Goal: Information Seeking & Learning: Learn about a topic

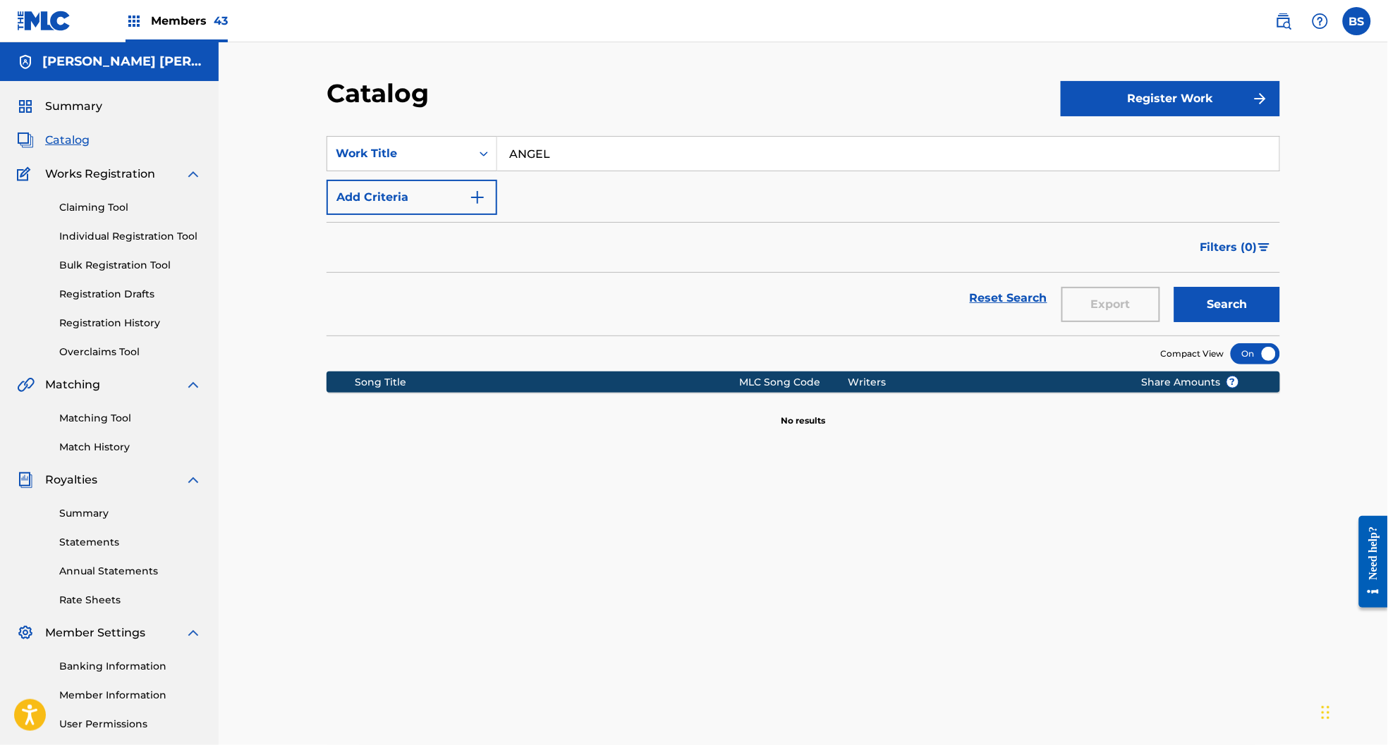
drag, startPoint x: 183, startPoint y: 22, endPoint x: 271, endPoint y: 37, distance: 89.5
click at [183, 22] on span "Members 43" at bounding box center [189, 21] width 77 height 16
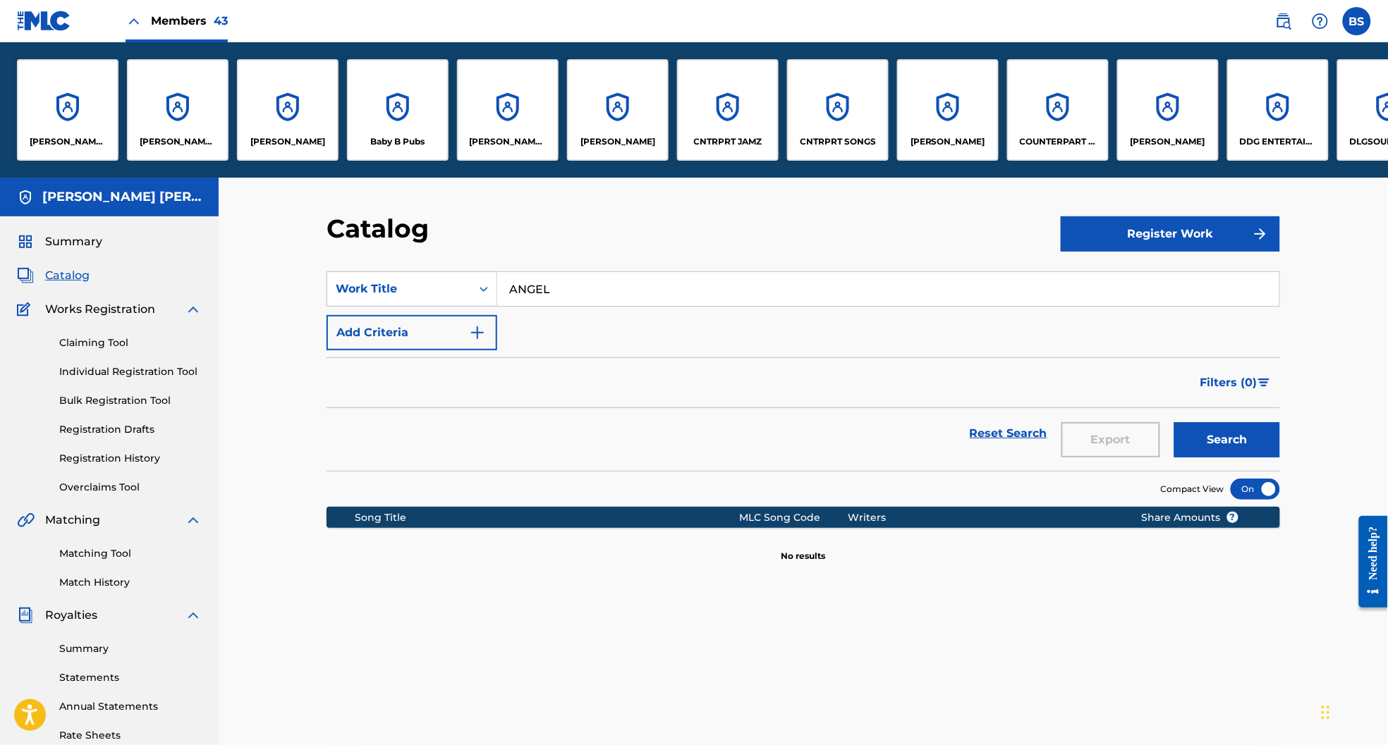
click at [686, 116] on div "CNTRPRT JAMZ" at bounding box center [728, 110] width 102 height 102
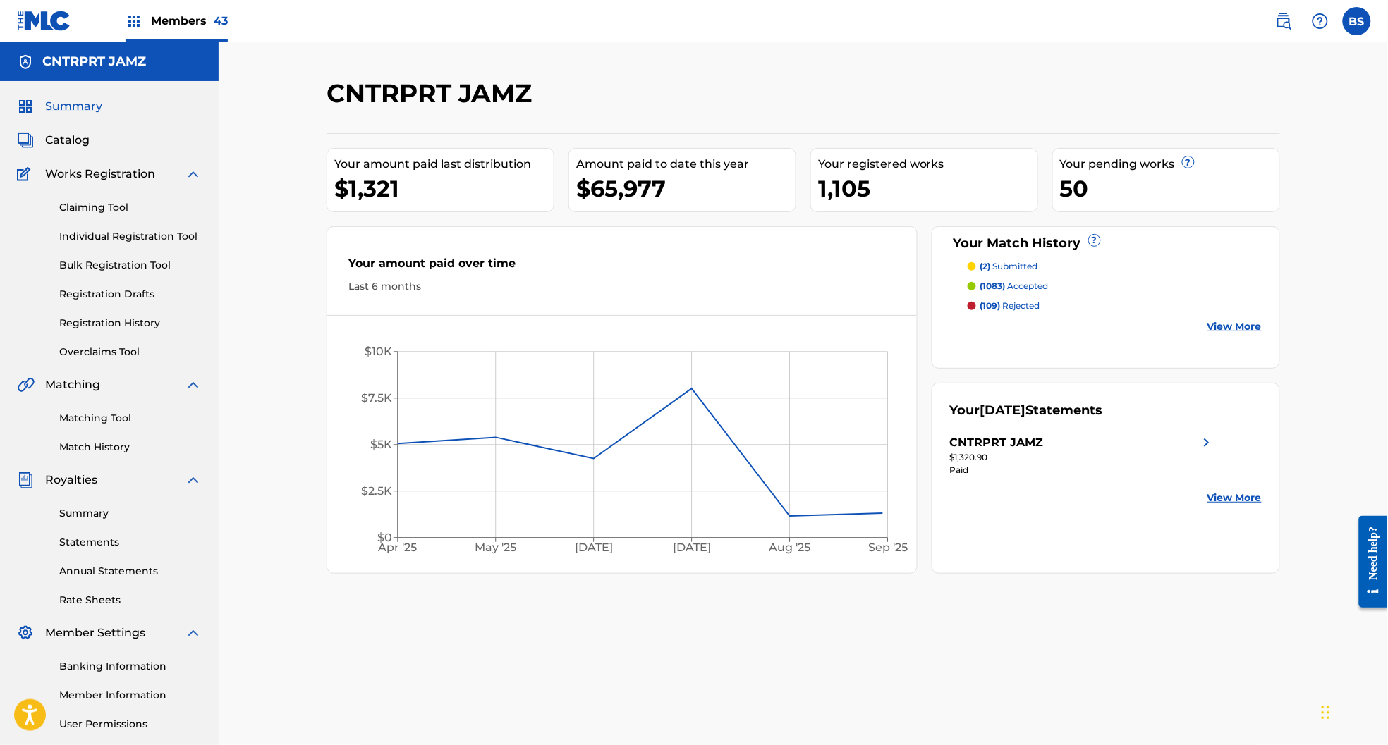
drag, startPoint x: 73, startPoint y: 141, endPoint x: 117, endPoint y: 146, distance: 44.7
click at [73, 141] on span "Catalog" at bounding box center [67, 140] width 44 height 17
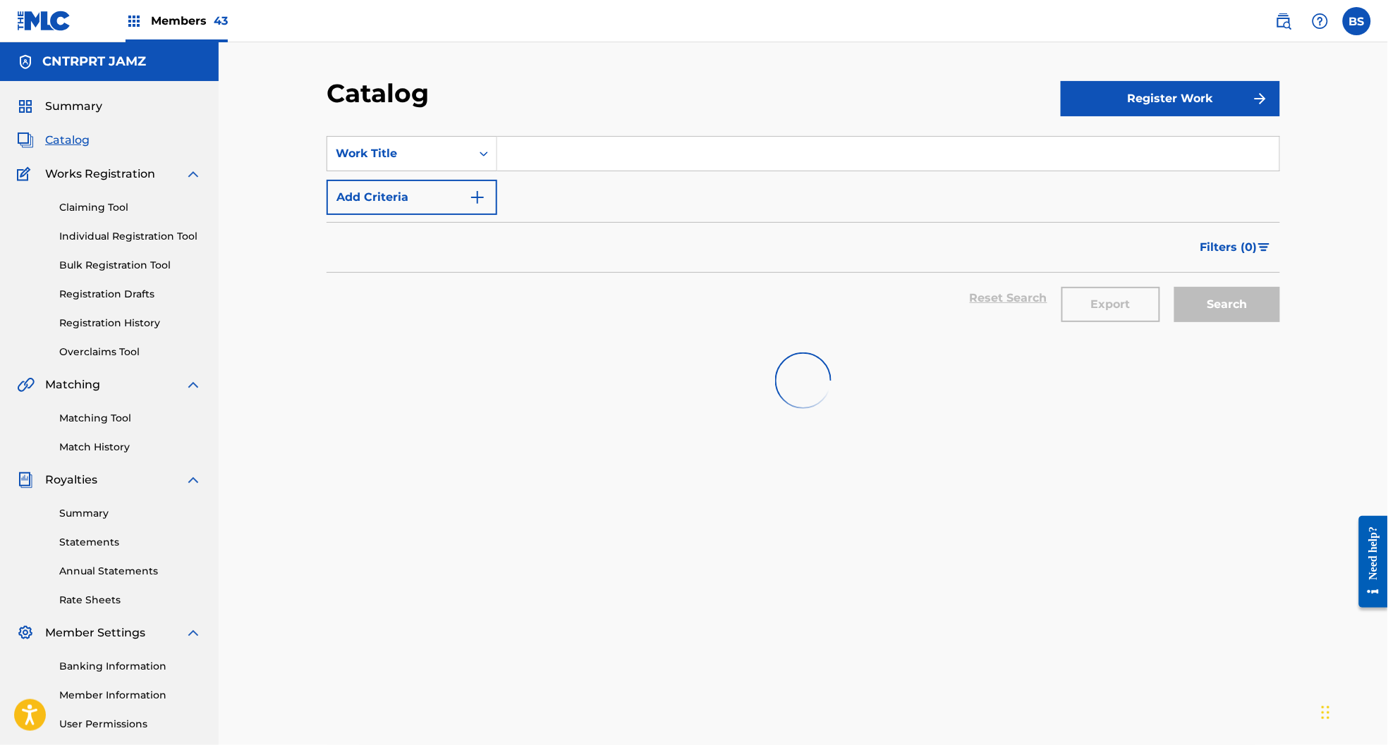
drag, startPoint x: 546, startPoint y: 157, endPoint x: 811, endPoint y: 157, distance: 264.4
click at [549, 157] on input "Search Form" at bounding box center [888, 154] width 782 height 34
paste input "1am"
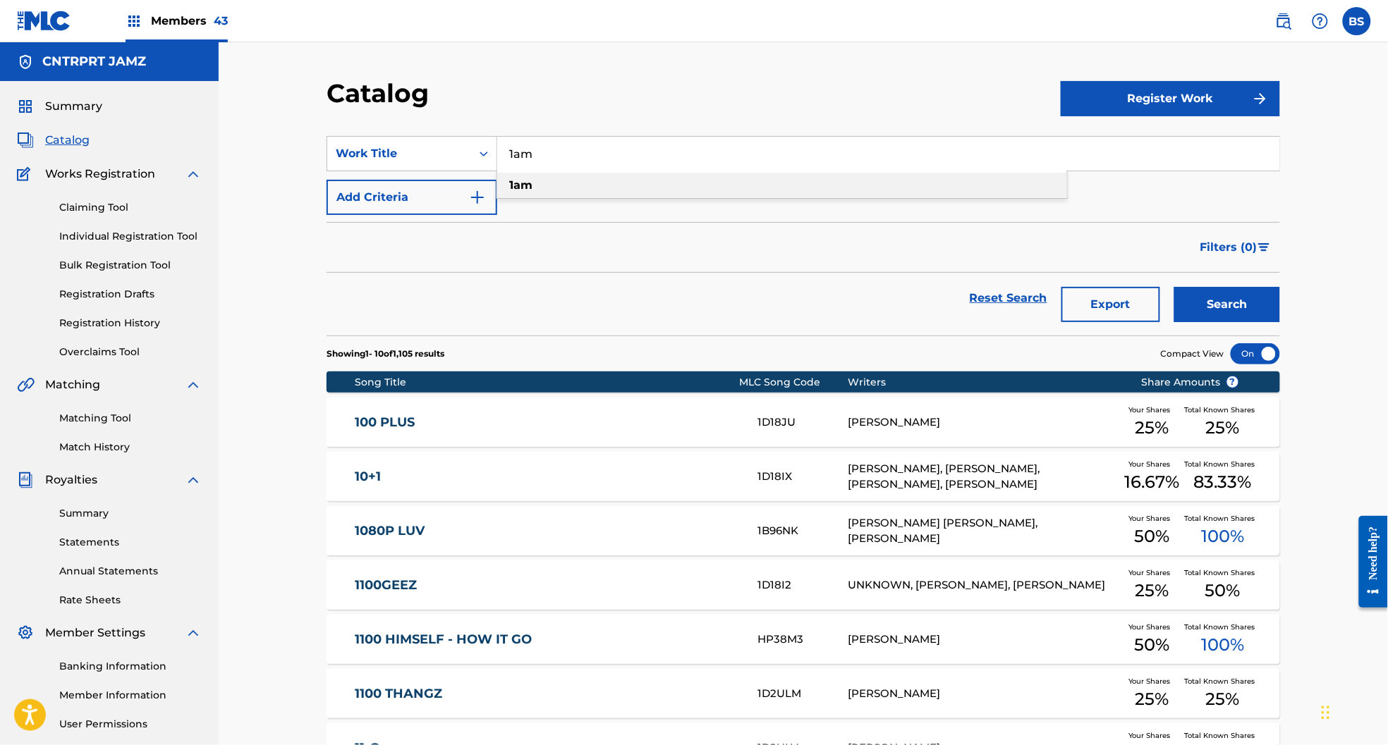
type input "1am"
drag, startPoint x: 568, startPoint y: 184, endPoint x: 814, endPoint y: 243, distance: 253.1
click at [568, 184] on div "1am" at bounding box center [782, 185] width 570 height 25
click at [1222, 300] on button "Search" at bounding box center [1227, 304] width 106 height 35
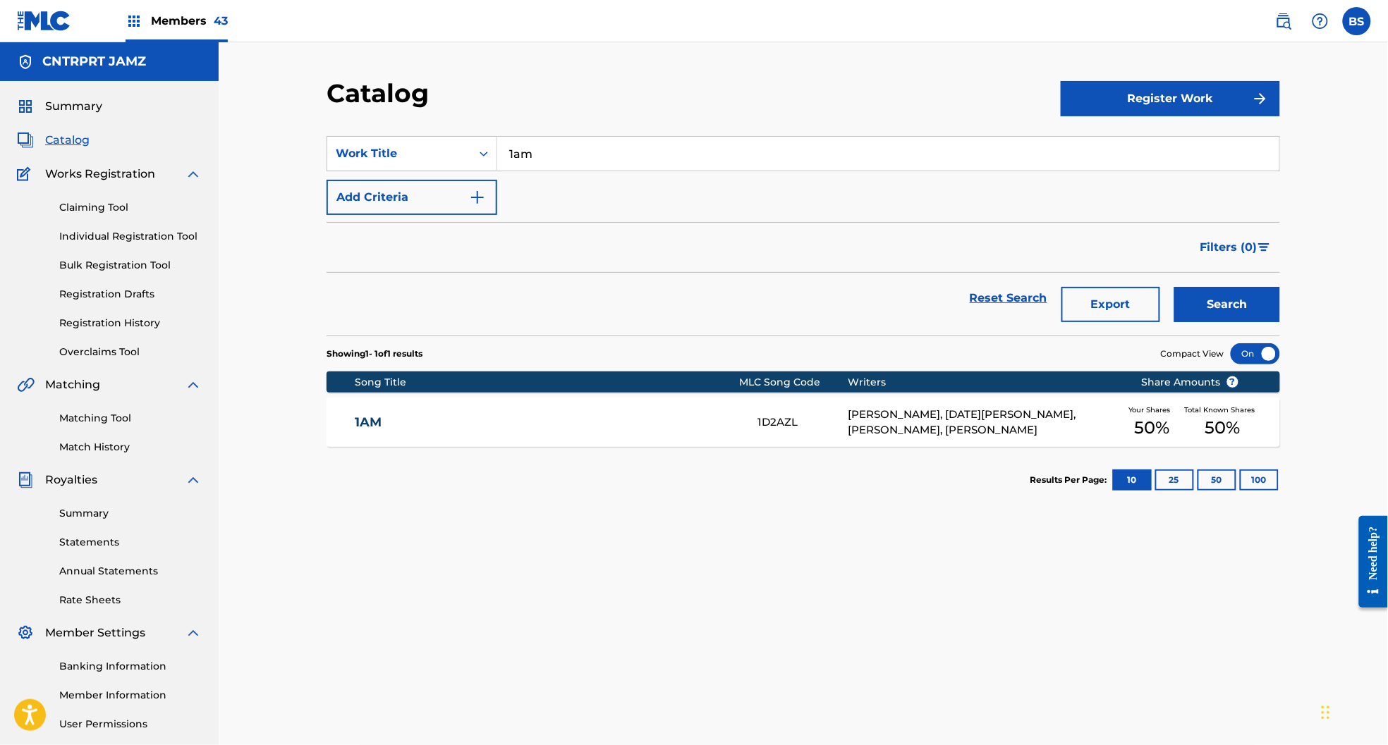
click at [500, 412] on div "1AM 1D2AZL [PERSON_NAME], [DATE][PERSON_NAME], [PERSON_NAME], [PERSON_NAME] You…" at bounding box center [802, 422] width 953 height 49
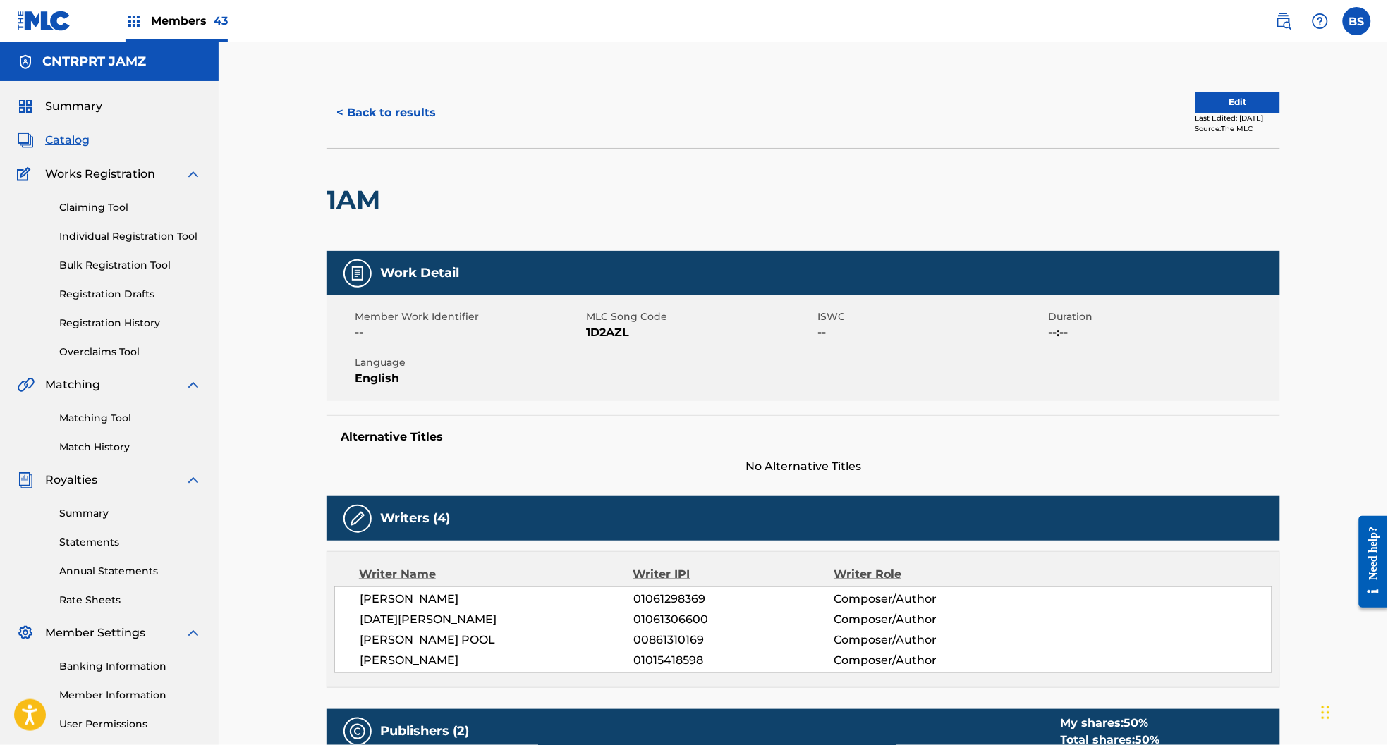
click at [384, 112] on button "< Back to results" at bounding box center [385, 112] width 119 height 35
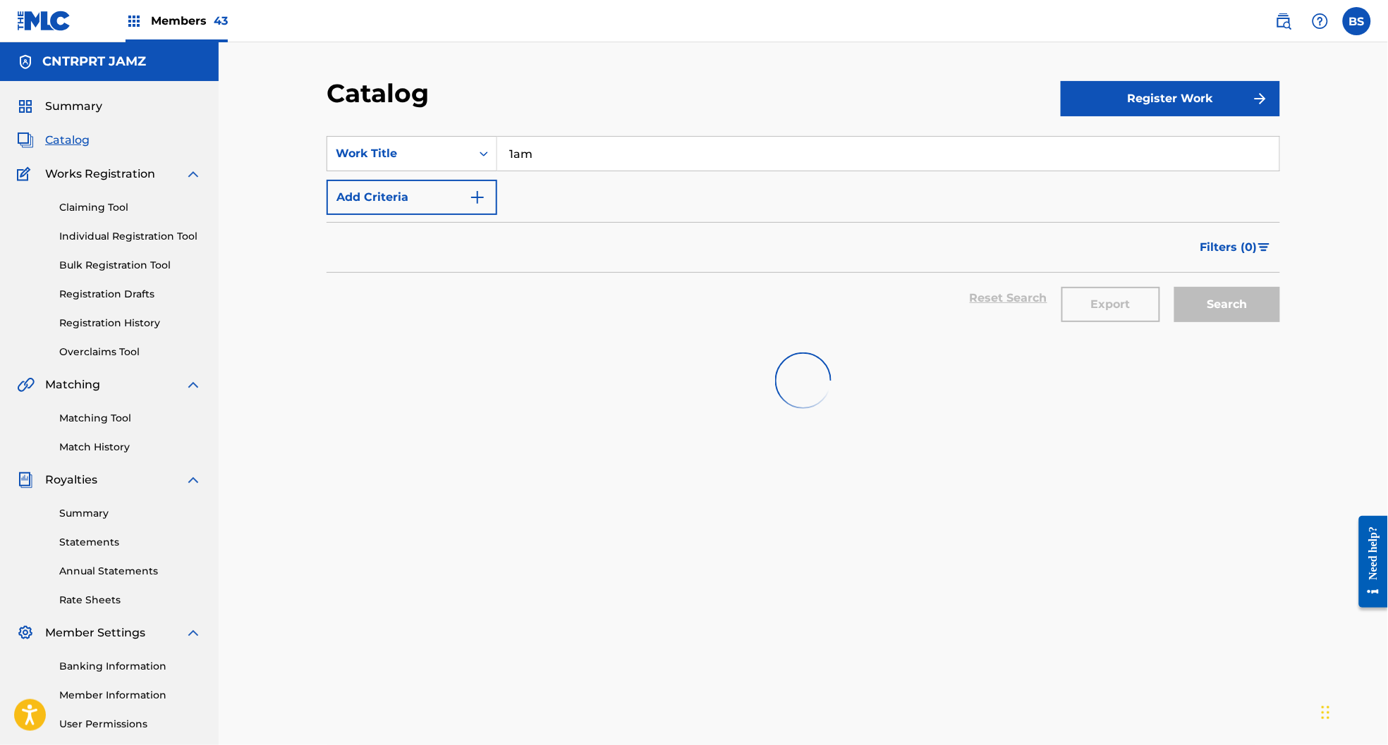
click at [592, 145] on input "1am" at bounding box center [888, 154] width 782 height 34
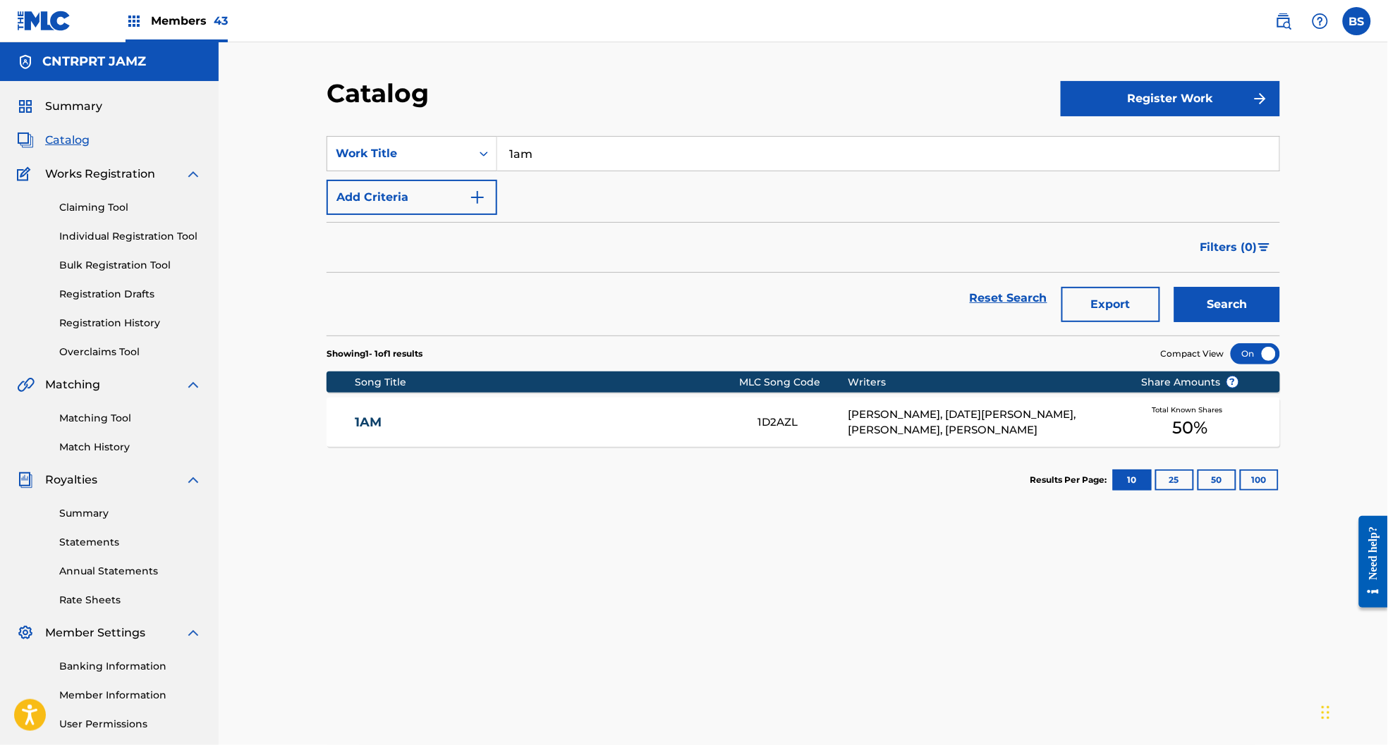
click at [592, 145] on input "1am" at bounding box center [888, 154] width 782 height 34
paste input "Baby"
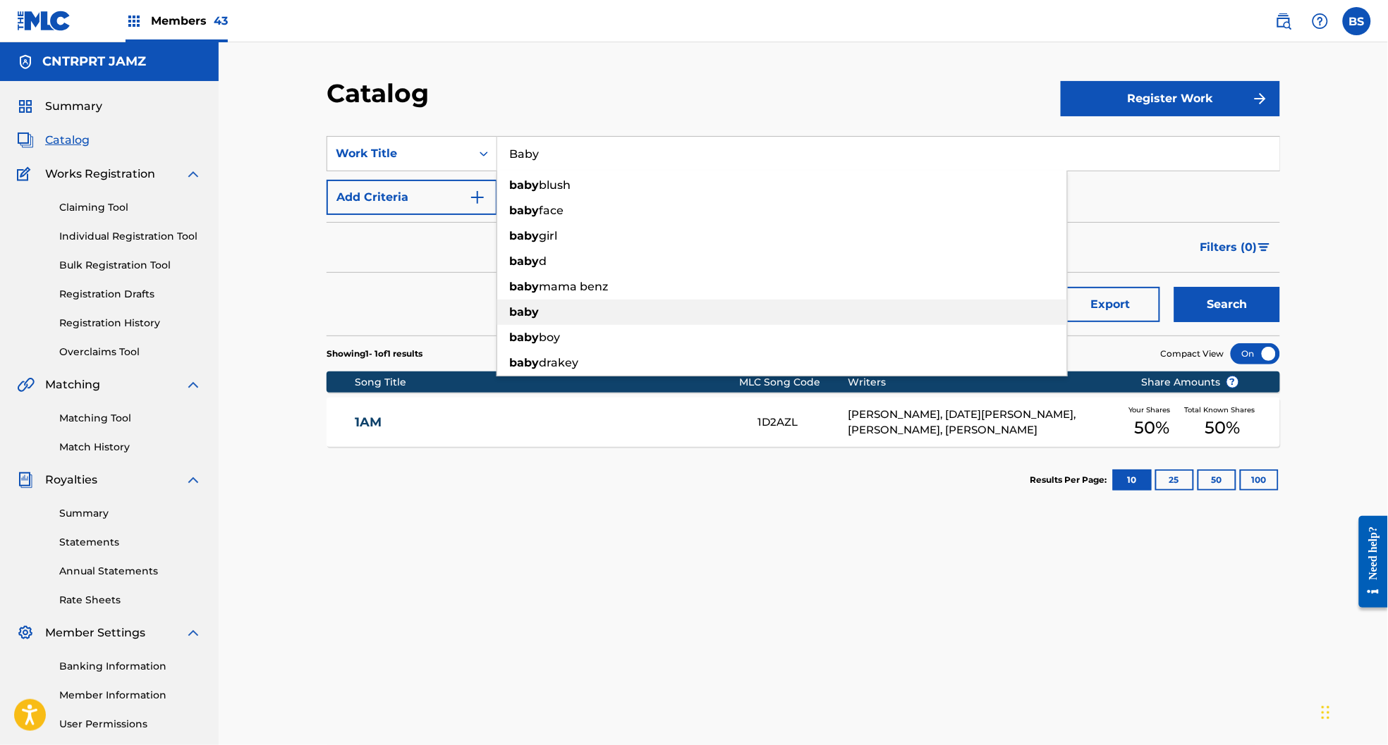
drag, startPoint x: 540, startPoint y: 312, endPoint x: 556, endPoint y: 314, distance: 15.7
click at [541, 312] on div "baby" at bounding box center [782, 312] width 570 height 25
type input "baby"
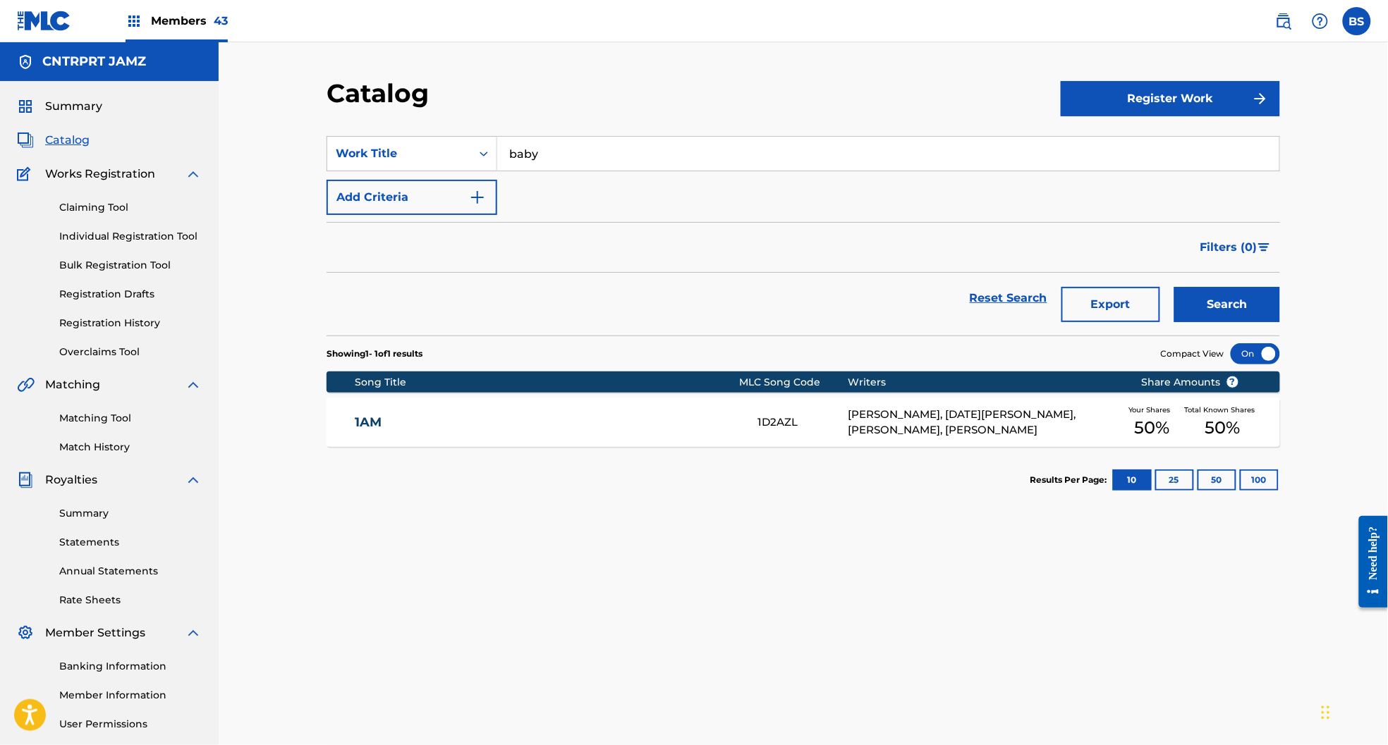
click at [1211, 305] on button "Search" at bounding box center [1227, 304] width 106 height 35
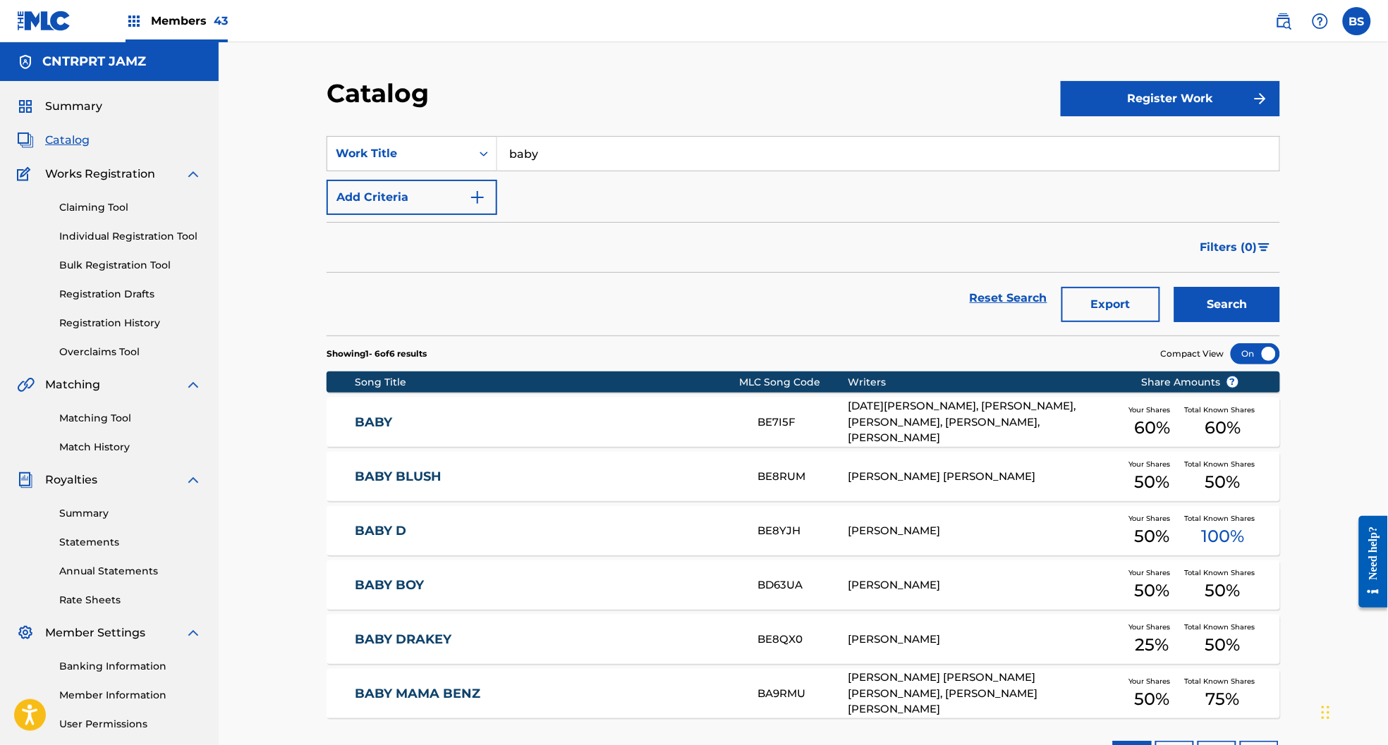
click at [637, 429] on link "BABY" at bounding box center [547, 423] width 384 height 16
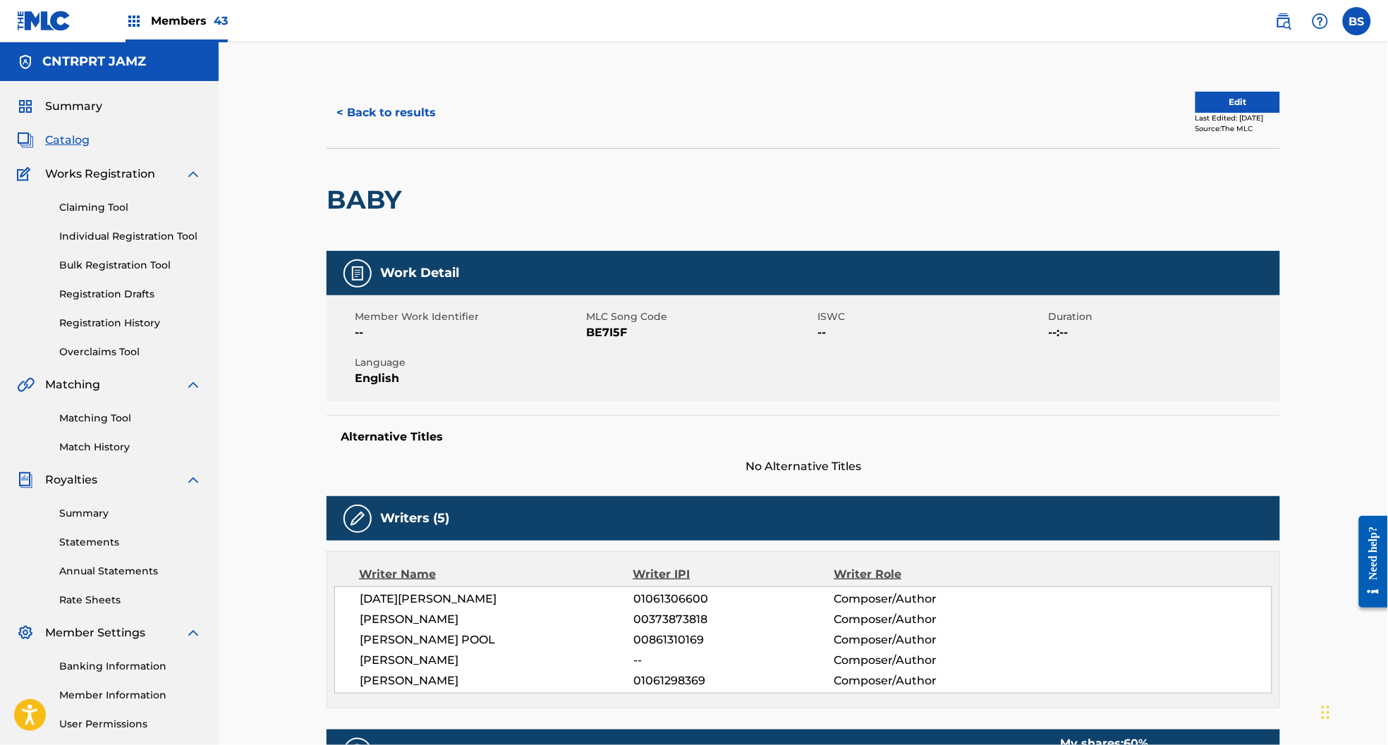
click at [393, 116] on button "< Back to results" at bounding box center [385, 112] width 119 height 35
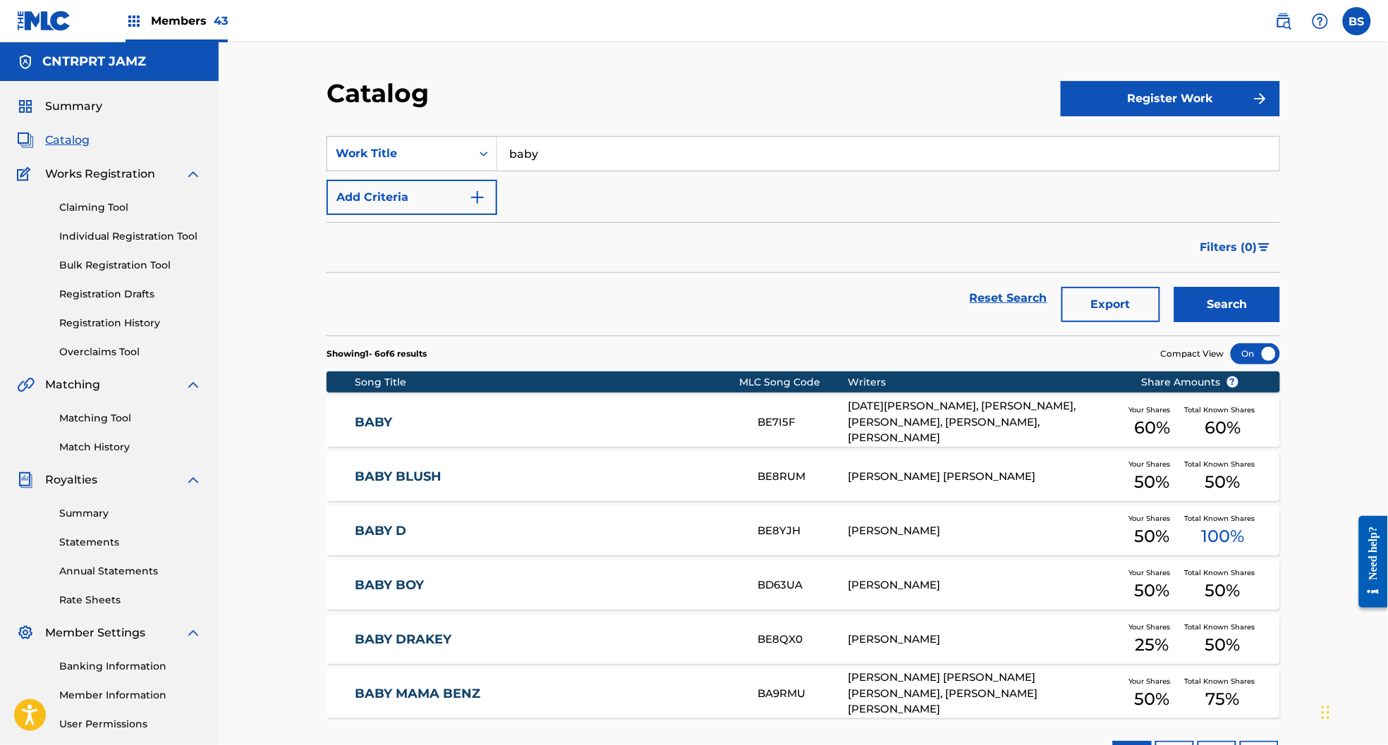
click at [572, 151] on input "baby" at bounding box center [888, 154] width 782 height 34
drag, startPoint x: 572, startPoint y: 151, endPoint x: 580, endPoint y: 152, distance: 8.6
click at [572, 151] on input "baby" at bounding box center [888, 154] width 782 height 34
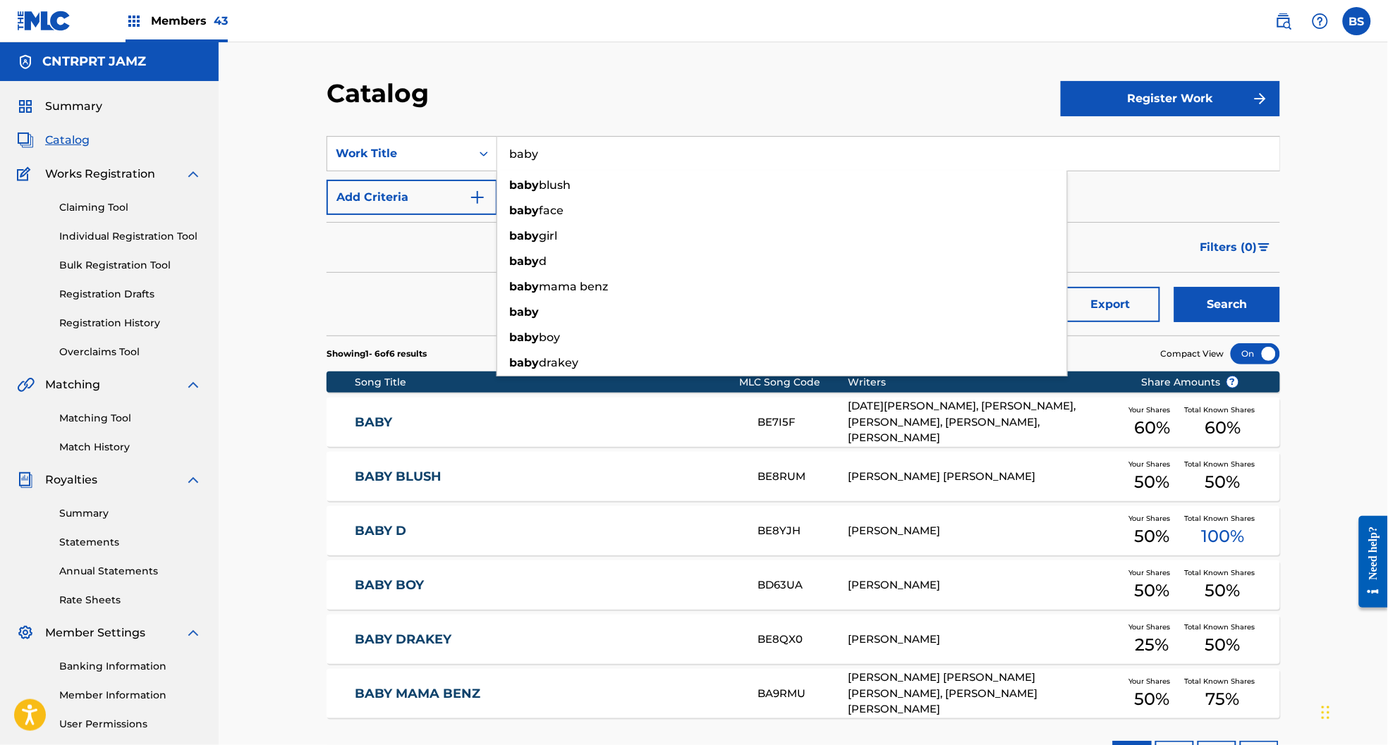
paste input "changes"
type input "changes"
click at [444, 222] on div "Filters ( 0 )" at bounding box center [802, 247] width 953 height 51
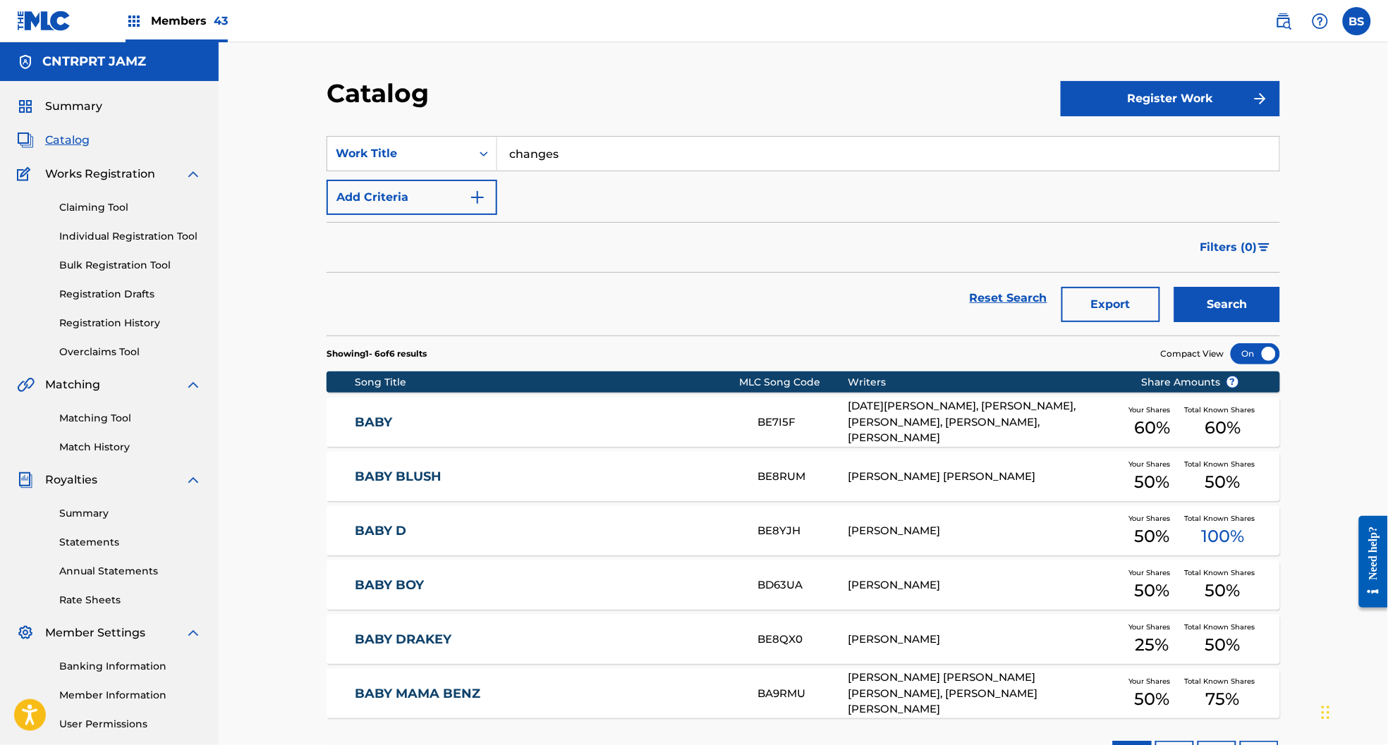
drag, startPoint x: 1255, startPoint y: 308, endPoint x: 685, endPoint y: 436, distance: 583.8
click at [1255, 309] on button "Search" at bounding box center [1227, 304] width 106 height 35
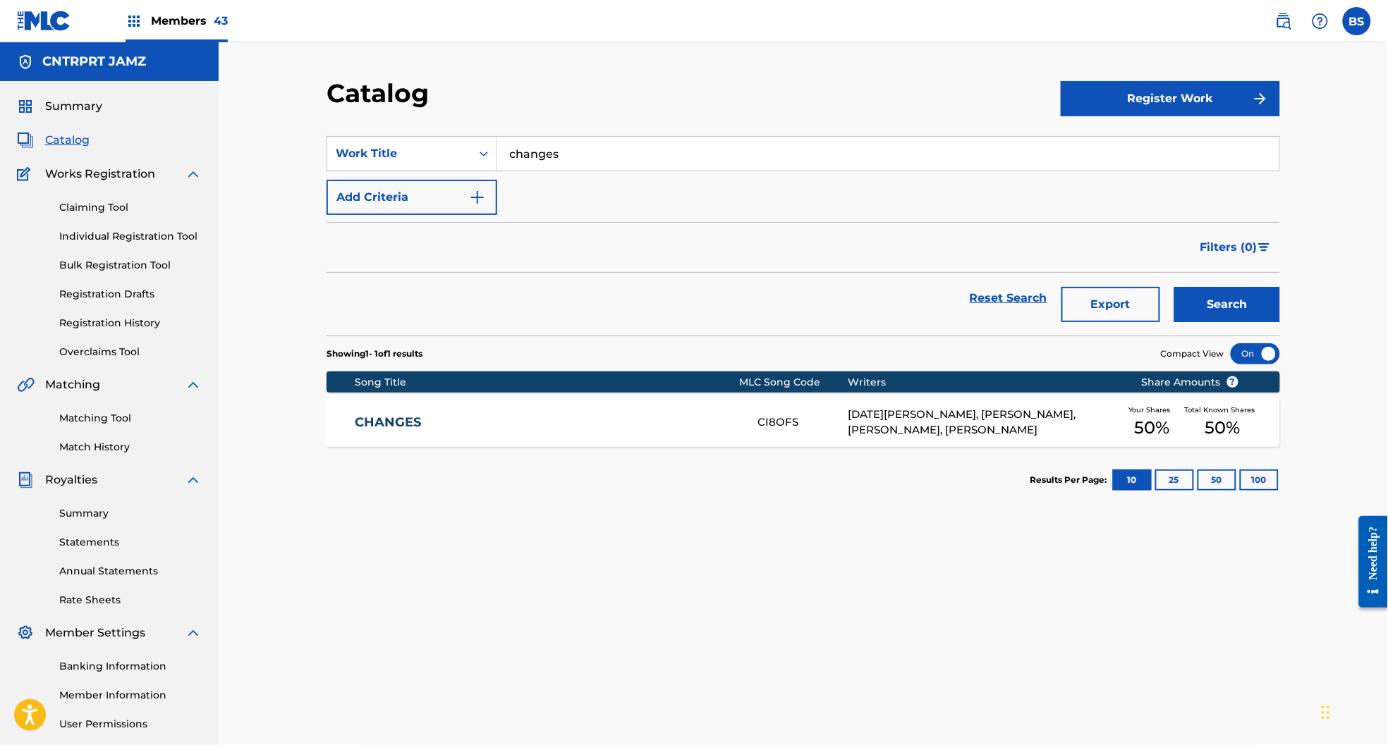
click at [570, 415] on link "CHANGES" at bounding box center [547, 423] width 384 height 16
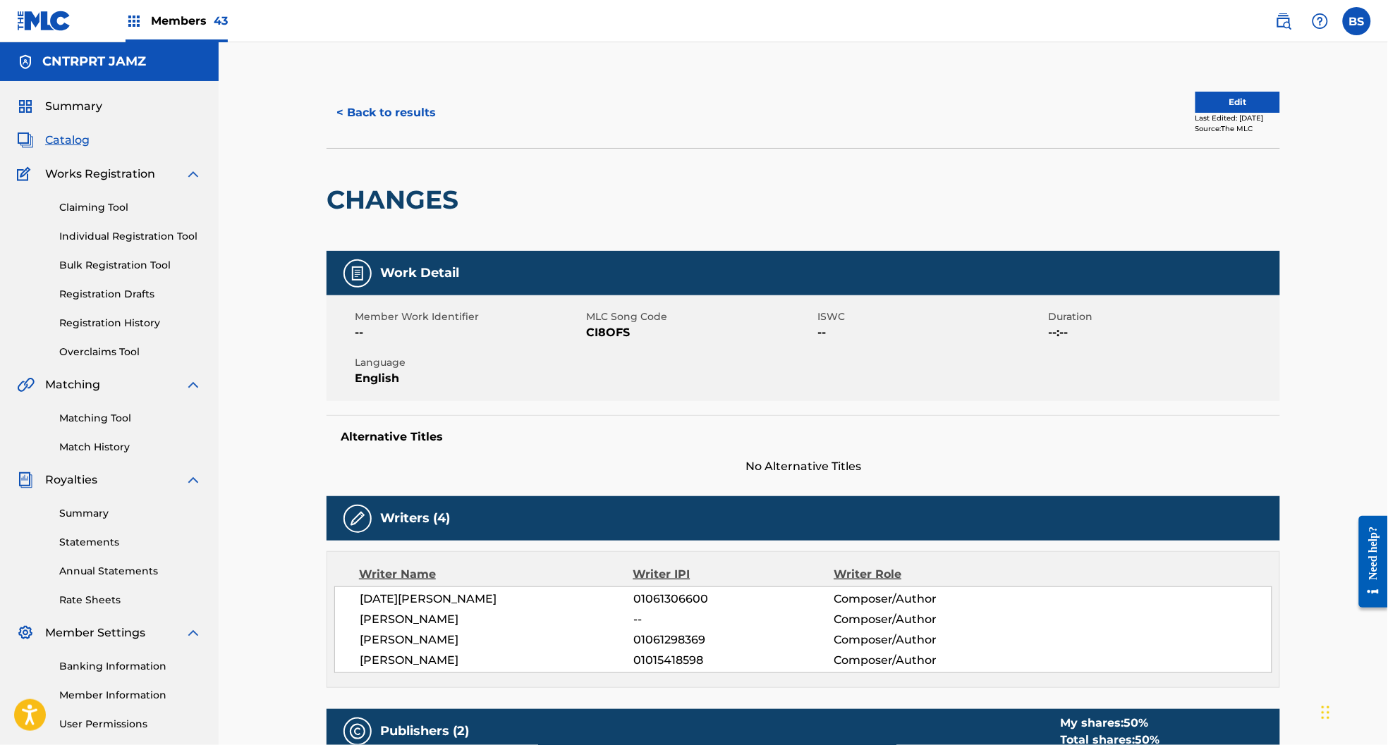
click at [386, 94] on div "< Back to results Edit Last Edited: [DATE] Source: The MLC" at bounding box center [802, 113] width 953 height 71
click at [391, 99] on button "< Back to results" at bounding box center [385, 112] width 119 height 35
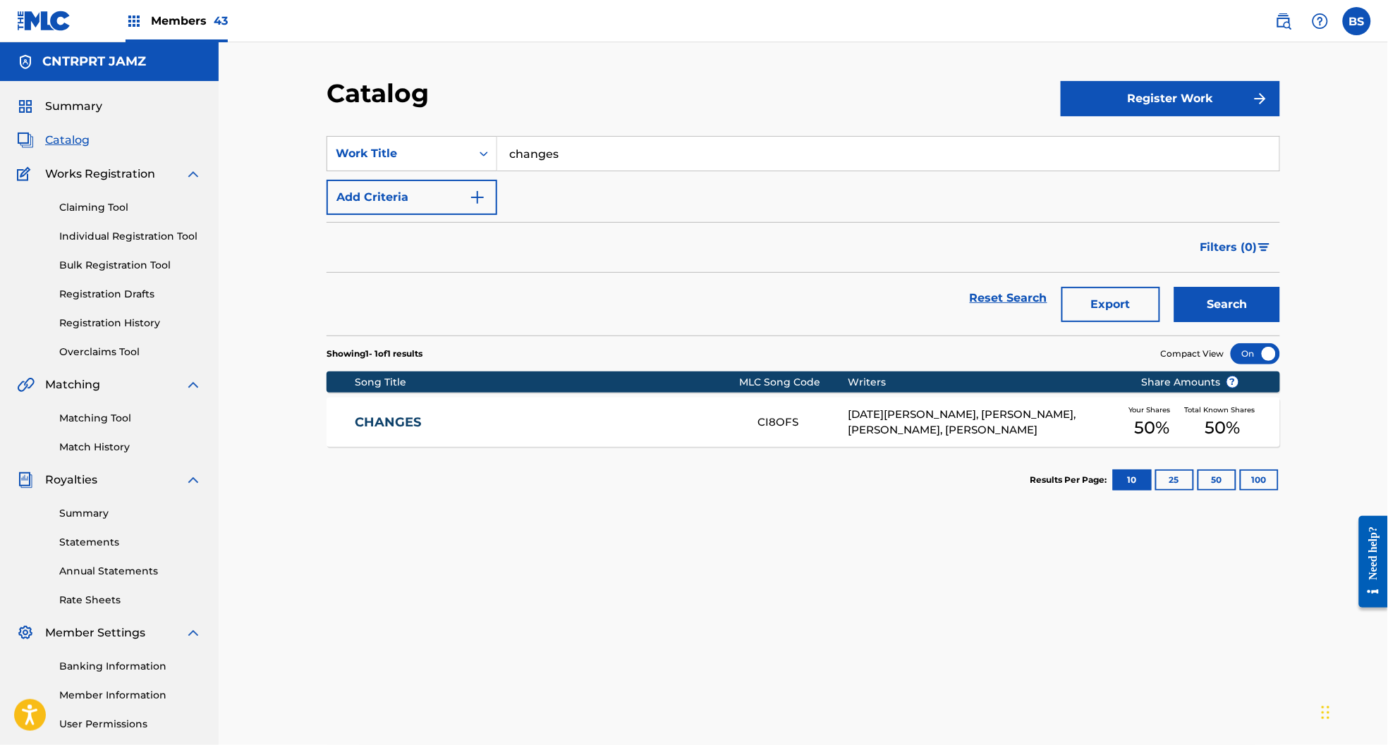
click at [568, 141] on input "changes" at bounding box center [888, 154] width 782 height 34
paste input "DayDream"
type input "DayDreams"
drag, startPoint x: 1235, startPoint y: 307, endPoint x: 1074, endPoint y: 329, distance: 163.0
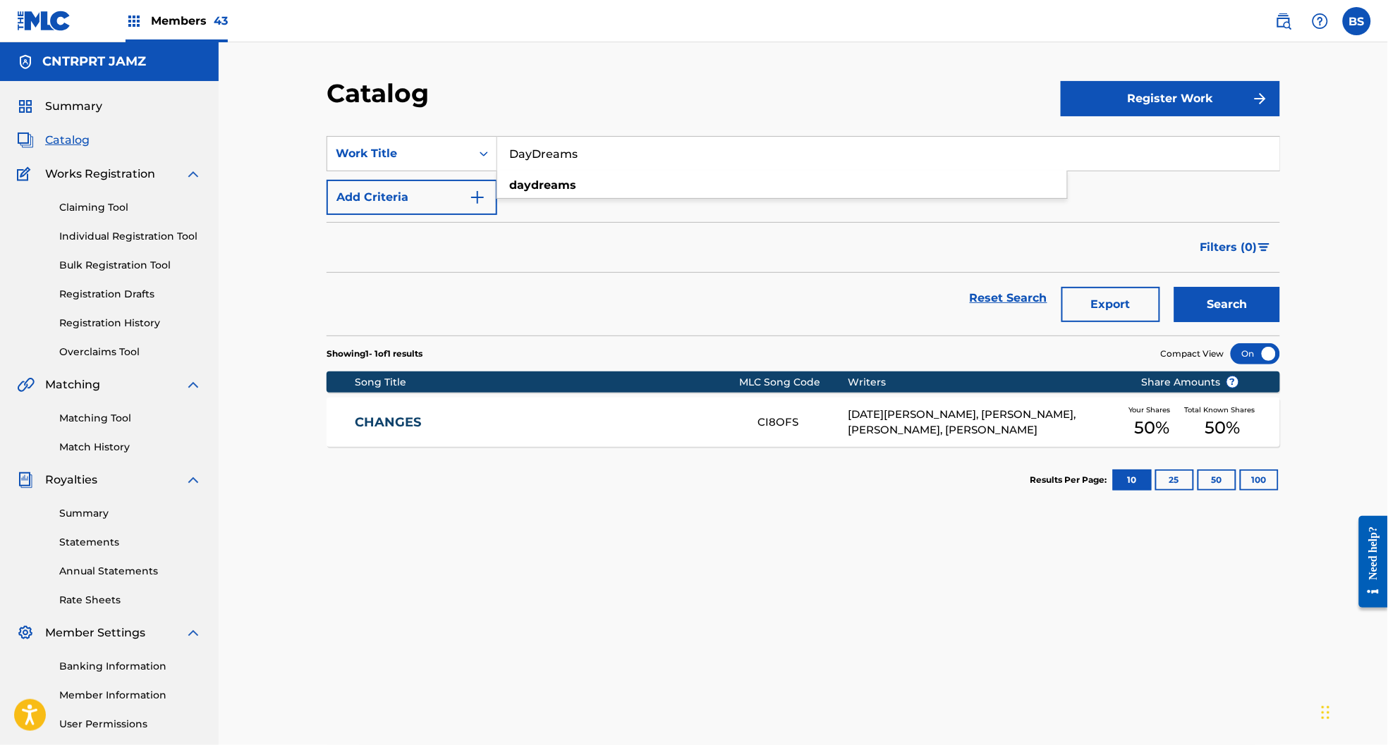
click at [1235, 306] on button "Search" at bounding box center [1227, 304] width 106 height 35
click at [589, 424] on link "DAYDREAMS" at bounding box center [547, 423] width 384 height 16
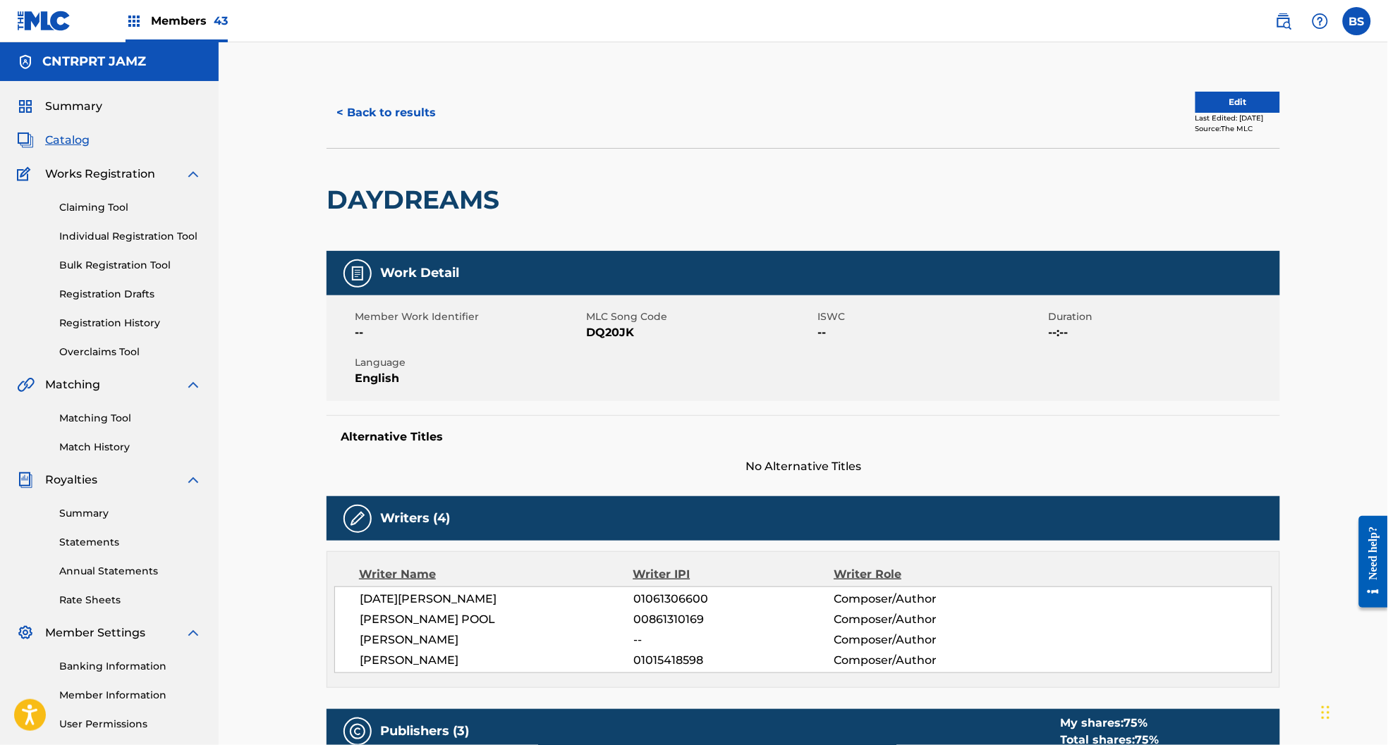
click at [419, 116] on button "< Back to results" at bounding box center [385, 112] width 119 height 35
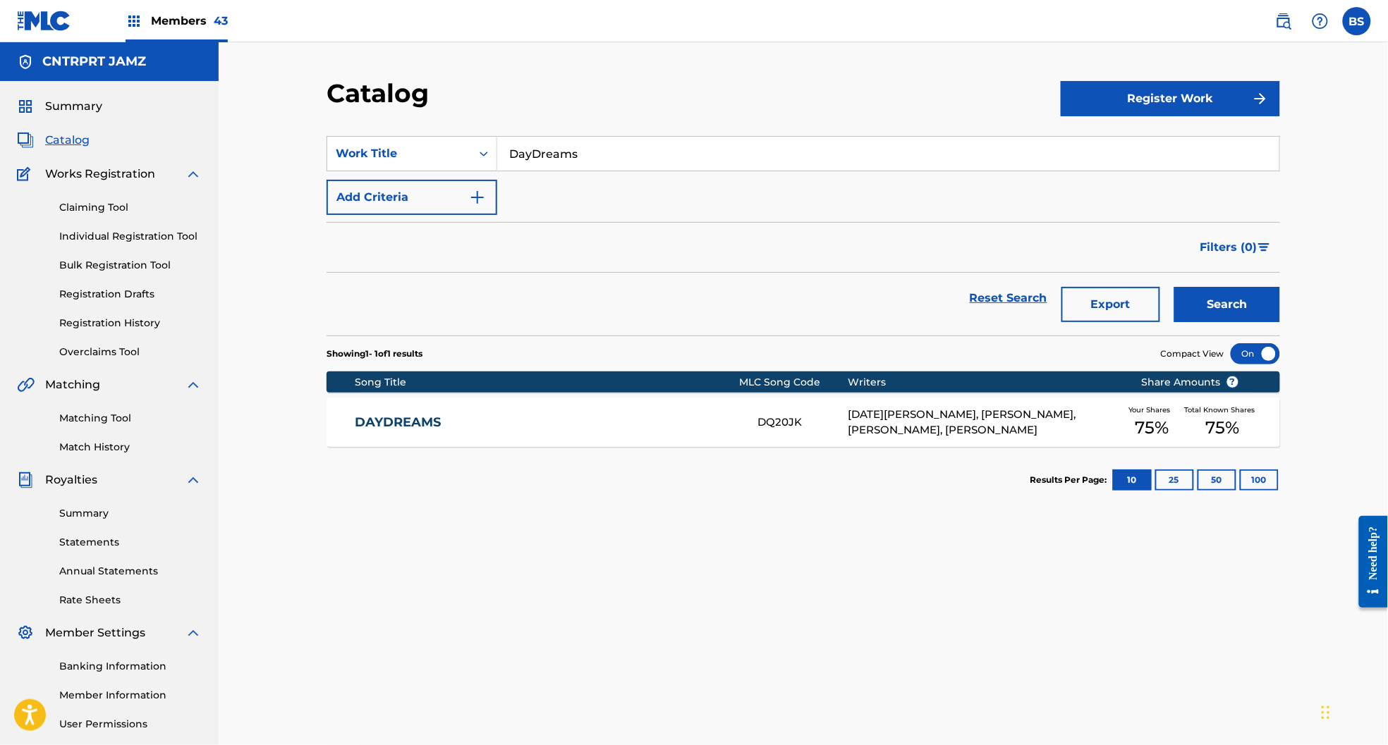
click at [585, 150] on input "DayDreams" at bounding box center [888, 154] width 782 height 34
type input "dive"
click at [1174, 287] on button "Search" at bounding box center [1227, 304] width 106 height 35
click at [643, 423] on link "DIVE" at bounding box center [547, 423] width 384 height 16
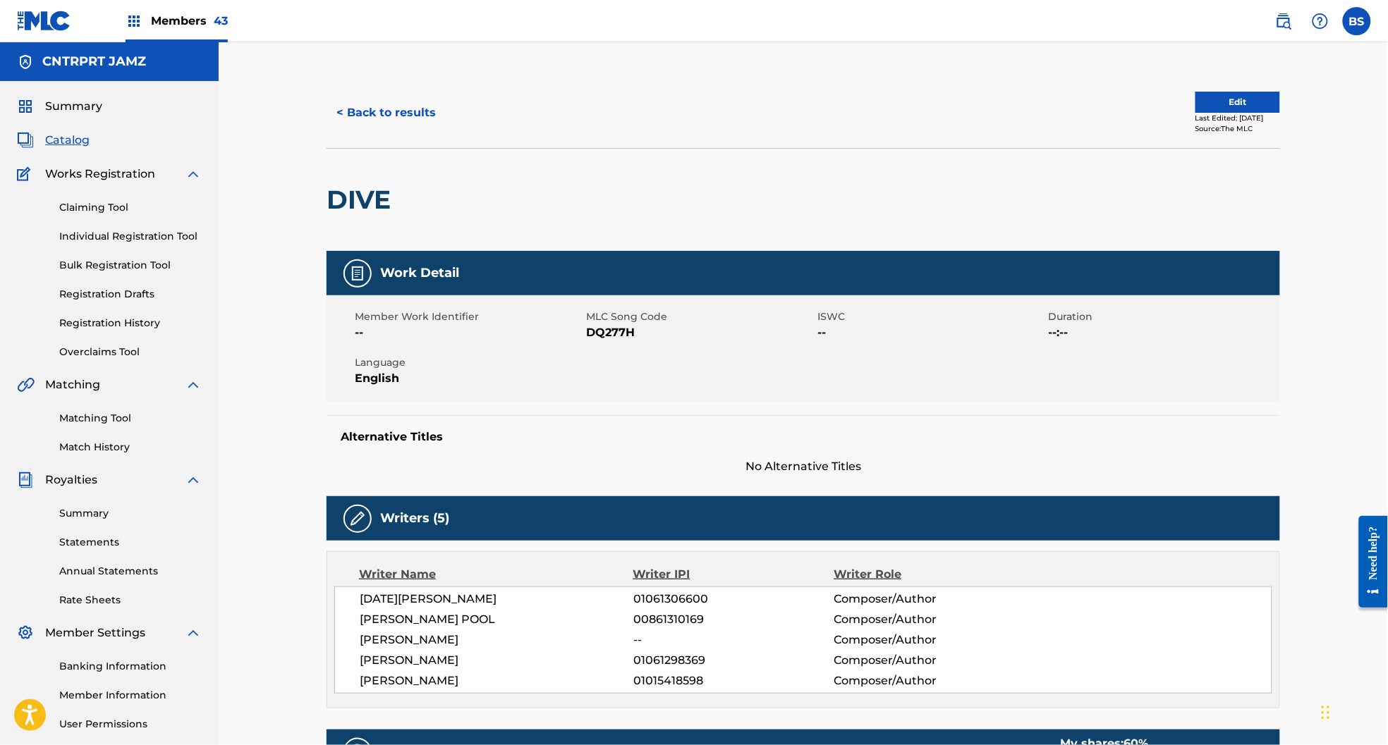
click at [396, 118] on button "< Back to results" at bounding box center [385, 112] width 119 height 35
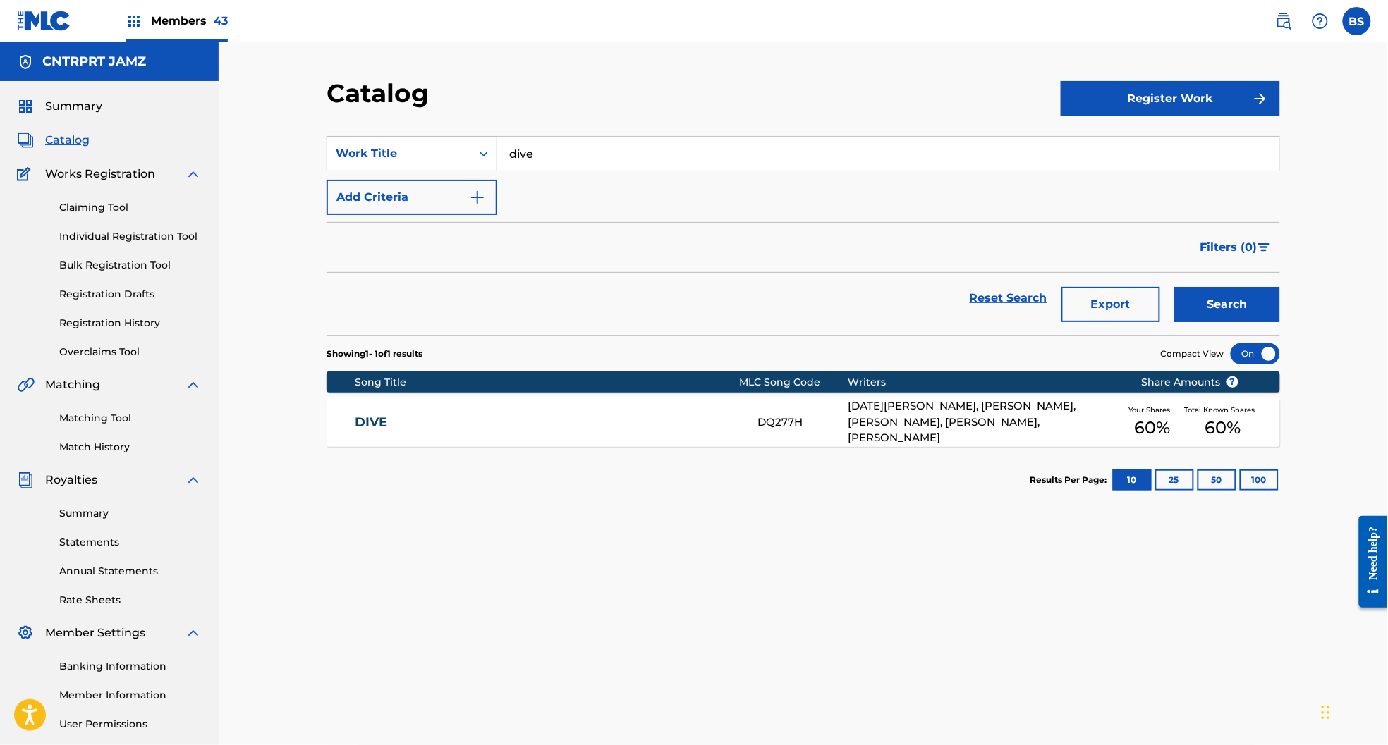
click at [618, 161] on input "dive" at bounding box center [888, 154] width 782 height 34
click at [617, 160] on input "dive" at bounding box center [888, 154] width 782 height 34
click at [610, 183] on div "eat your heart" at bounding box center [782, 185] width 570 height 25
type input "eat your heart"
click at [1262, 303] on button "Search" at bounding box center [1227, 304] width 106 height 35
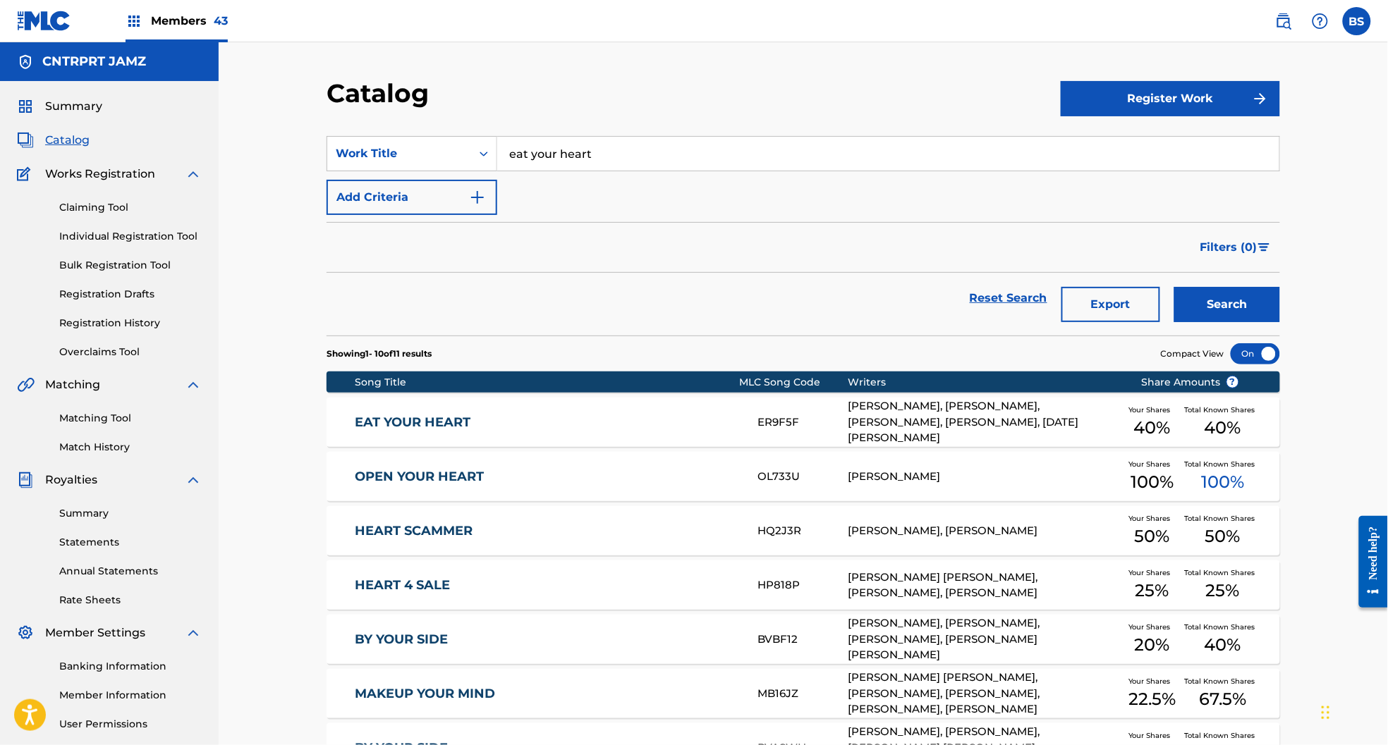
click at [556, 424] on link "EAT YOUR HEART" at bounding box center [547, 423] width 384 height 16
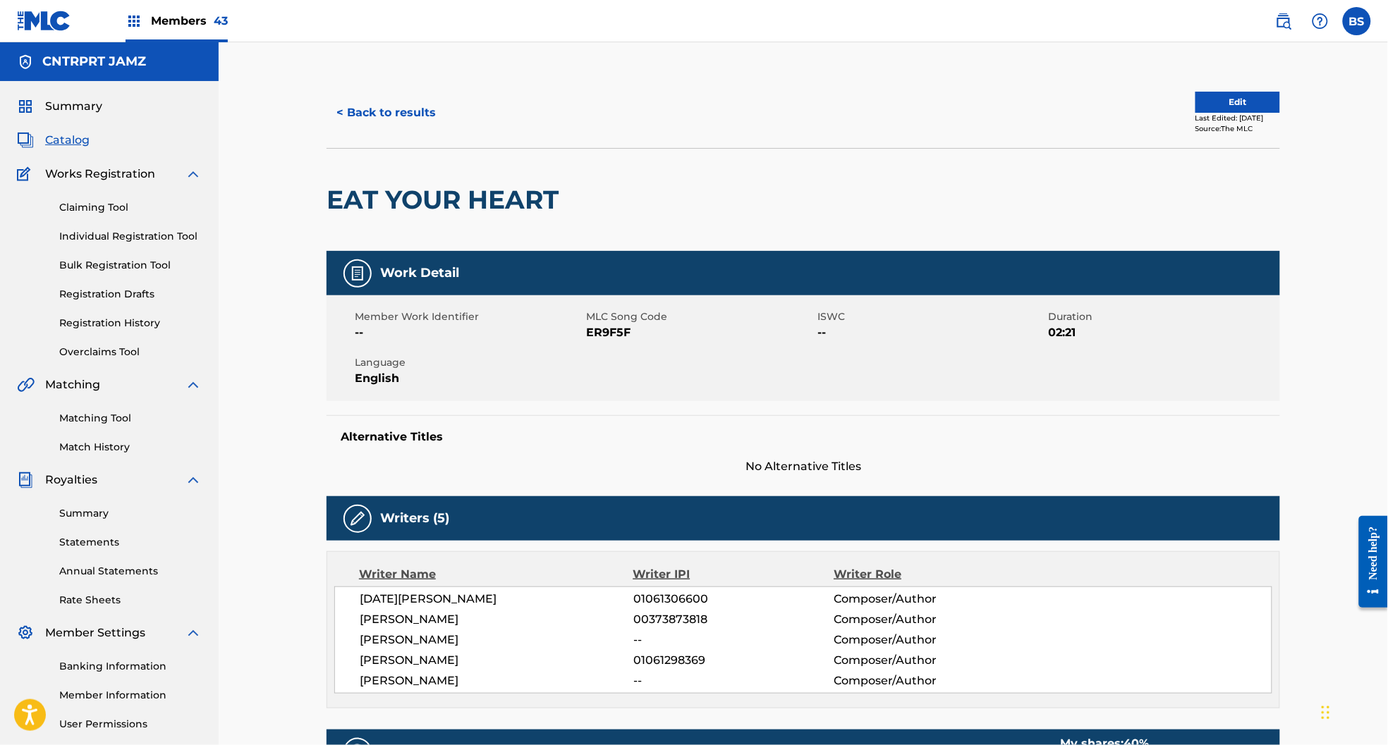
click at [418, 123] on button "< Back to results" at bounding box center [385, 112] width 119 height 35
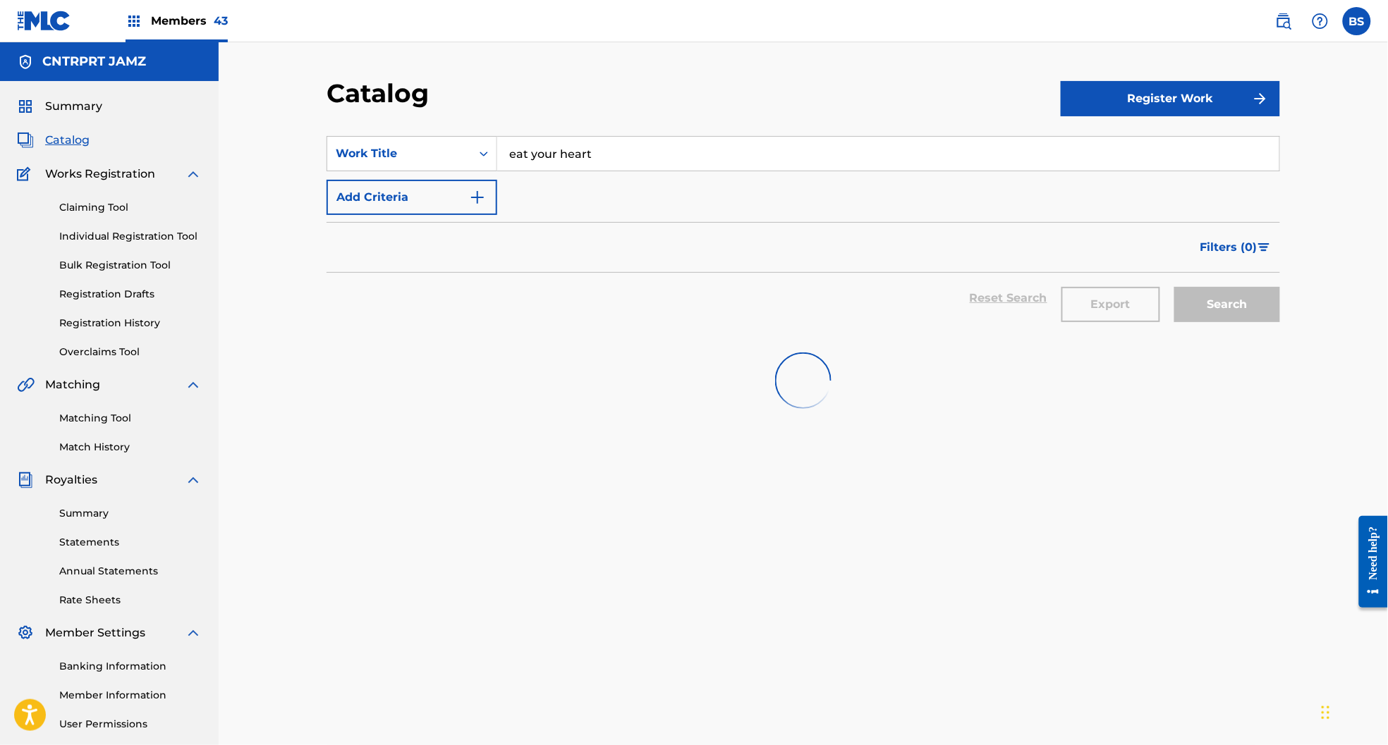
click at [574, 164] on input "eat your heart" at bounding box center [888, 154] width 782 height 34
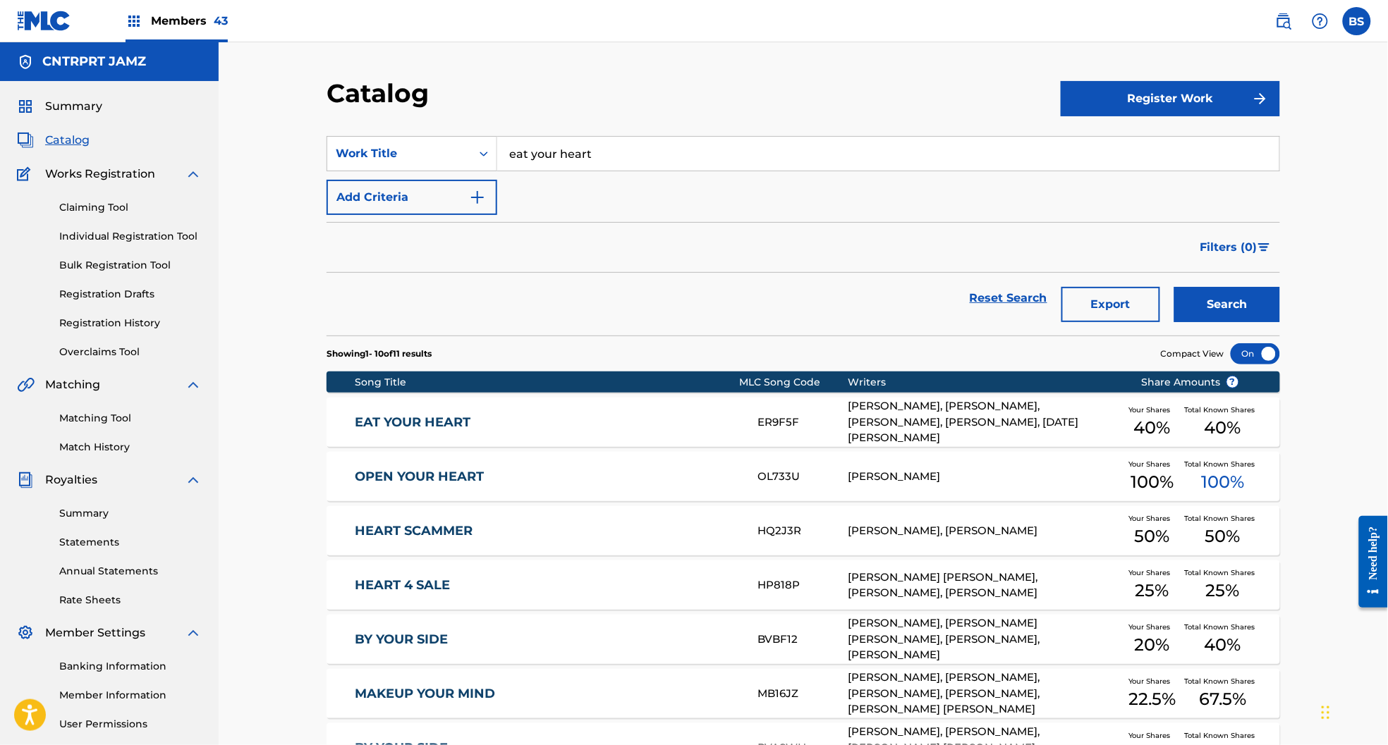
click at [574, 164] on input "eat your heart" at bounding box center [888, 154] width 782 height 34
paste input "ighty-five"
paste input "eighty-five"
click at [564, 149] on input "eighty-fiveeighty-five" at bounding box center [888, 154] width 782 height 34
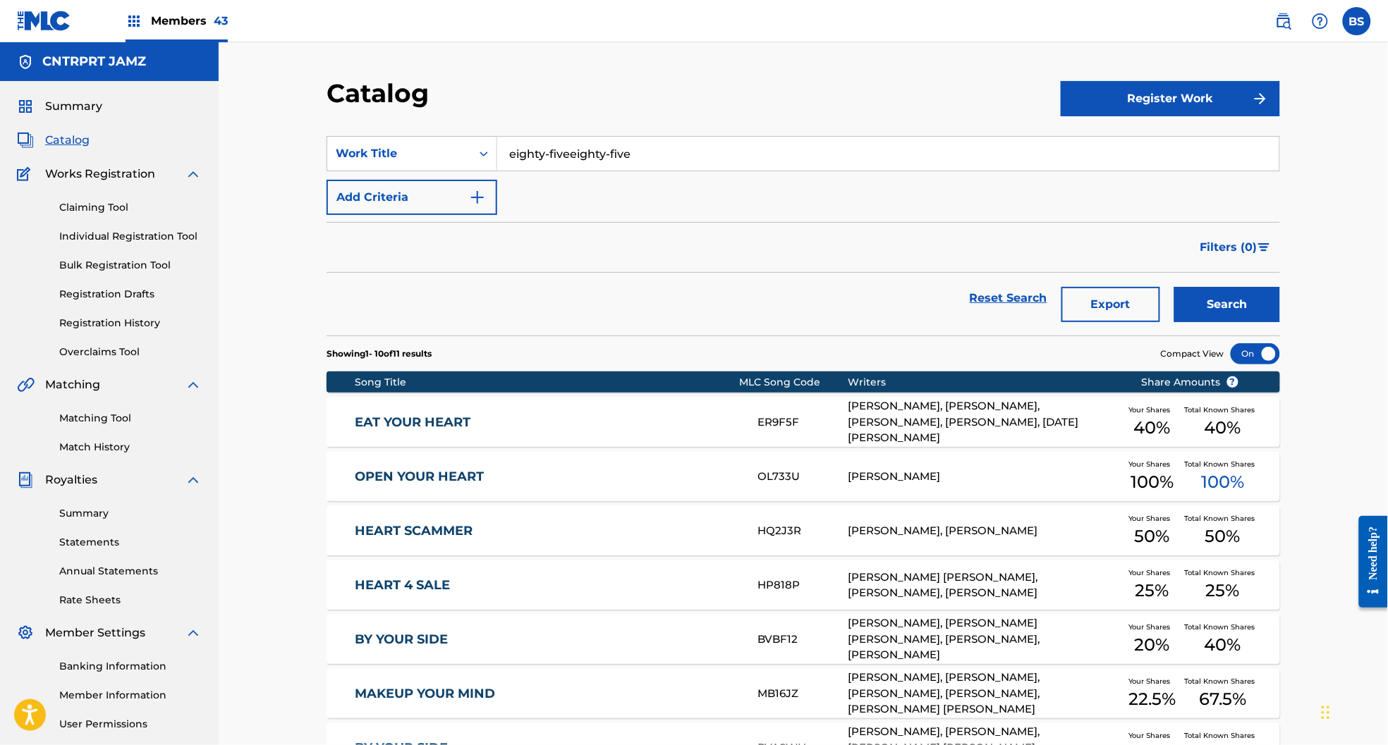
click at [564, 149] on input "eighty-fiveeighty-five" at bounding box center [888, 154] width 782 height 34
paste input "Search Form"
type input "eighty-five"
click at [1256, 290] on button "Search" at bounding box center [1227, 304] width 106 height 35
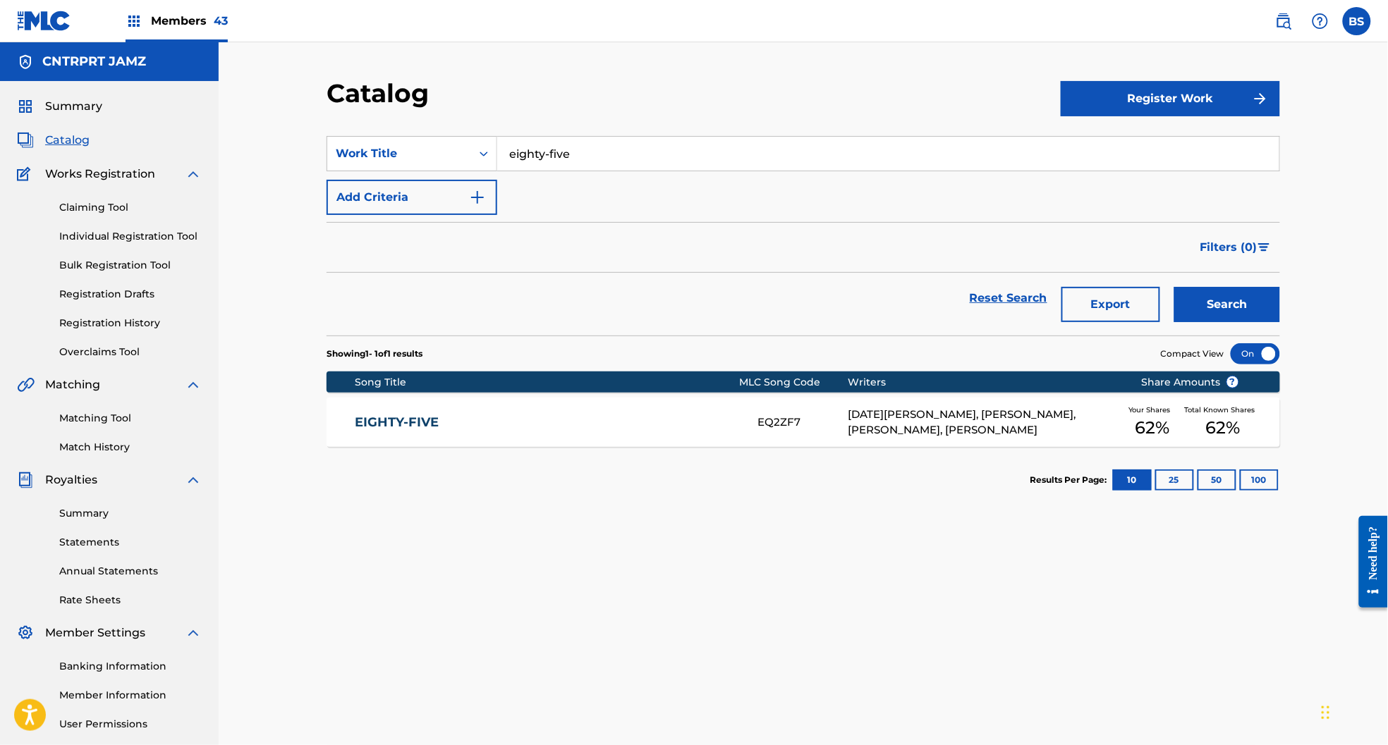
click at [637, 415] on link "EIGHTY-FIVE" at bounding box center [547, 423] width 384 height 16
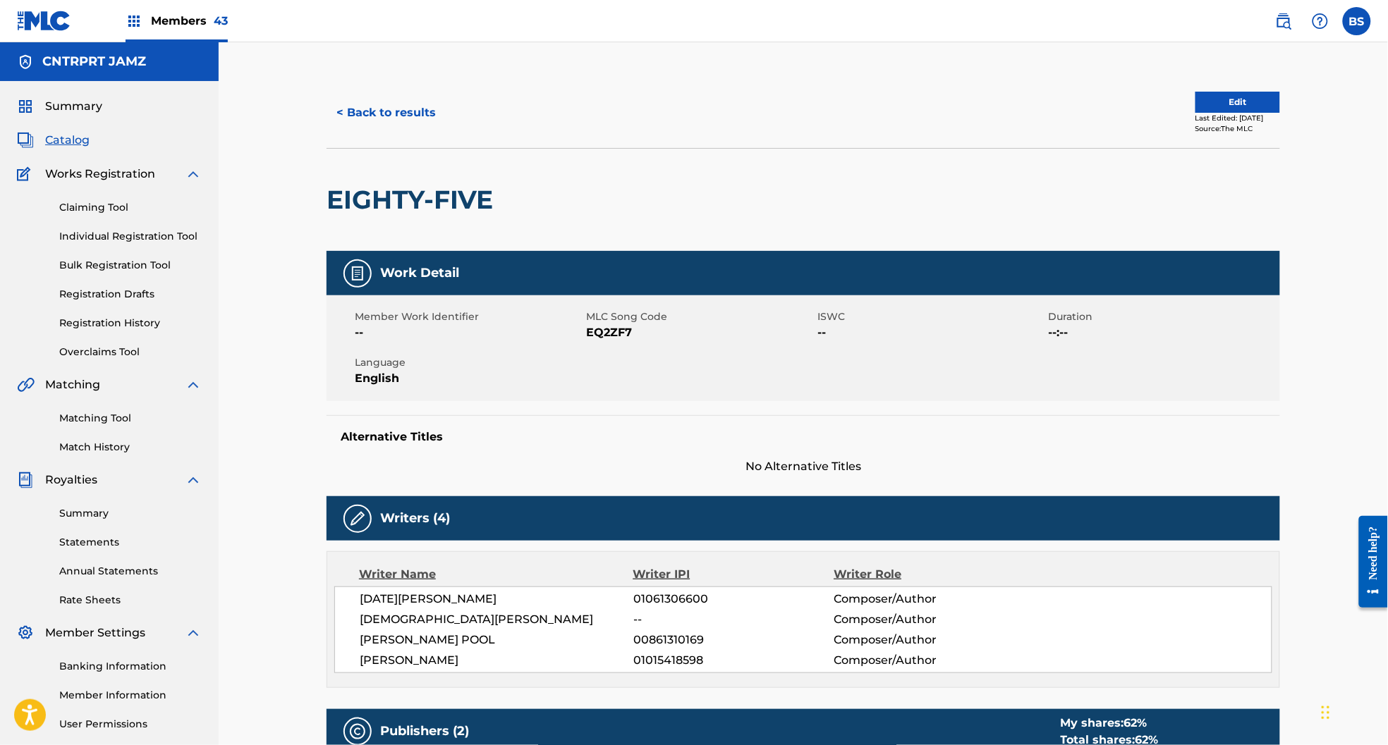
click at [424, 108] on button "< Back to results" at bounding box center [385, 112] width 119 height 35
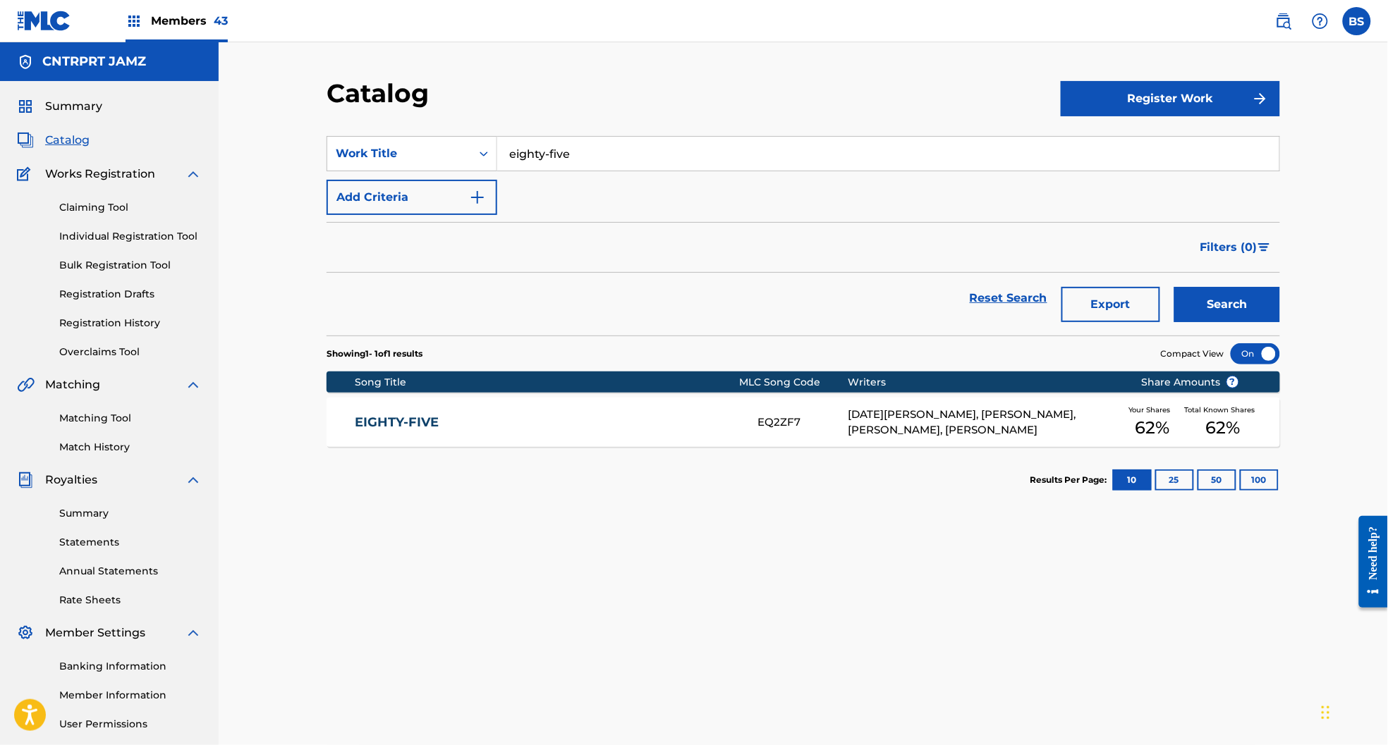
click at [595, 150] on input "eighty-five" at bounding box center [888, 154] width 782 height 34
drag, startPoint x: 595, startPoint y: 150, endPoint x: 603, endPoint y: 159, distance: 11.5
click at [595, 150] on input "eighty-five" at bounding box center [888, 154] width 782 height 34
paste input "flights"
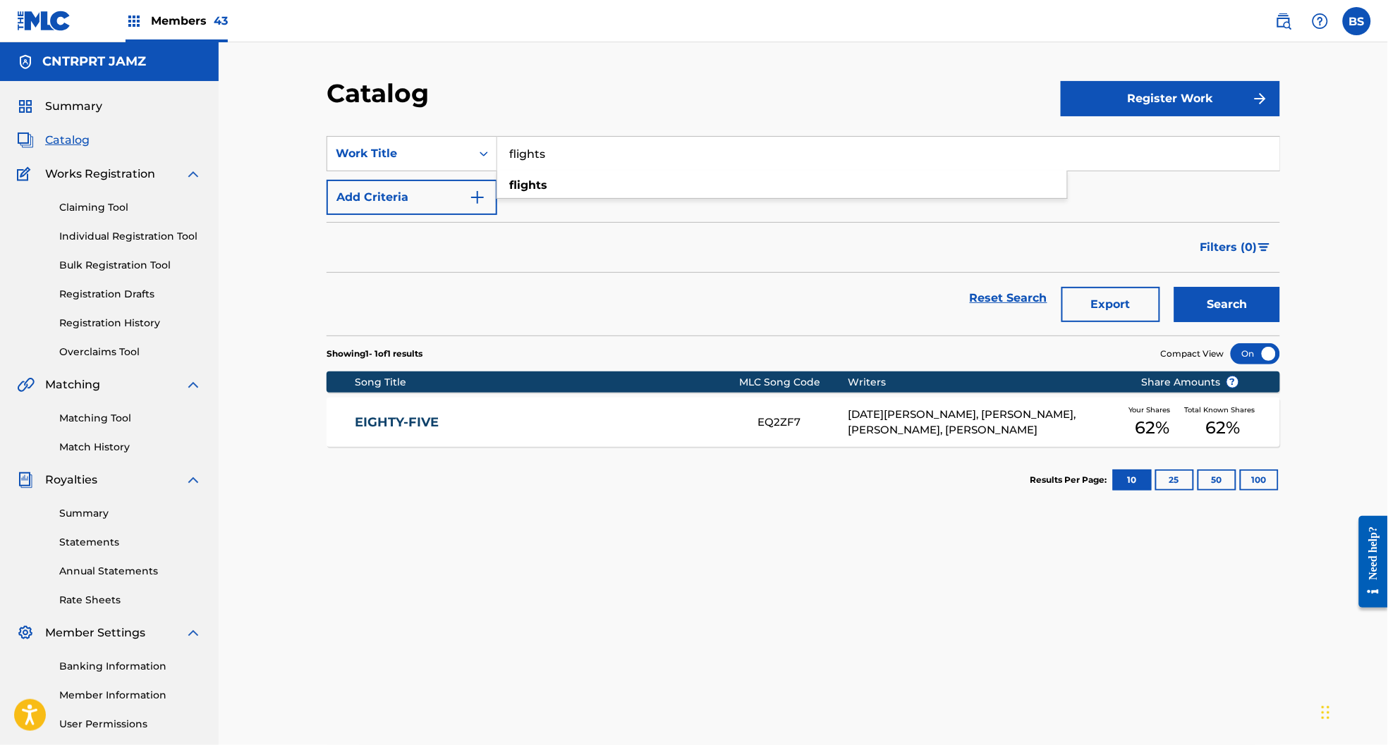
type input "flights"
click at [1204, 290] on button "Search" at bounding box center [1227, 304] width 106 height 35
click at [559, 415] on link "FLIGHTS" at bounding box center [547, 423] width 384 height 16
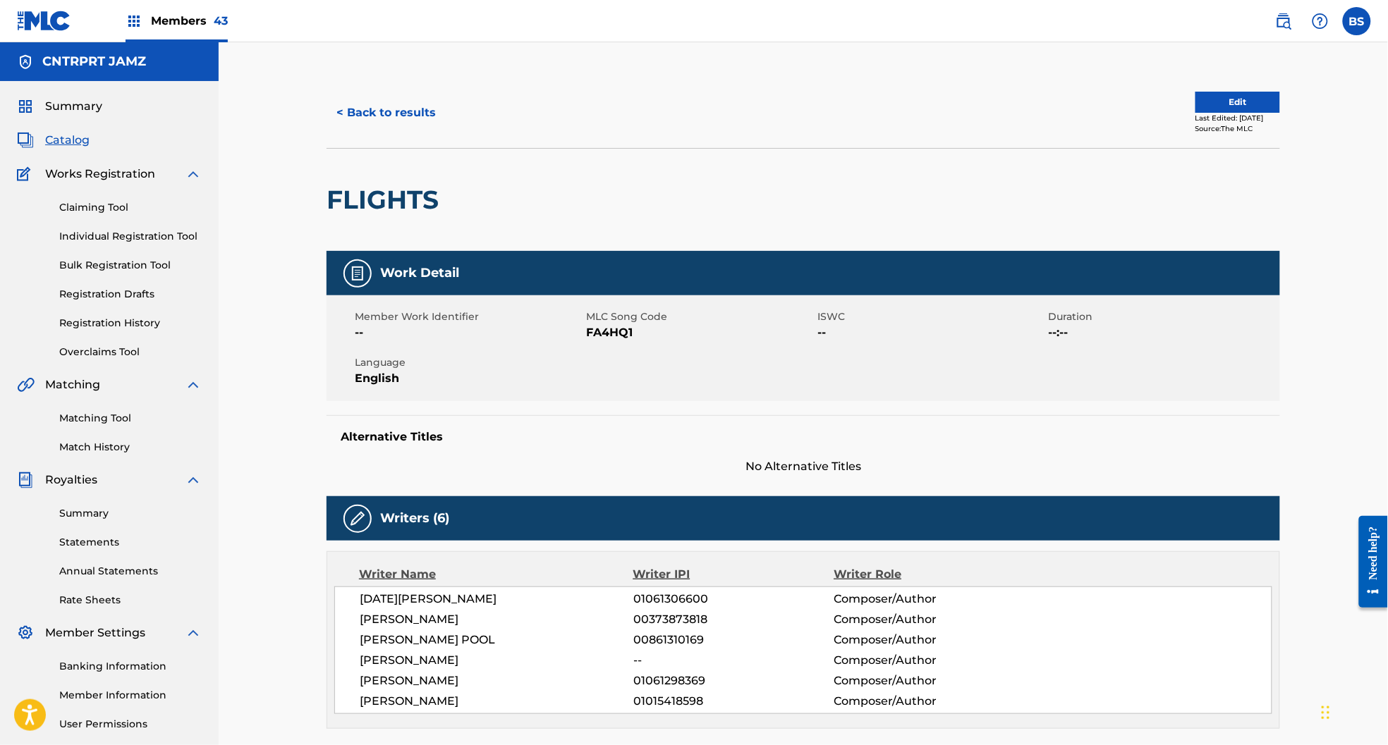
click at [403, 116] on button "< Back to results" at bounding box center [385, 112] width 119 height 35
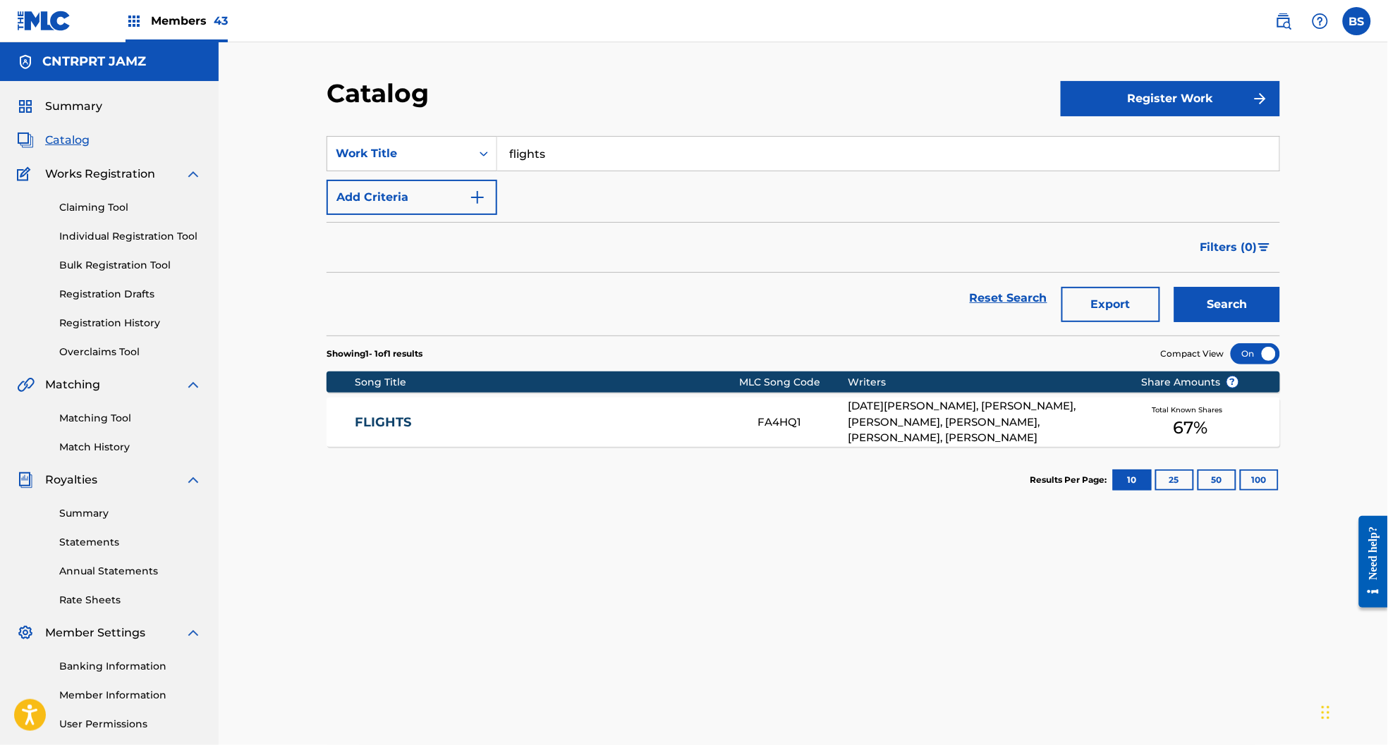
click at [565, 155] on input "flights" at bounding box center [888, 154] width 782 height 34
type input "hours"
click at [1174, 287] on button "Search" at bounding box center [1227, 304] width 106 height 35
click at [671, 420] on link "HOURS" at bounding box center [547, 423] width 384 height 16
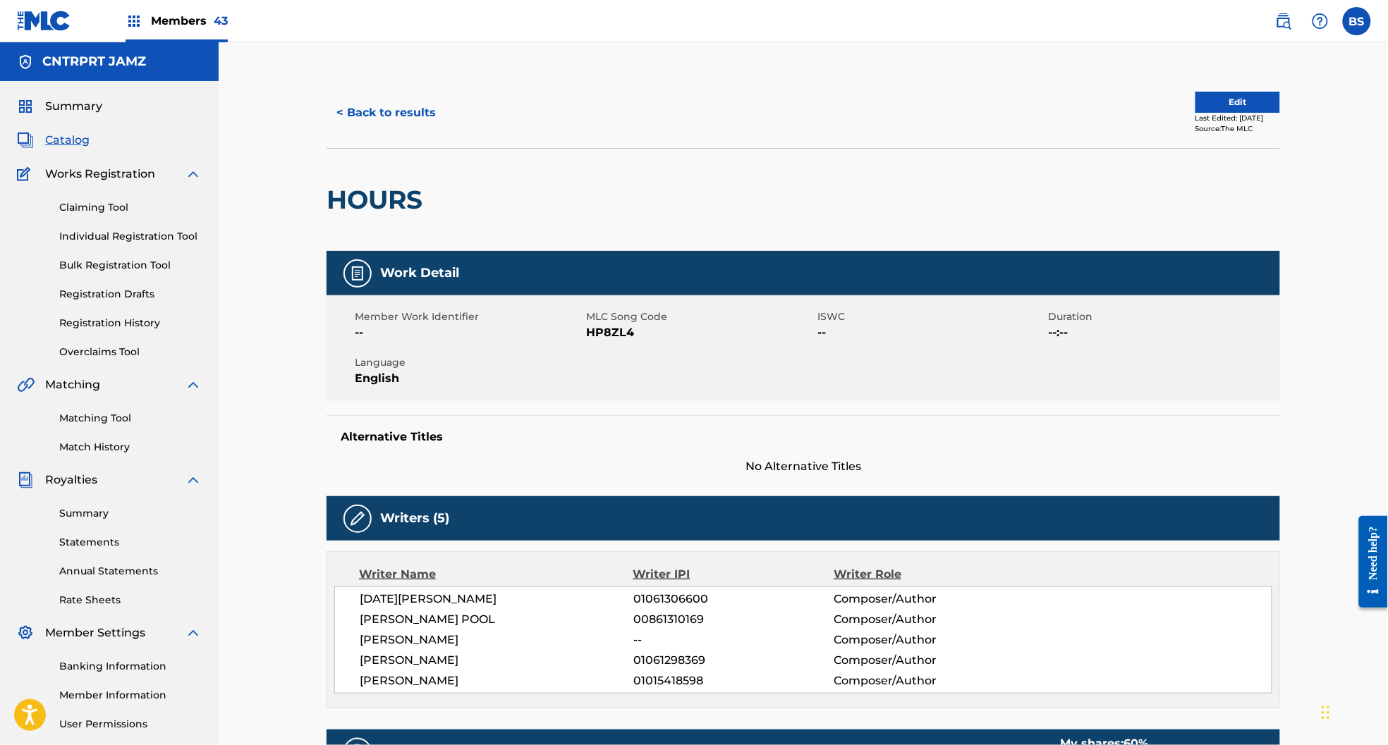
click at [394, 94] on div "< Back to results Edit Last Edited: [DATE] Source: The MLC" at bounding box center [802, 113] width 953 height 71
drag, startPoint x: 397, startPoint y: 104, endPoint x: 407, endPoint y: 112, distance: 12.6
click at [398, 104] on button "< Back to results" at bounding box center [385, 112] width 119 height 35
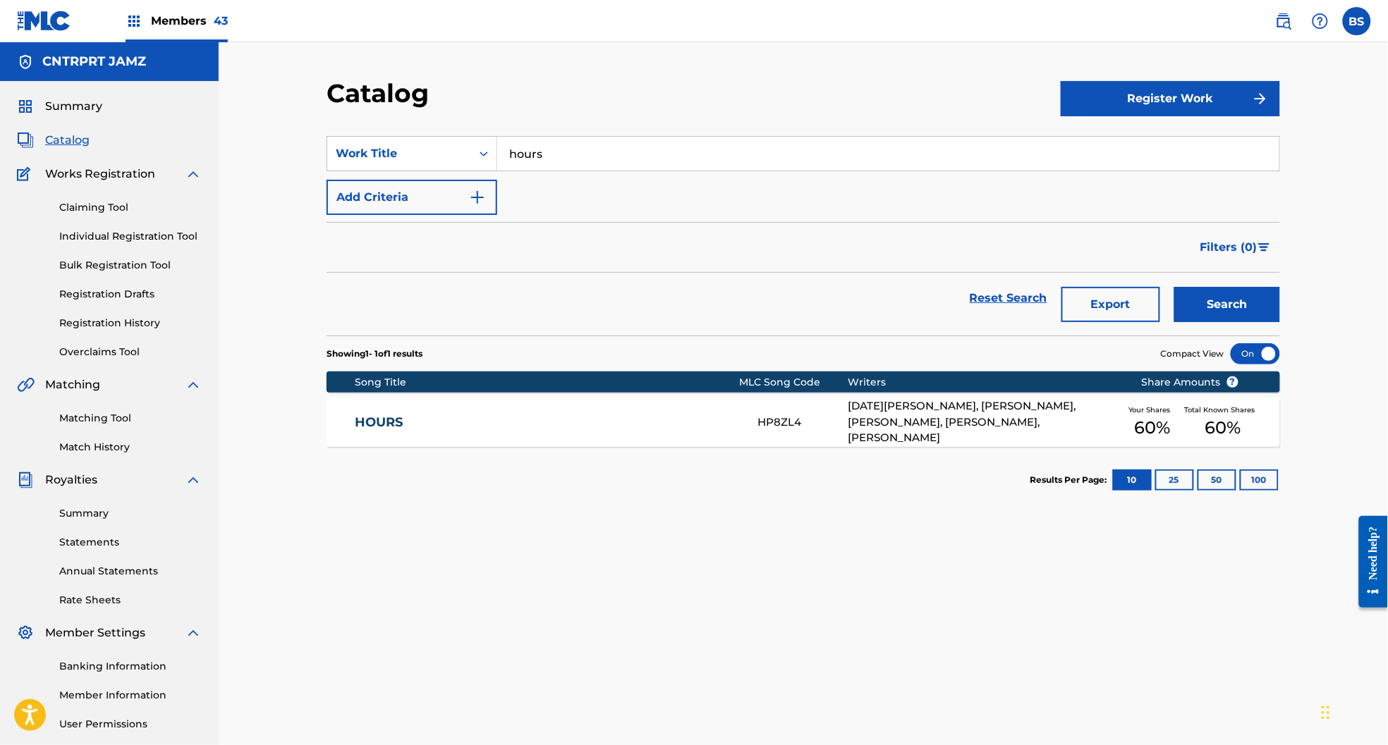
click at [575, 150] on input "hours" at bounding box center [888, 154] width 782 height 34
paste input "I Hate It"
click at [553, 187] on div "i hate it" at bounding box center [782, 185] width 570 height 25
type input "i hate it"
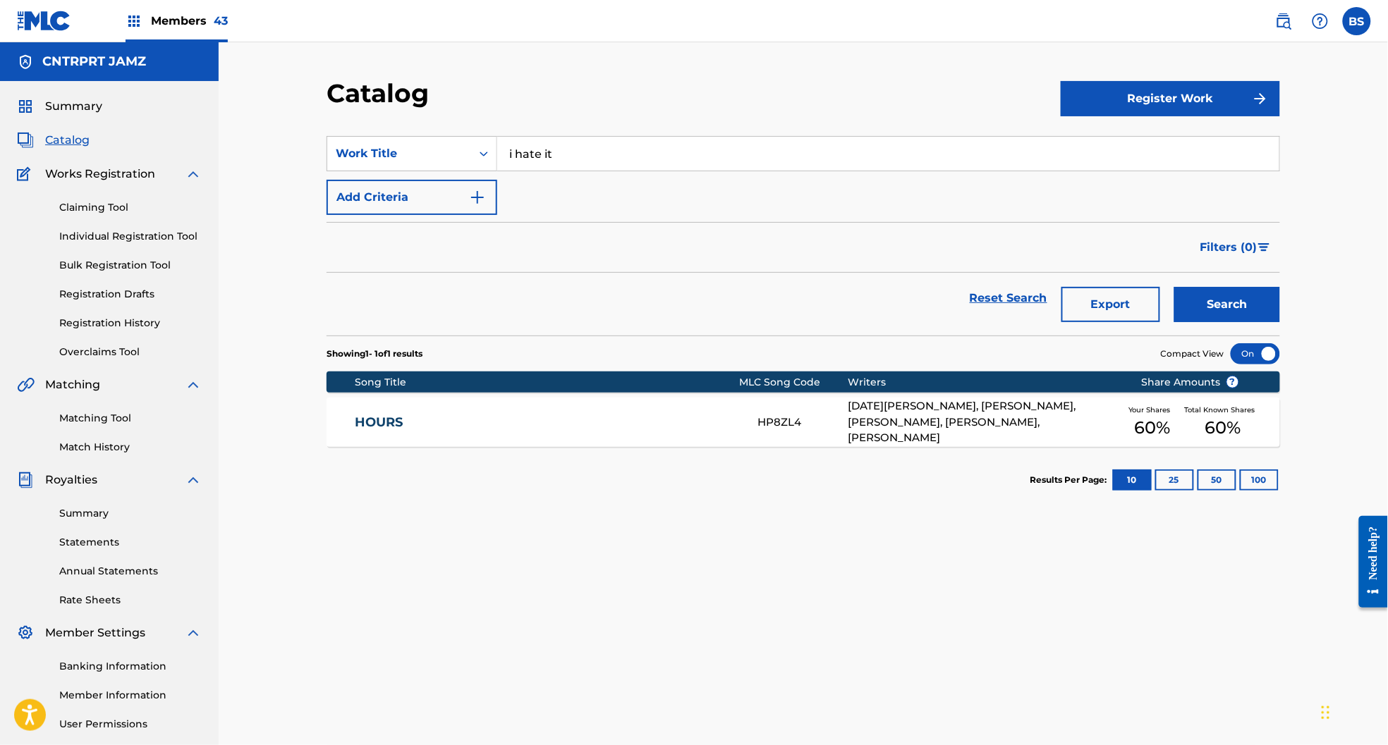
click at [1206, 307] on button "Search" at bounding box center [1227, 304] width 106 height 35
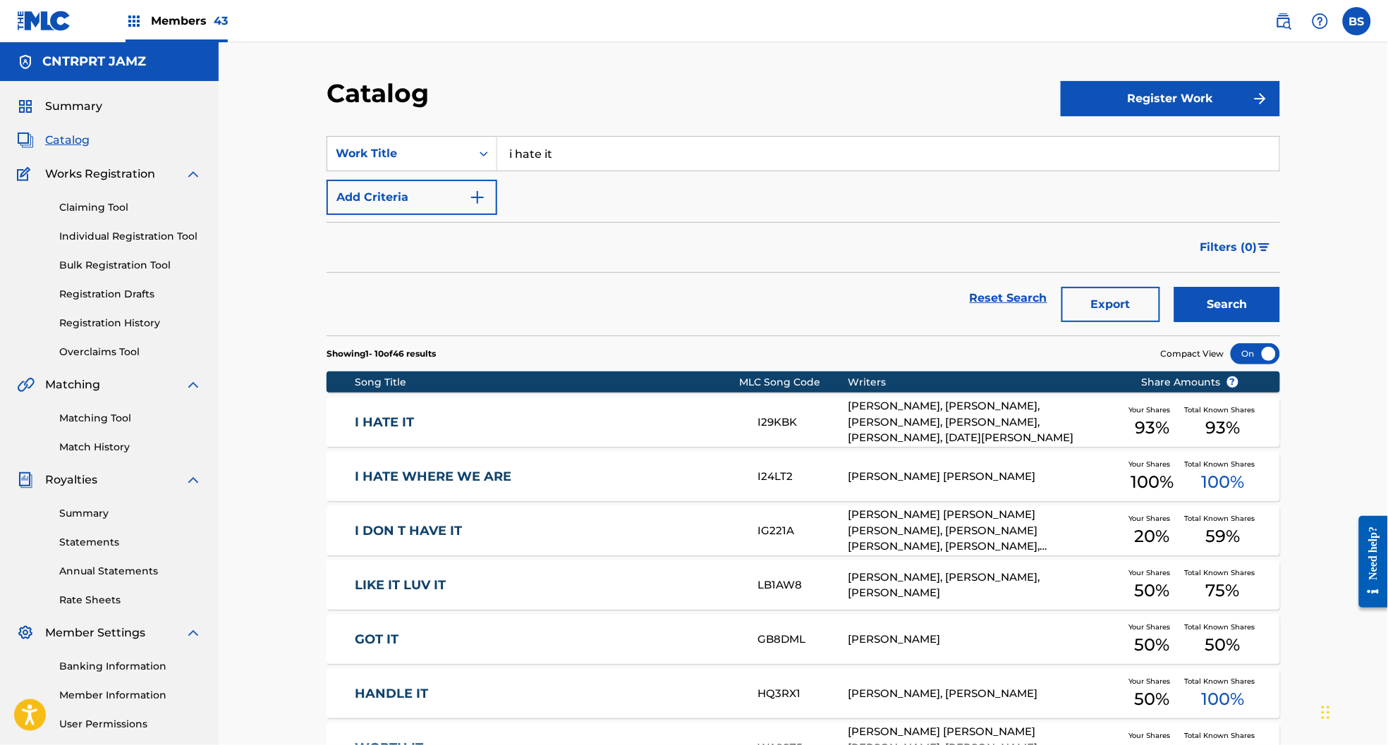
click at [599, 416] on link "I HATE IT" at bounding box center [547, 423] width 384 height 16
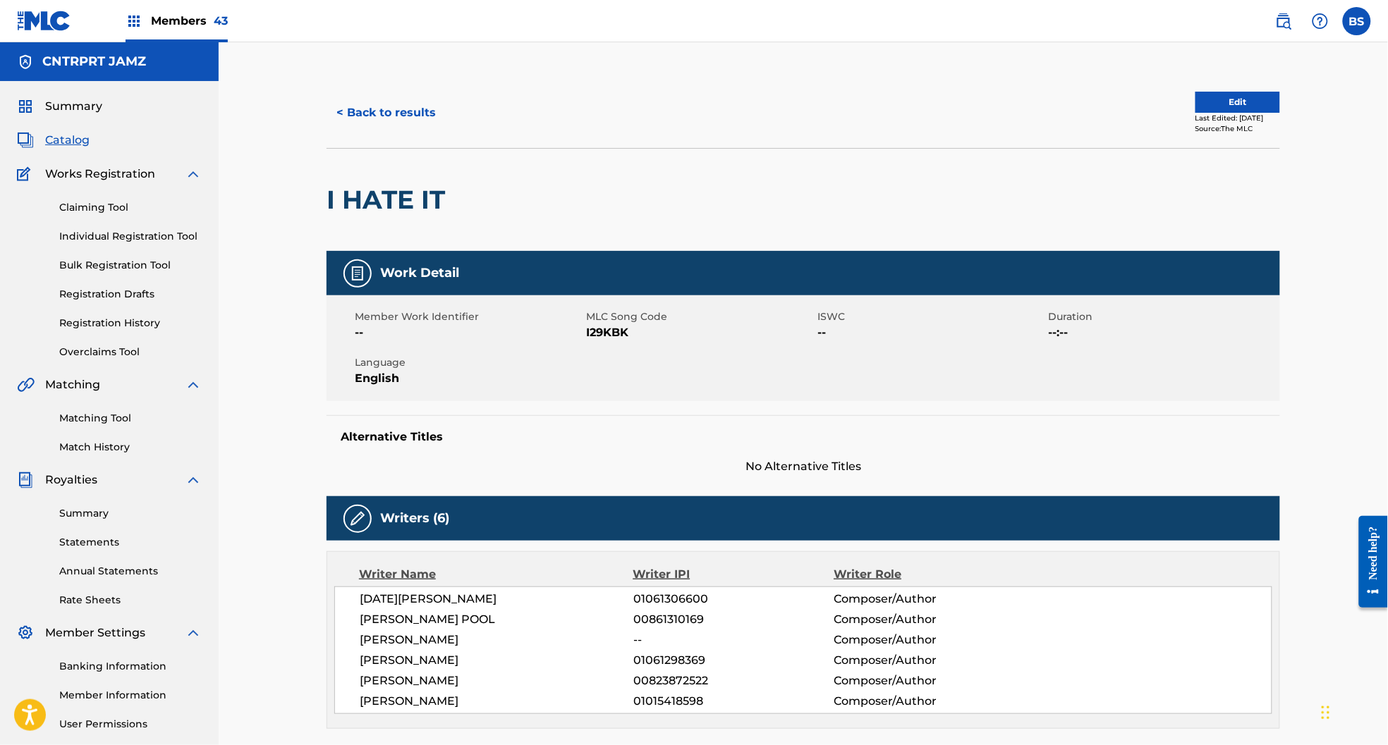
click at [406, 100] on button "< Back to results" at bounding box center [385, 112] width 119 height 35
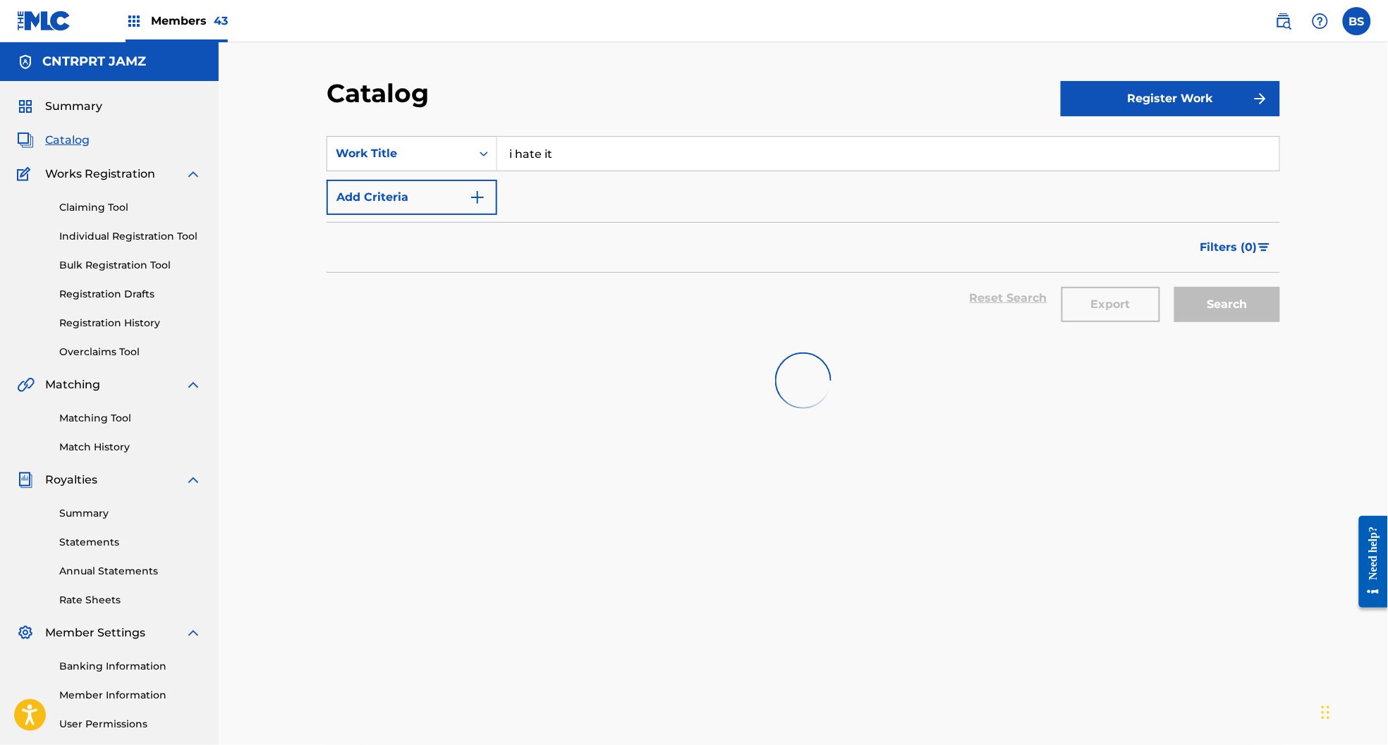
click at [607, 139] on input "i hate it" at bounding box center [888, 154] width 782 height 34
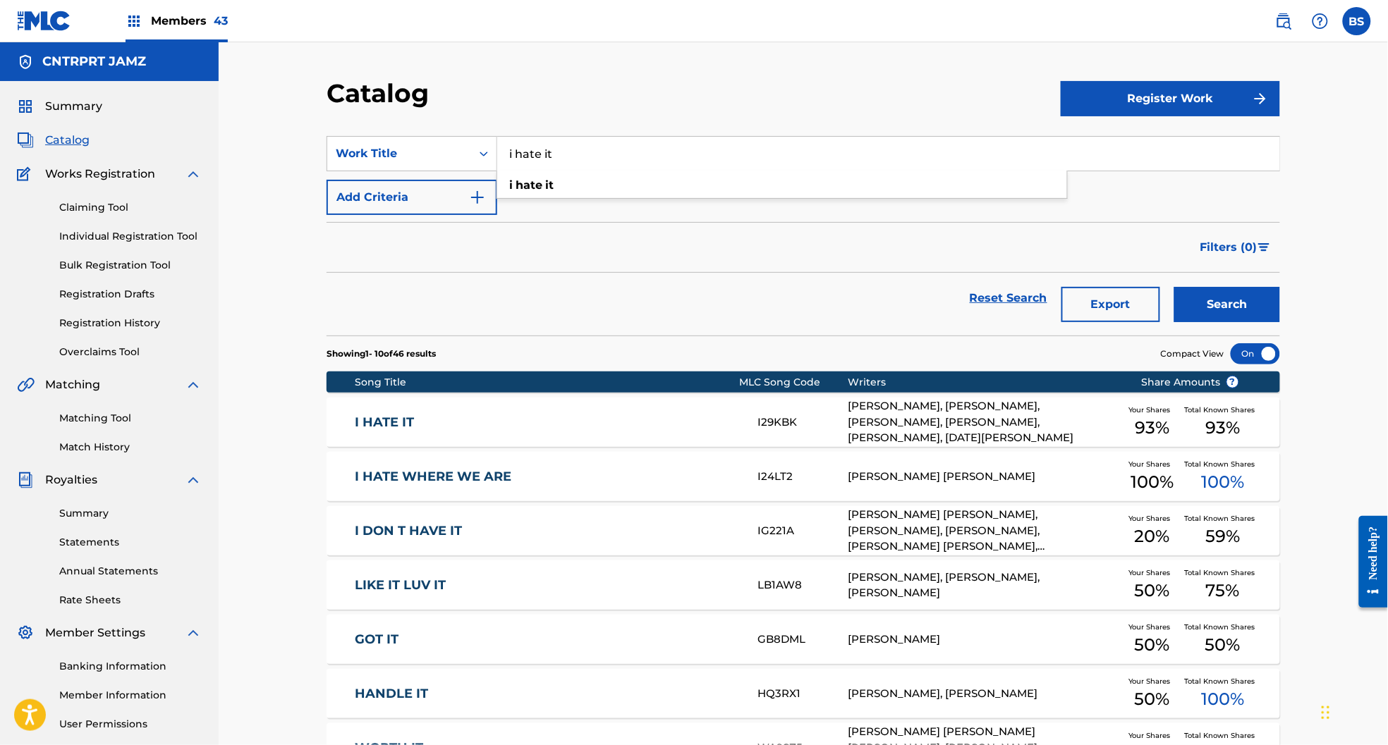
click at [607, 139] on input "i hate it" at bounding box center [888, 154] width 782 height 34
paste input "miss me yet (bump)"
type input "miss me yet (bump)"
click at [1240, 310] on button "Search" at bounding box center [1227, 304] width 106 height 35
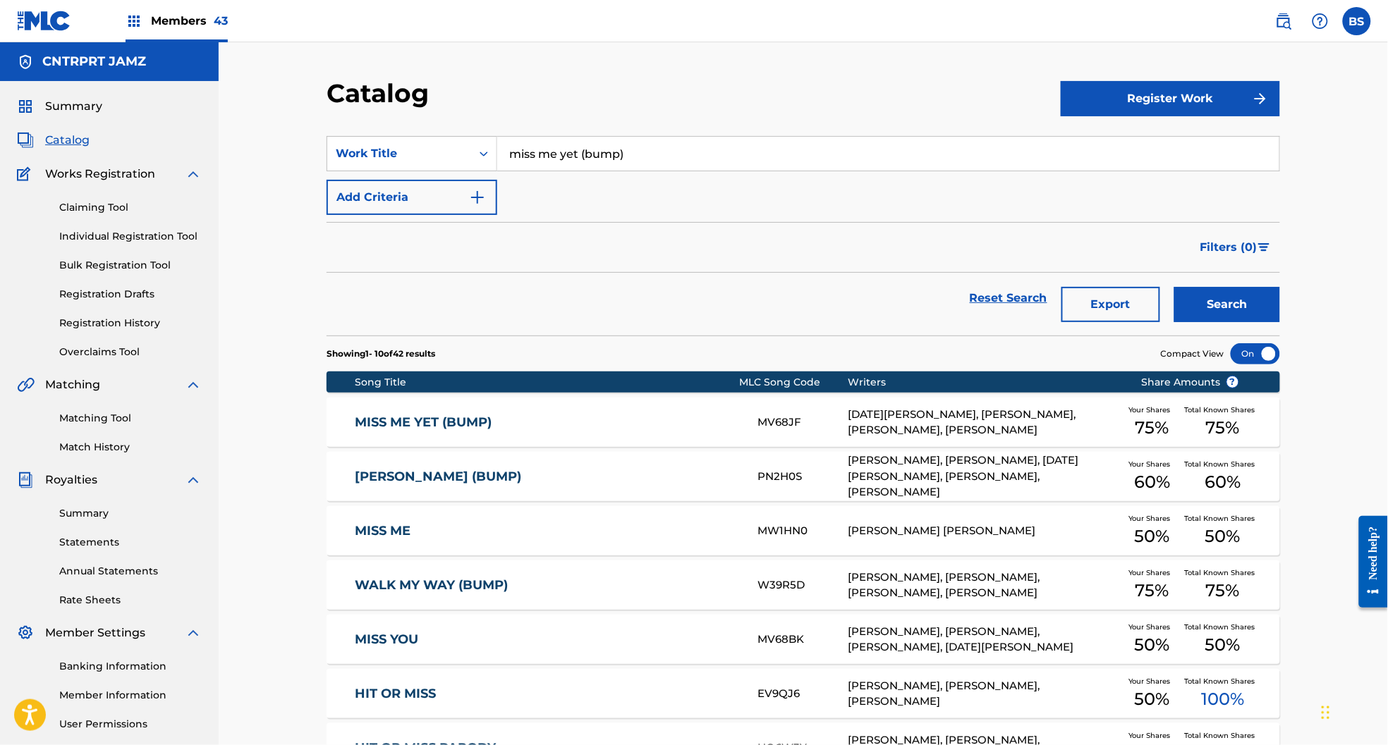
click at [544, 409] on div "MISS ME YET (BUMP) MV68JF [DATE][PERSON_NAME], [PERSON_NAME], [PERSON_NAME], [P…" at bounding box center [802, 422] width 953 height 49
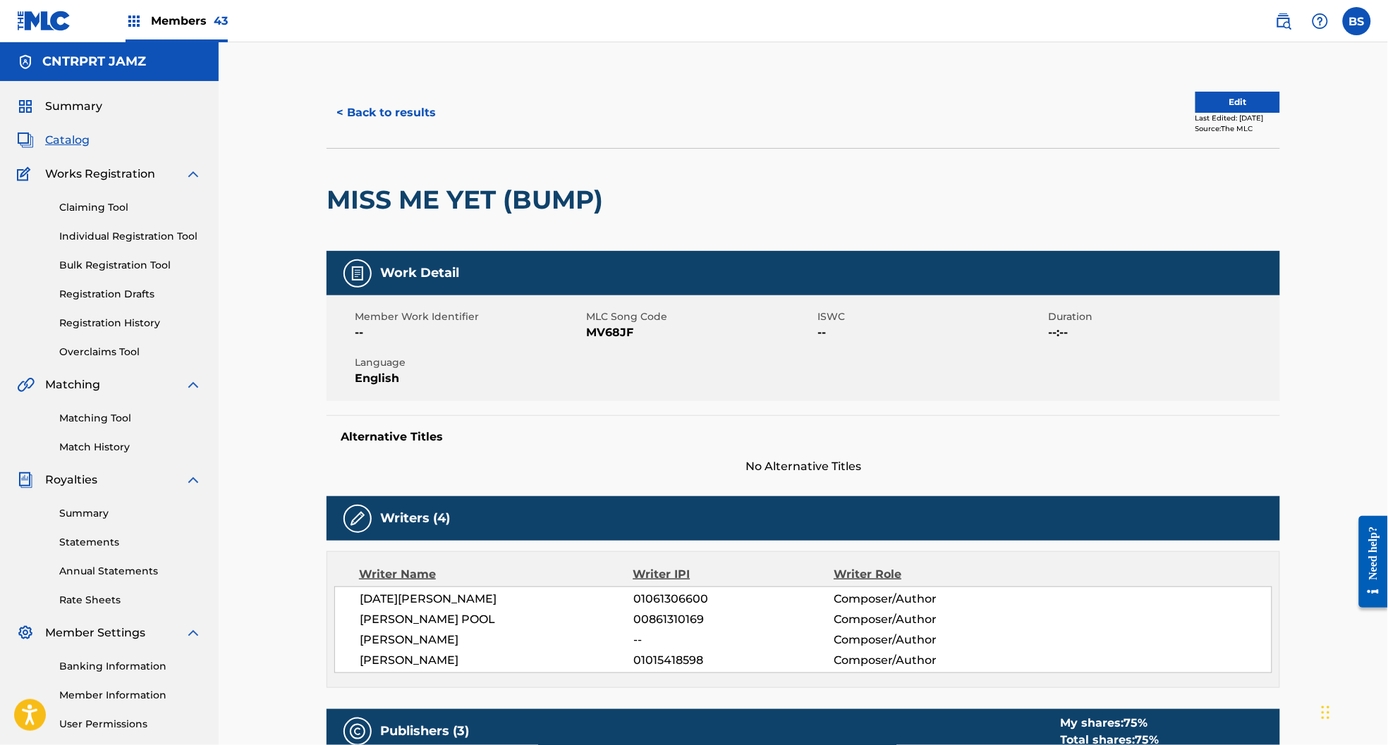
click at [427, 103] on button "< Back to results" at bounding box center [385, 112] width 119 height 35
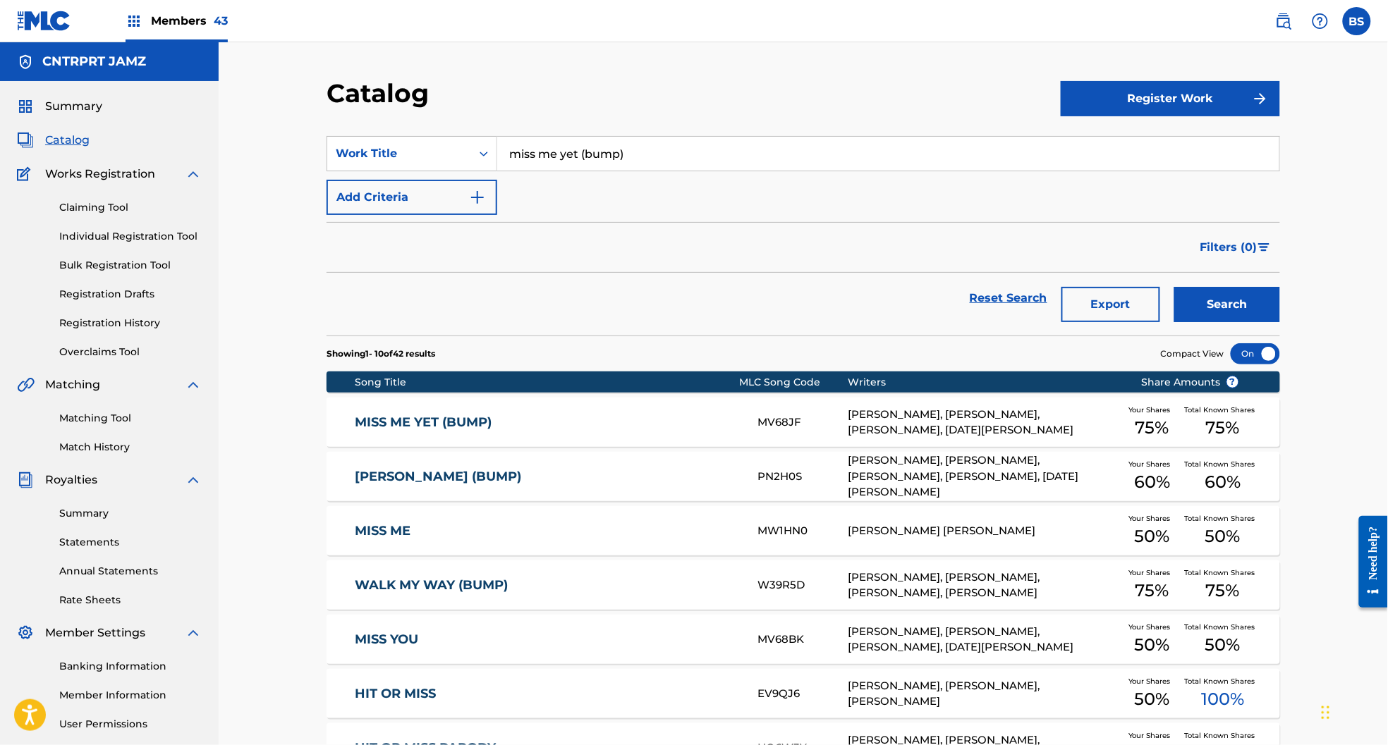
drag, startPoint x: 699, startPoint y: 158, endPoint x: 715, endPoint y: 173, distance: 21.9
click at [705, 161] on input "miss me yet (bump)" at bounding box center [888, 154] width 782 height 34
type input "miss you"
click at [527, 182] on strong "miss" at bounding box center [523, 184] width 28 height 13
click at [1229, 311] on button "Search" at bounding box center [1227, 304] width 106 height 35
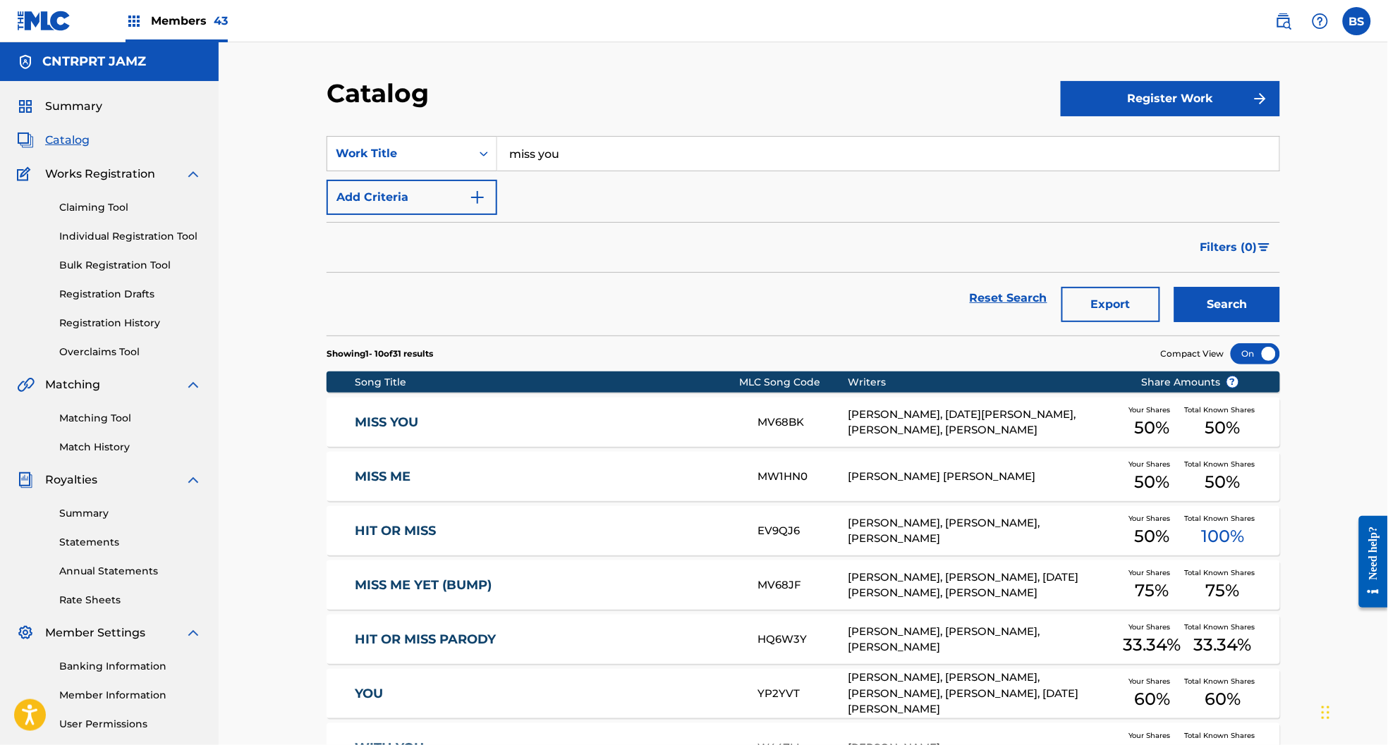
click at [566, 415] on link "MISS YOU" at bounding box center [547, 423] width 384 height 16
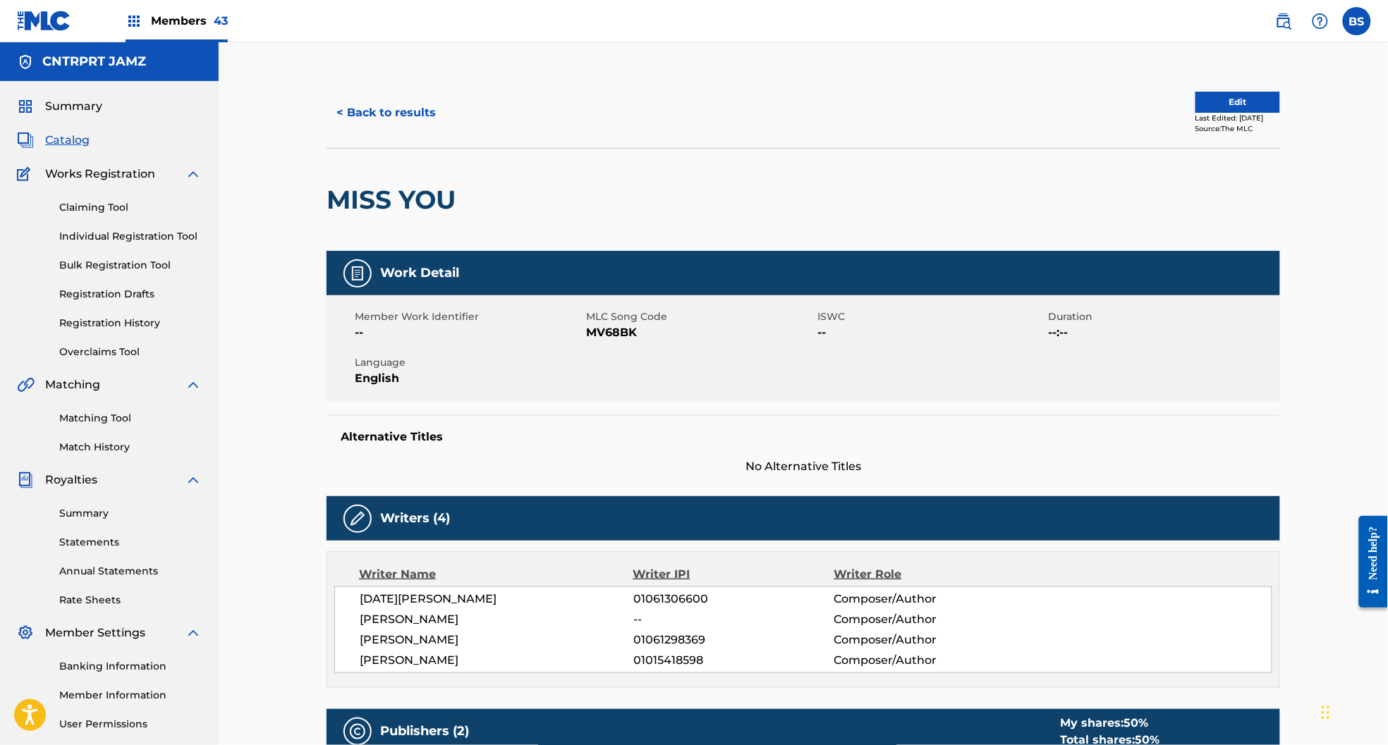
click at [386, 116] on button "< Back to results" at bounding box center [385, 112] width 119 height 35
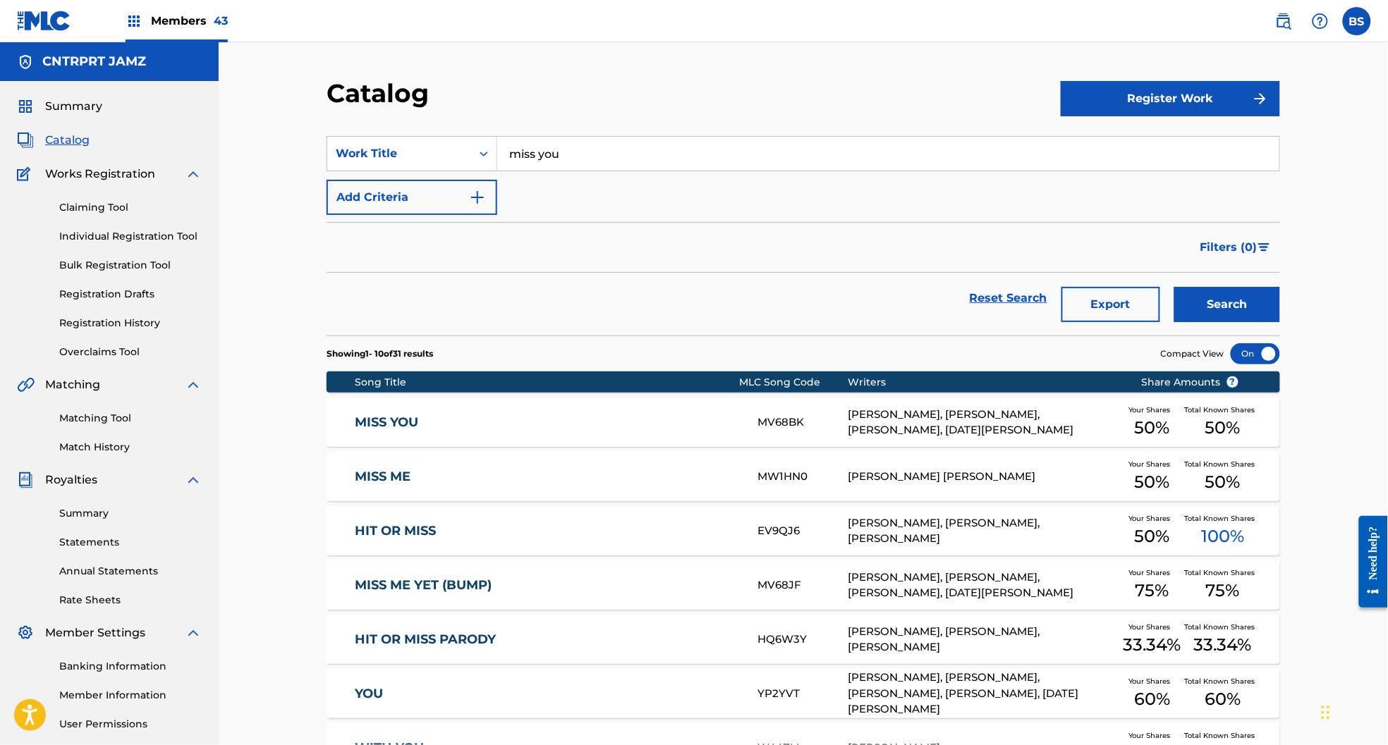
click at [597, 145] on input "miss you" at bounding box center [888, 154] width 782 height 34
drag, startPoint x: 597, startPoint y: 145, endPoint x: 599, endPoint y: 154, distance: 10.0
click at [597, 145] on input "miss you" at bounding box center [888, 154] width 782 height 34
paste input "nownow"
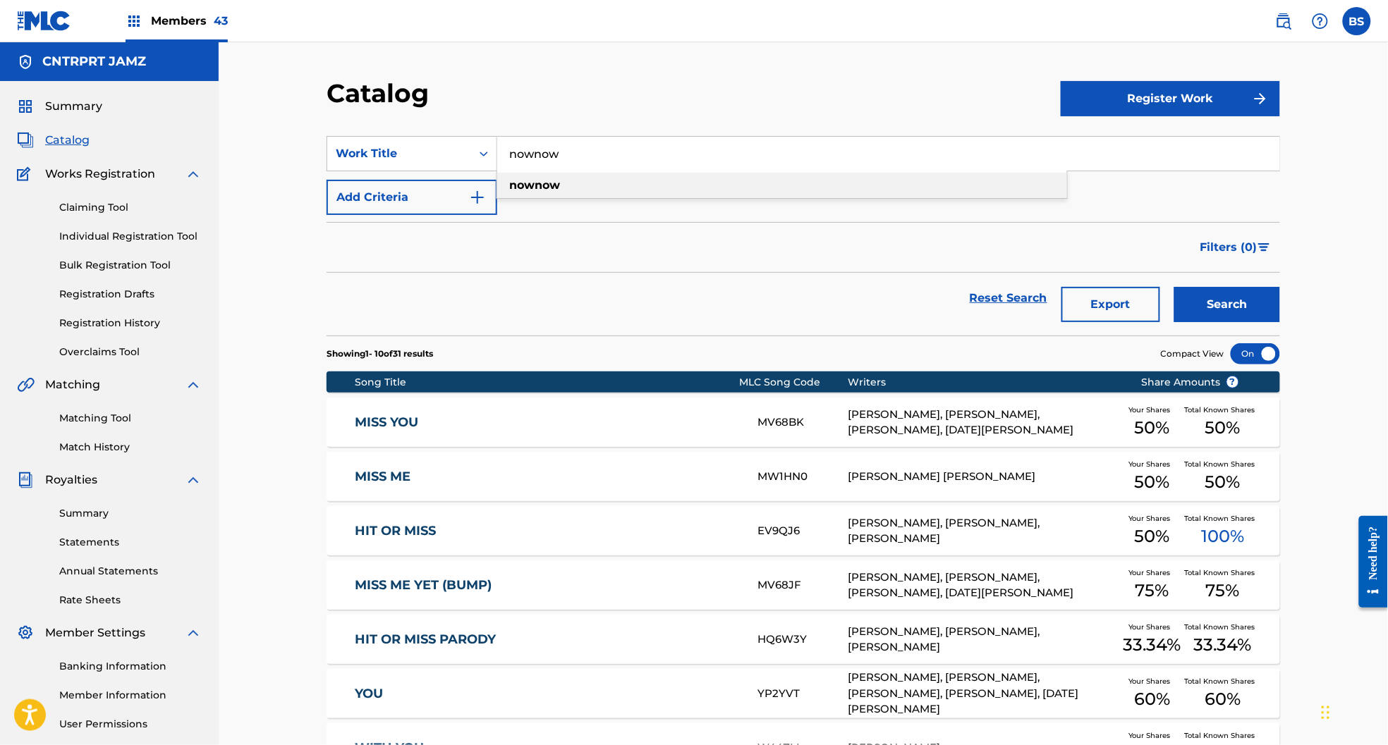
type input "nownow"
click at [553, 180] on strong "nownow" at bounding box center [534, 184] width 51 height 13
click at [1261, 306] on button "Search" at bounding box center [1227, 304] width 106 height 35
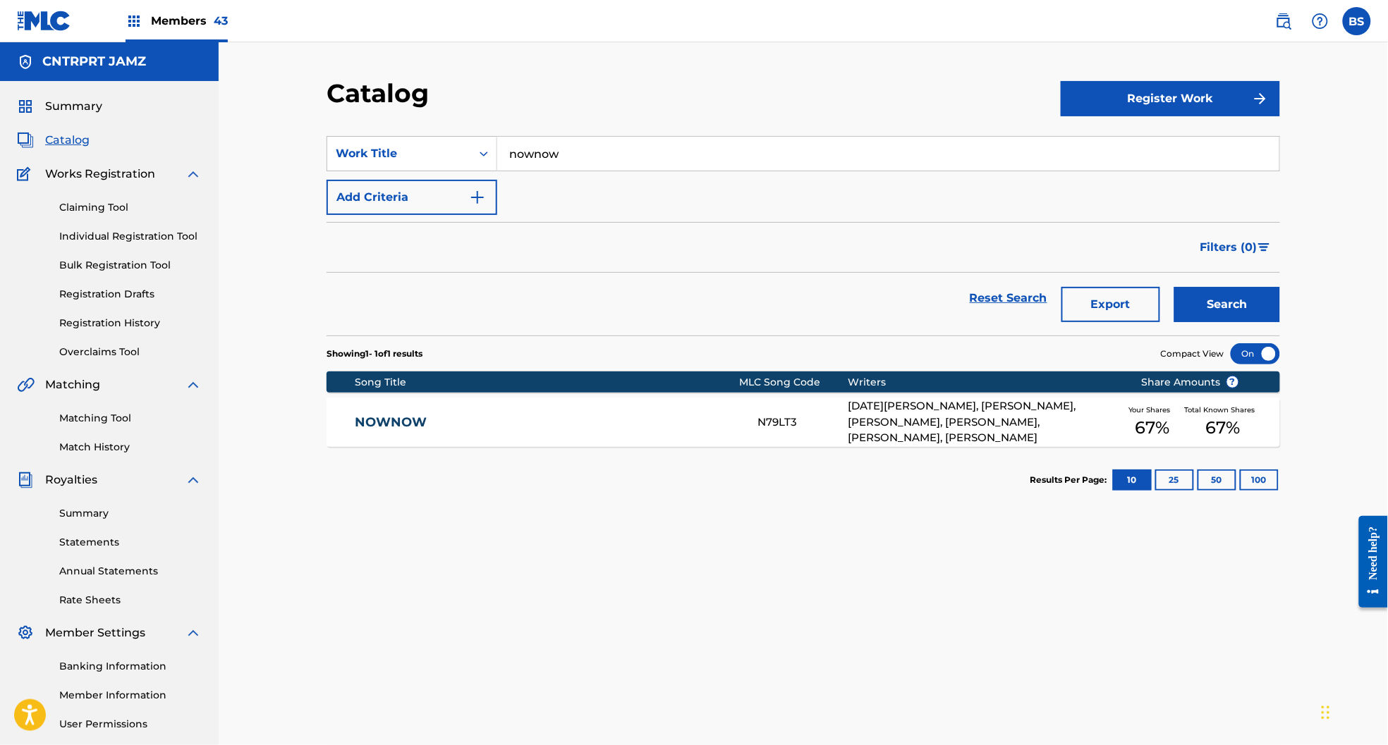
drag, startPoint x: 534, startPoint y: 424, endPoint x: 537, endPoint y: 436, distance: 13.2
click at [534, 424] on link "NOWNOW" at bounding box center [547, 423] width 384 height 16
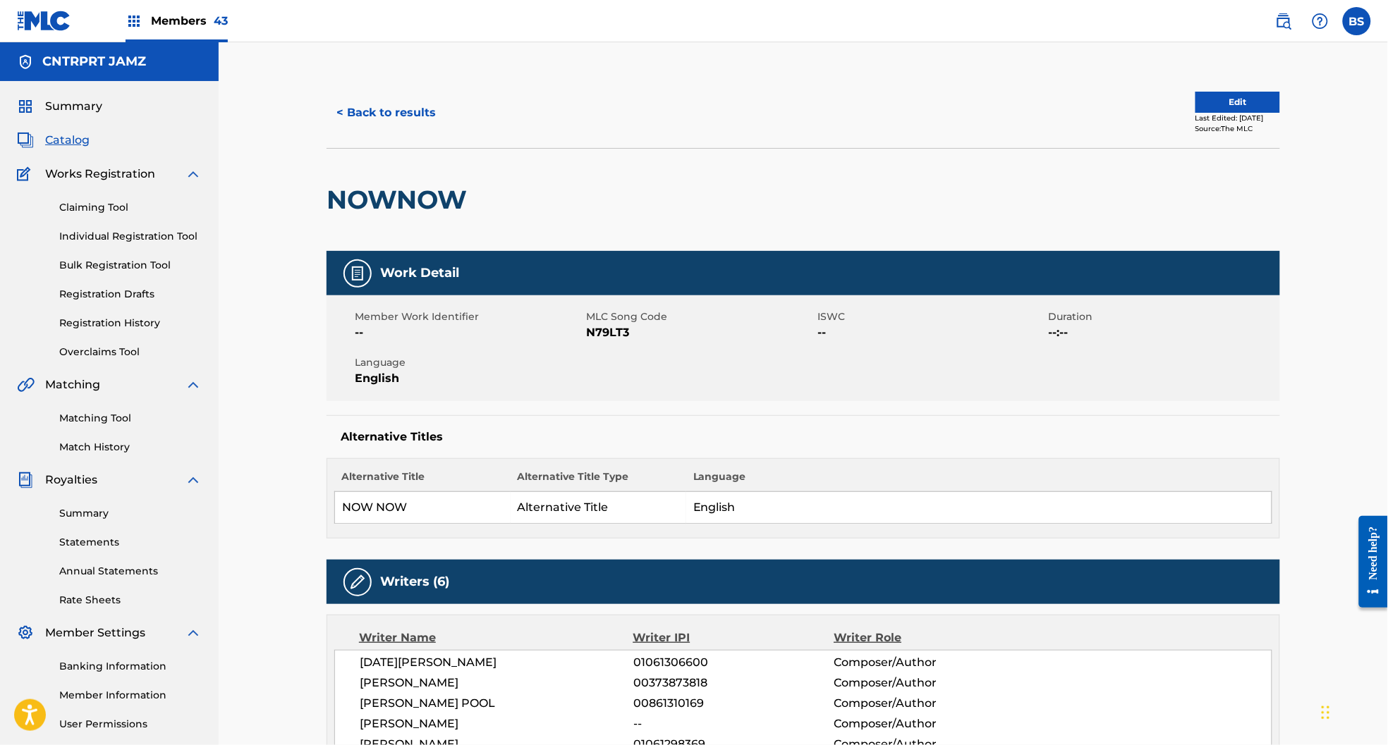
click at [416, 112] on button "< Back to results" at bounding box center [385, 112] width 119 height 35
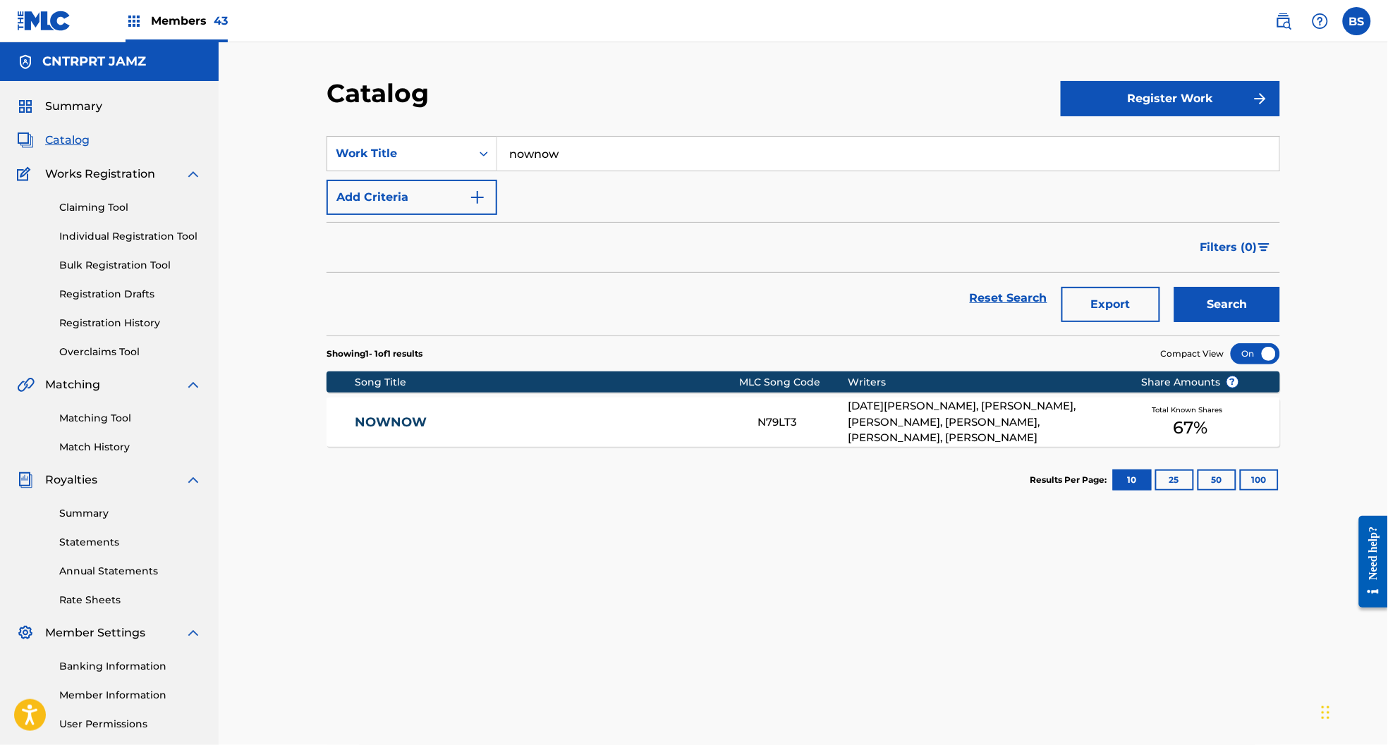
click at [564, 150] on input "nownow" at bounding box center [888, 154] width 782 height 34
type input "options"
click at [1174, 287] on button "Search" at bounding box center [1227, 304] width 106 height 35
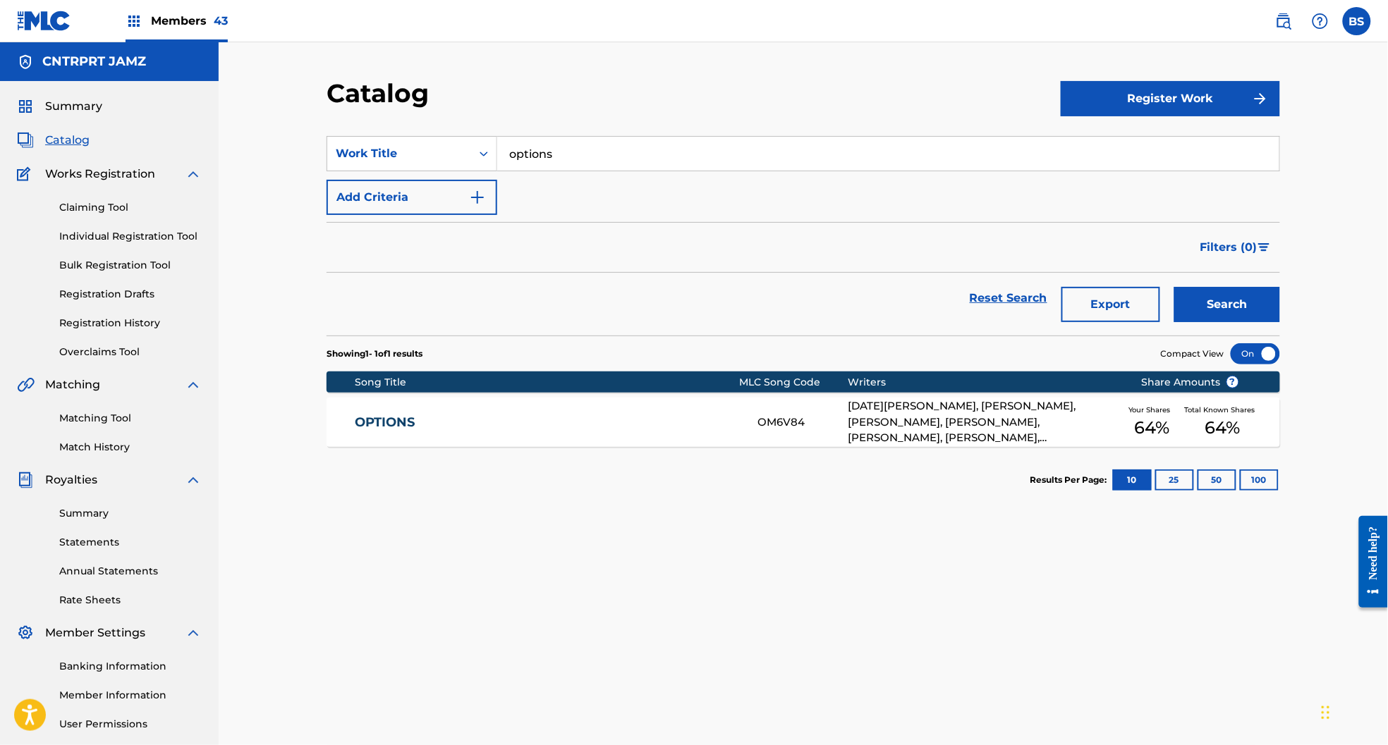
click at [613, 429] on link "OPTIONS" at bounding box center [547, 423] width 384 height 16
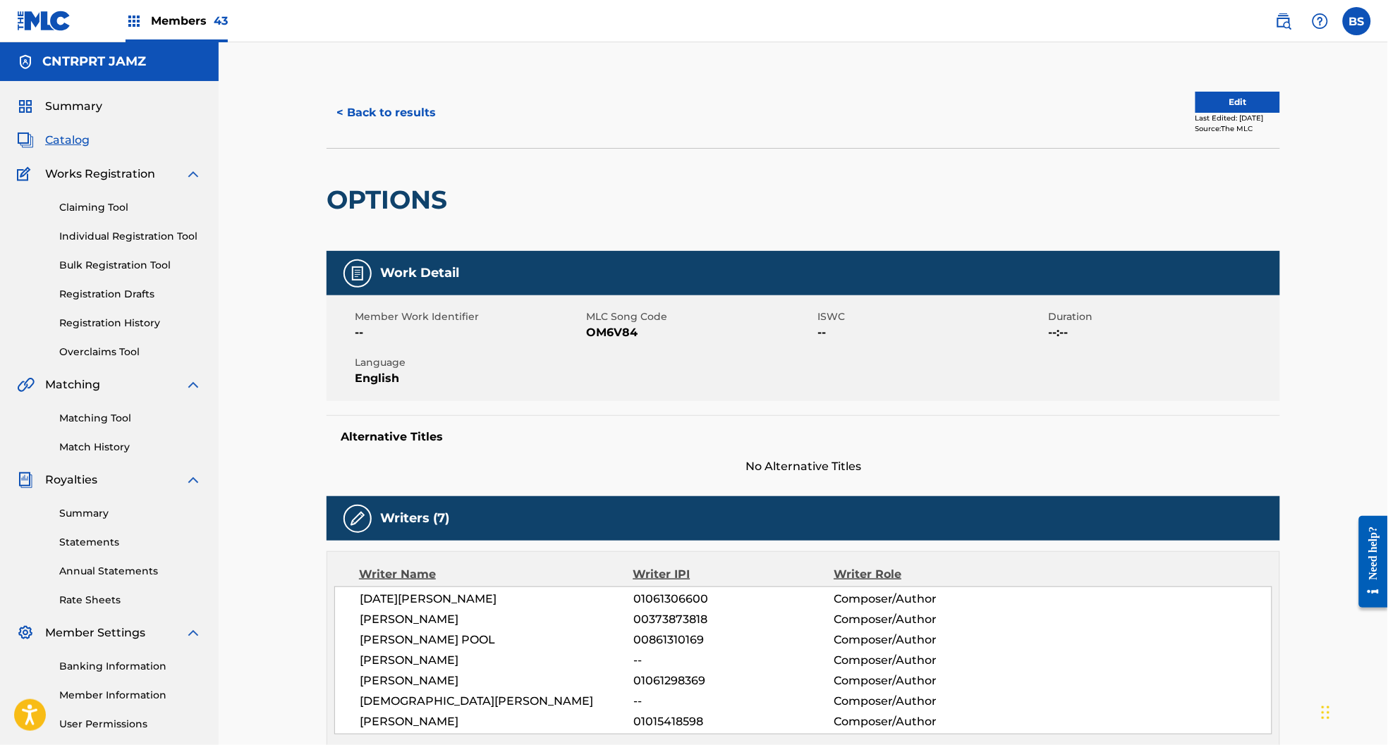
click at [384, 105] on button "< Back to results" at bounding box center [385, 112] width 119 height 35
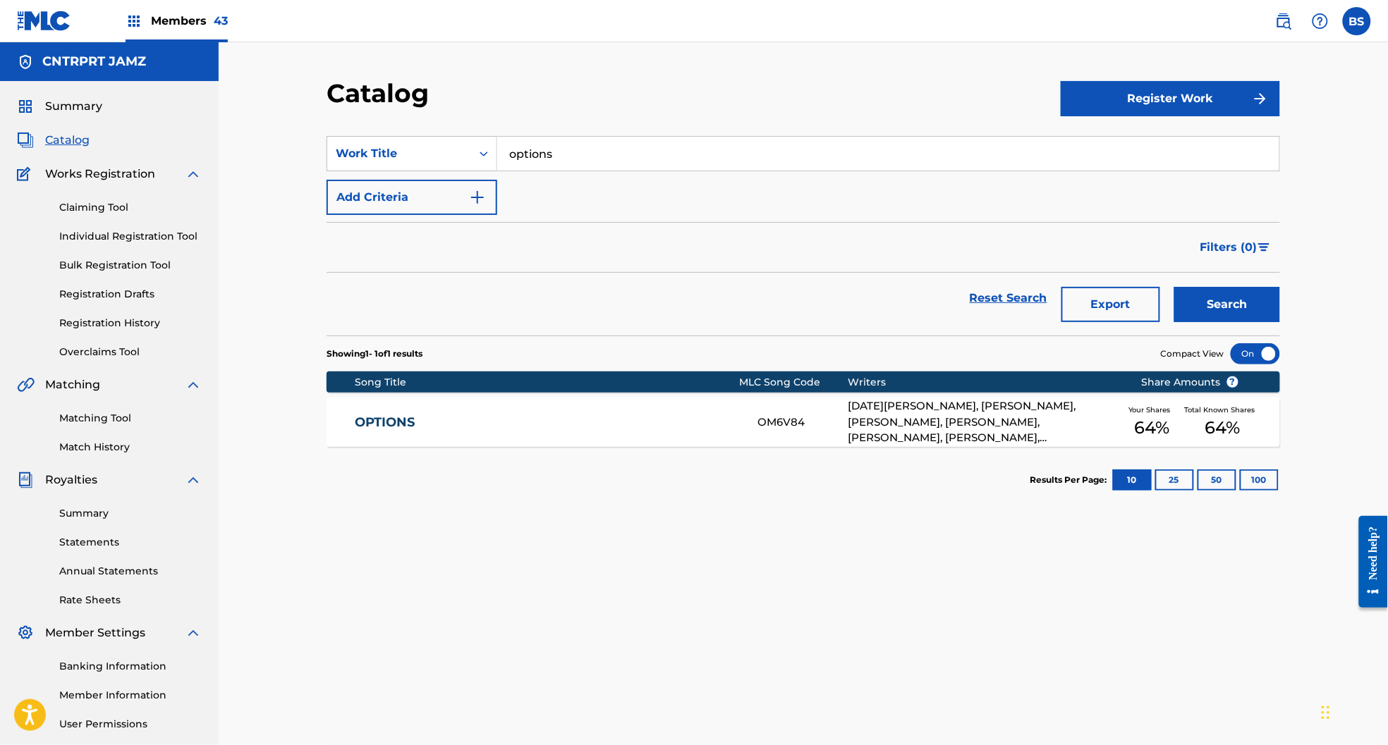
click at [587, 154] on input "options" at bounding box center [888, 154] width 782 height 34
paste input "[PERSON_NAME] (bump)"
type input "[PERSON_NAME] (bump)"
click at [1225, 298] on button "Search" at bounding box center [1227, 304] width 106 height 35
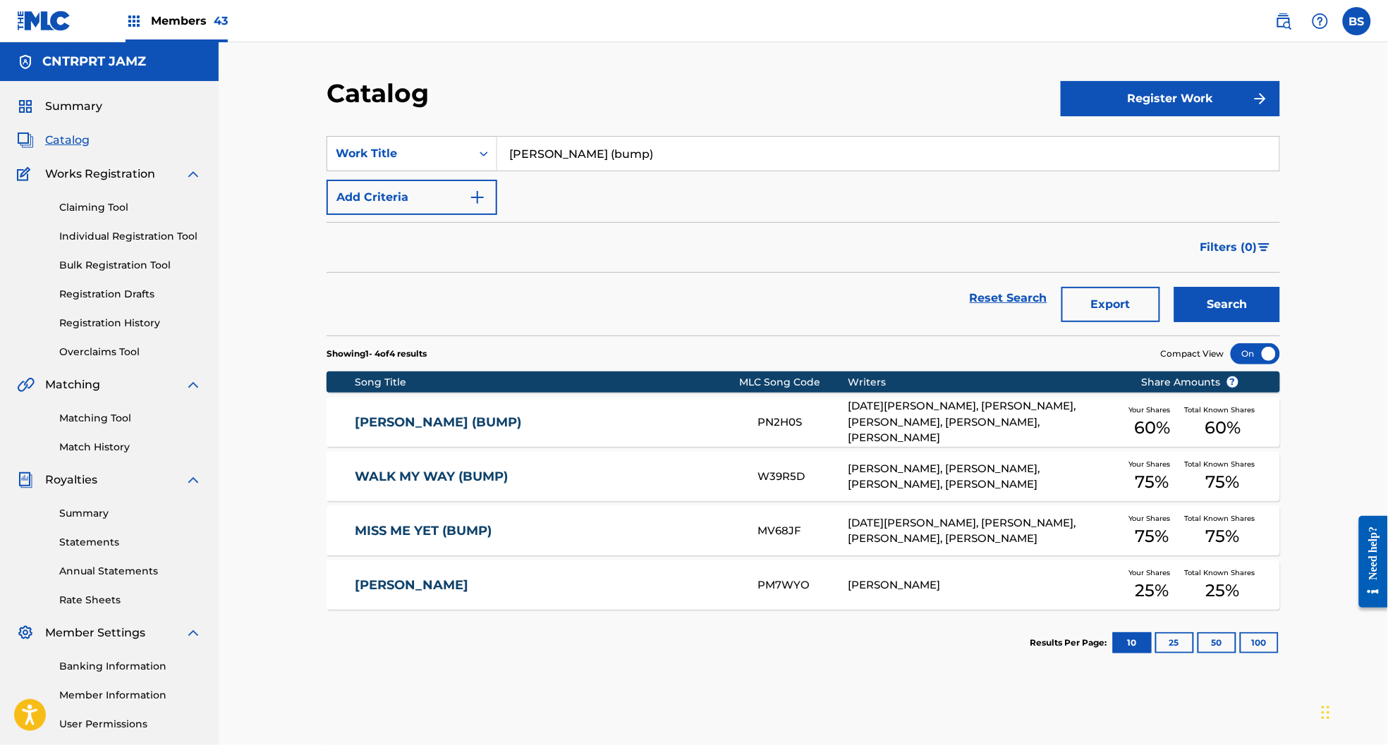
click at [718, 425] on link "[PERSON_NAME] (BUMP)" at bounding box center [547, 423] width 384 height 16
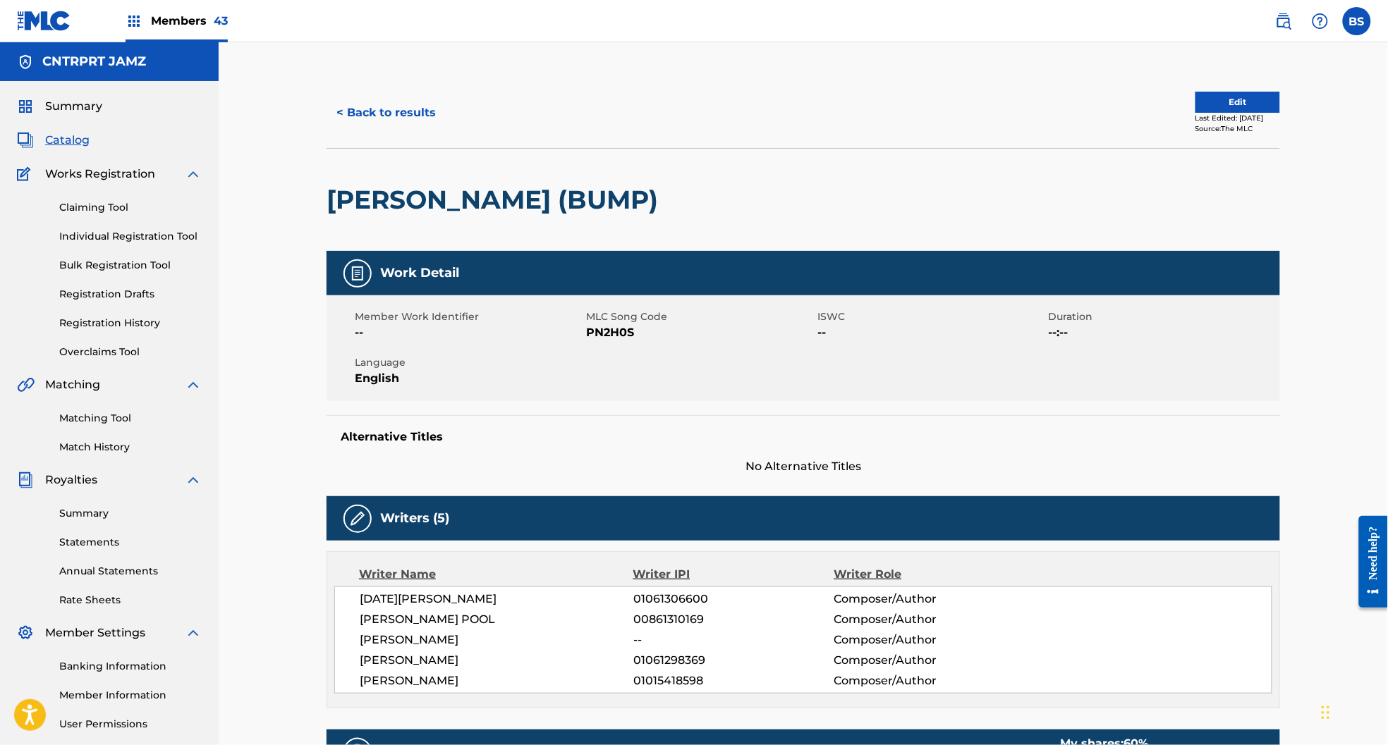
click at [405, 111] on button "< Back to results" at bounding box center [385, 112] width 119 height 35
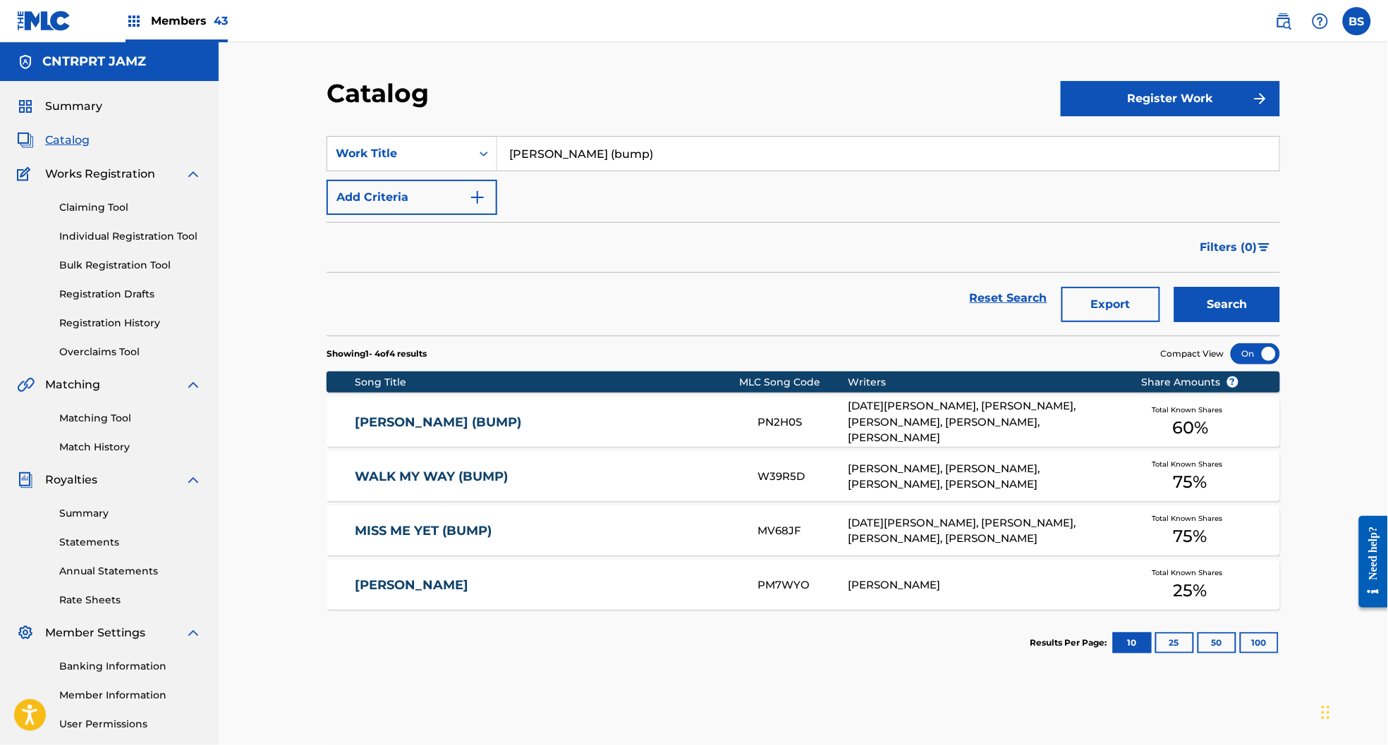
click at [634, 125] on section "SearchWithCriteria1f9c31df-803f-423d-83fc-e2d34886f714 Work Title [PERSON_NAME]…" at bounding box center [802, 227] width 953 height 216
click at [622, 149] on input "[PERSON_NAME] (bump)" at bounding box center [888, 154] width 782 height 34
paste input "lace"
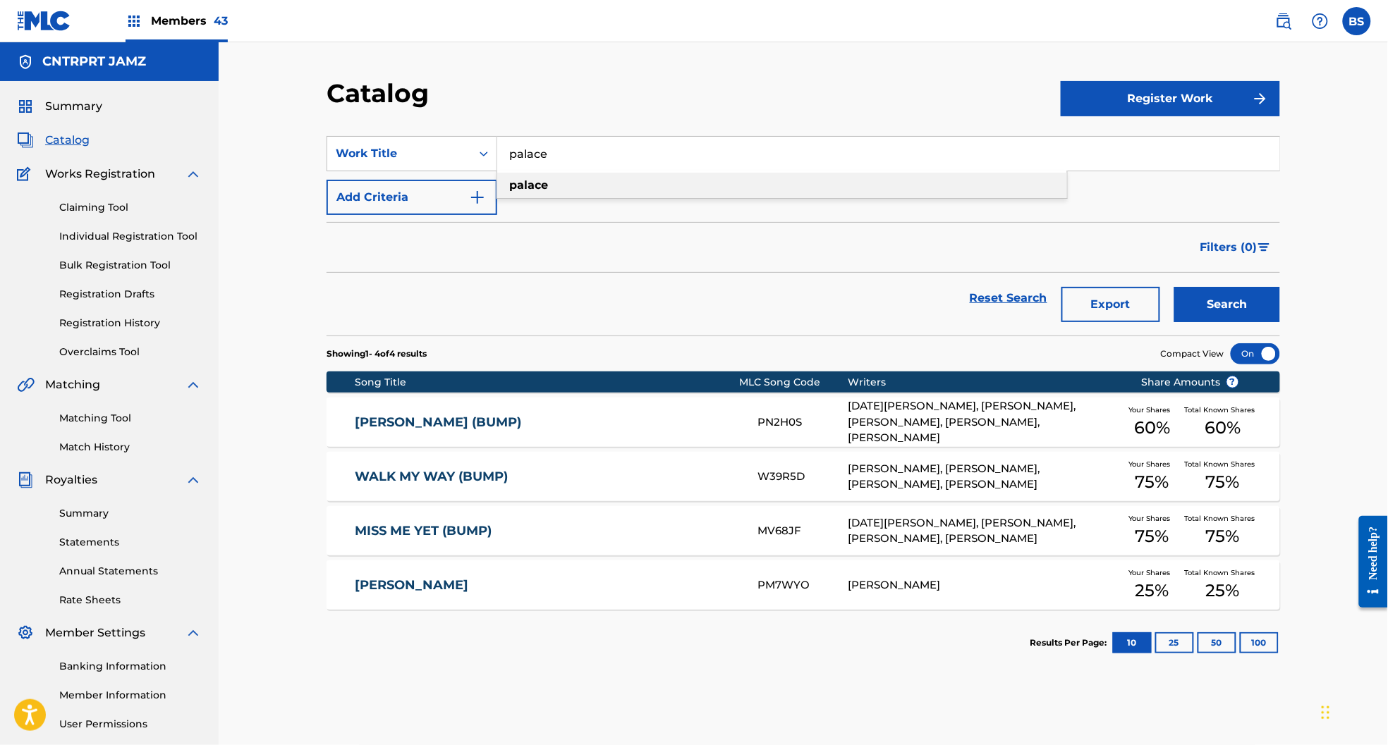
type input "palace"
drag, startPoint x: 612, startPoint y: 181, endPoint x: 929, endPoint y: 234, distance: 321.7
click at [612, 181] on div "palace" at bounding box center [782, 185] width 570 height 25
drag, startPoint x: 1220, startPoint y: 295, endPoint x: 740, endPoint y: 324, distance: 480.3
click at [1220, 295] on button "Search" at bounding box center [1227, 304] width 106 height 35
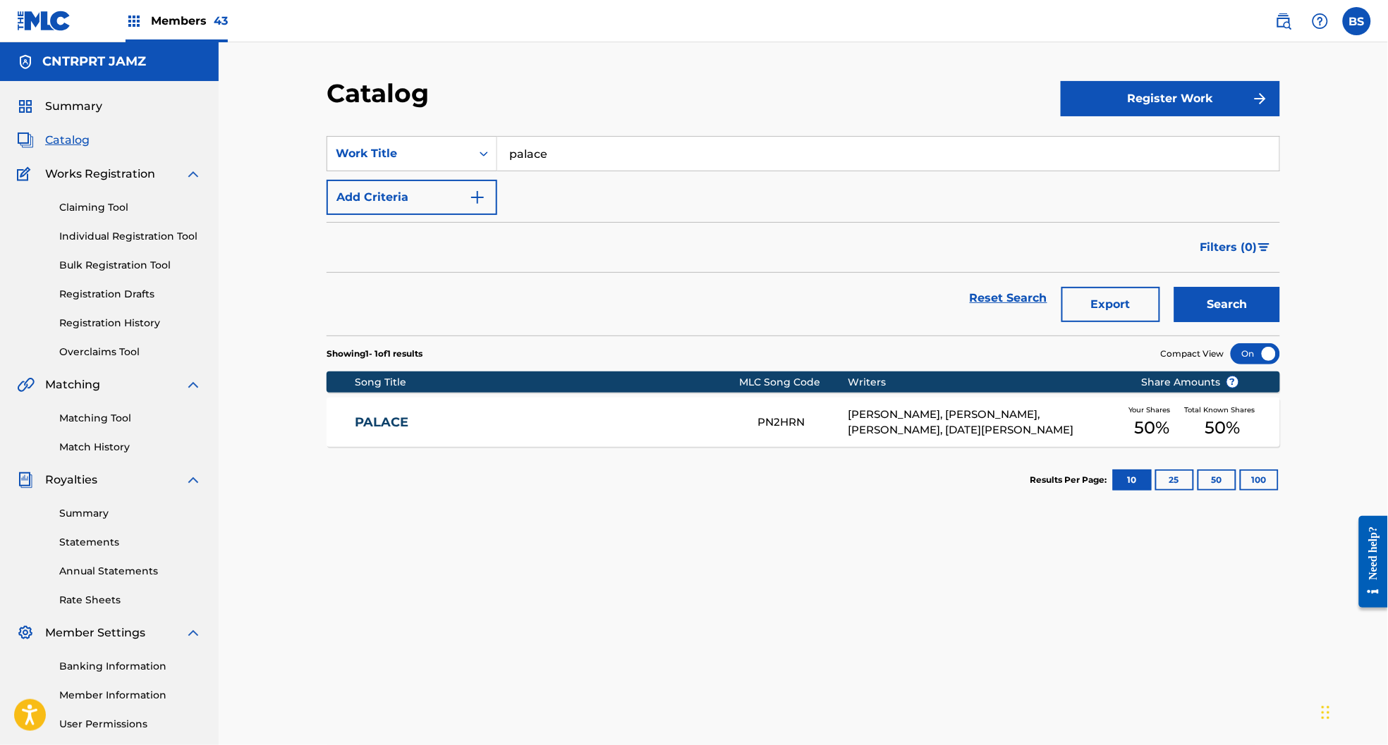
drag, startPoint x: 460, startPoint y: 423, endPoint x: 475, endPoint y: 415, distance: 17.1
click at [460, 423] on link "PALACE" at bounding box center [547, 423] width 384 height 16
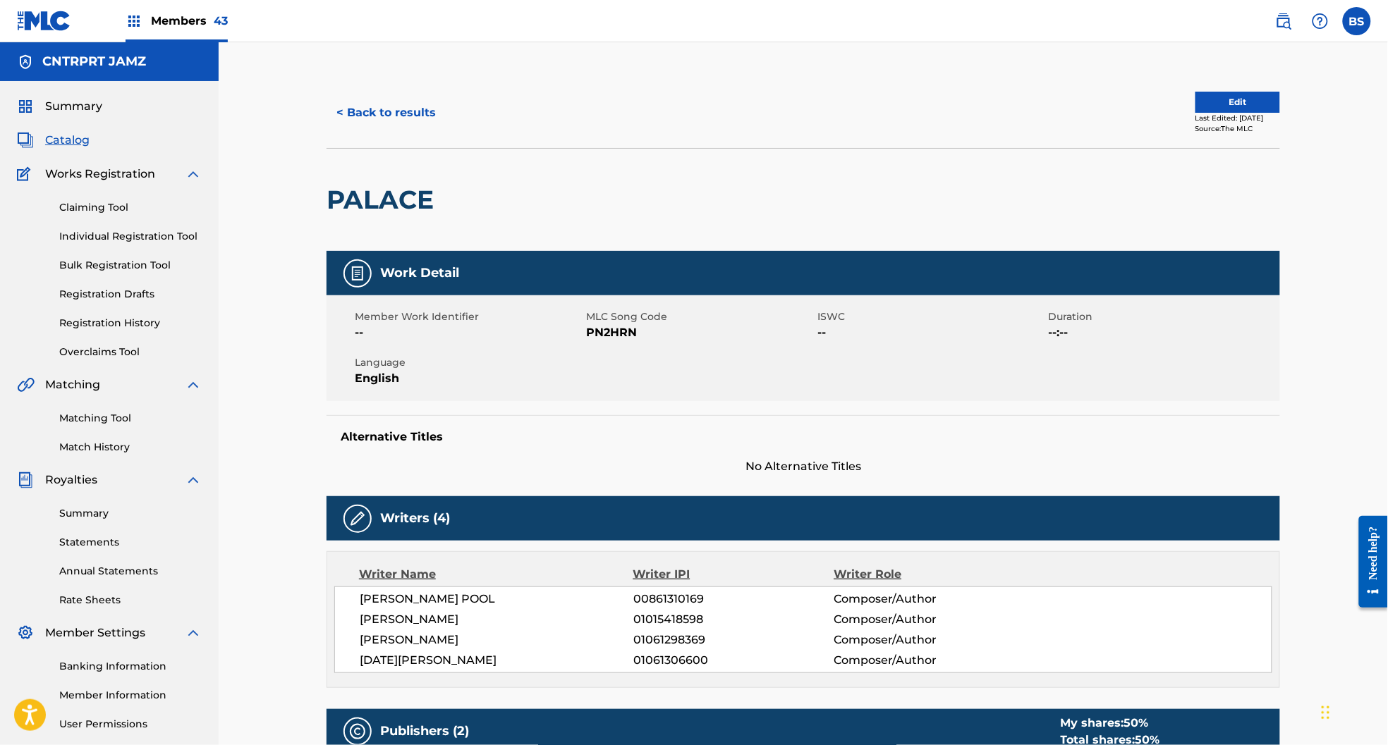
click at [407, 115] on button "< Back to results" at bounding box center [385, 112] width 119 height 35
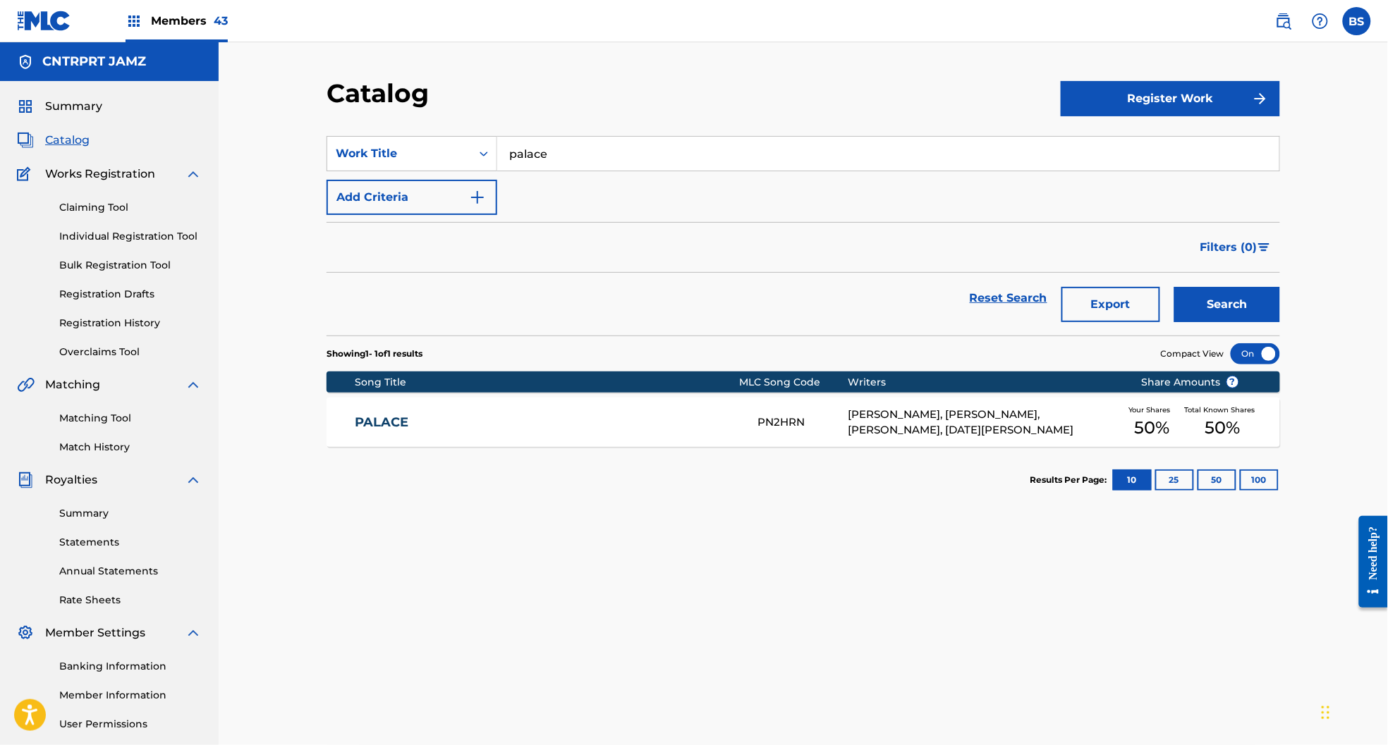
click at [537, 158] on input "palace" at bounding box center [888, 154] width 782 height 34
paste input "hoenix"
type input "phoenix"
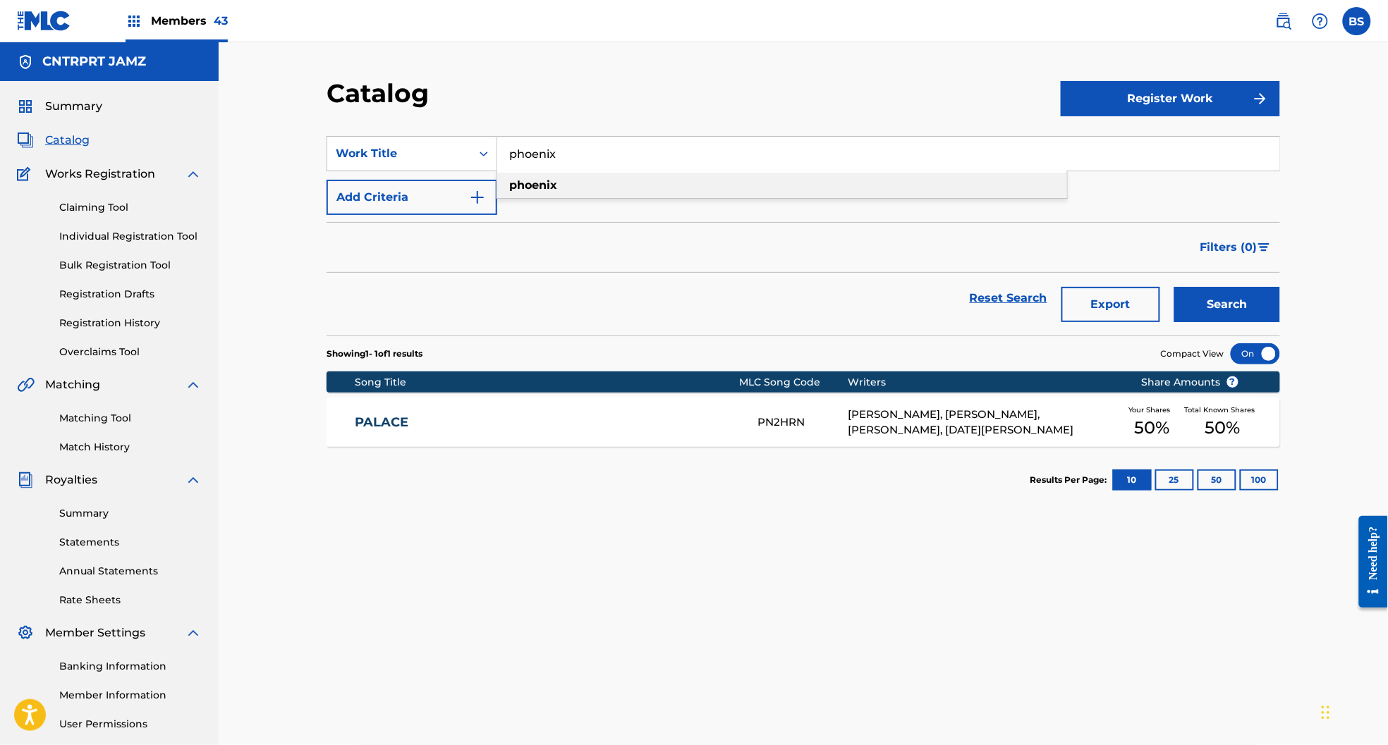
drag, startPoint x: 584, startPoint y: 181, endPoint x: 821, endPoint y: 205, distance: 238.9
click at [584, 181] on div "phoenix" at bounding box center [782, 185] width 570 height 25
click at [1213, 290] on button "Search" at bounding box center [1227, 304] width 106 height 35
click at [588, 422] on link "PHOENIX" at bounding box center [547, 423] width 384 height 16
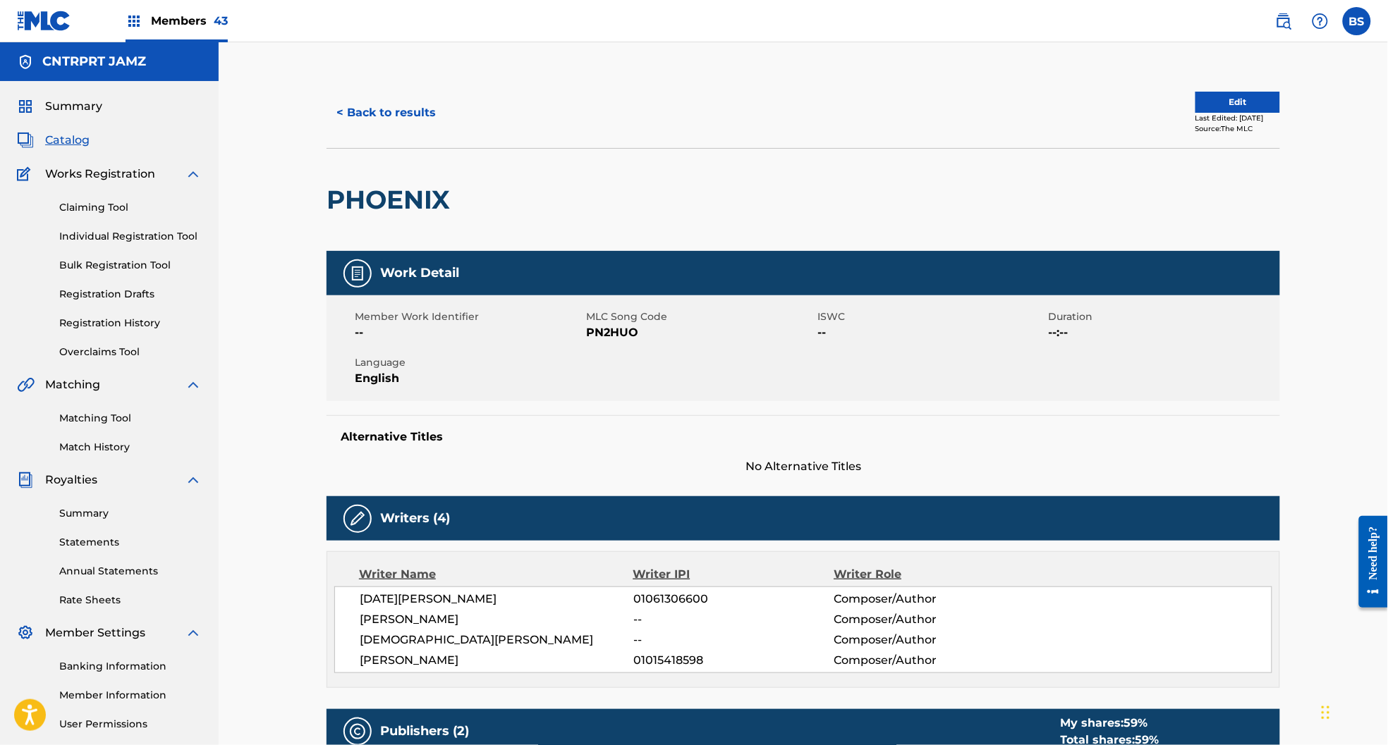
click at [386, 114] on button "< Back to results" at bounding box center [385, 112] width 119 height 35
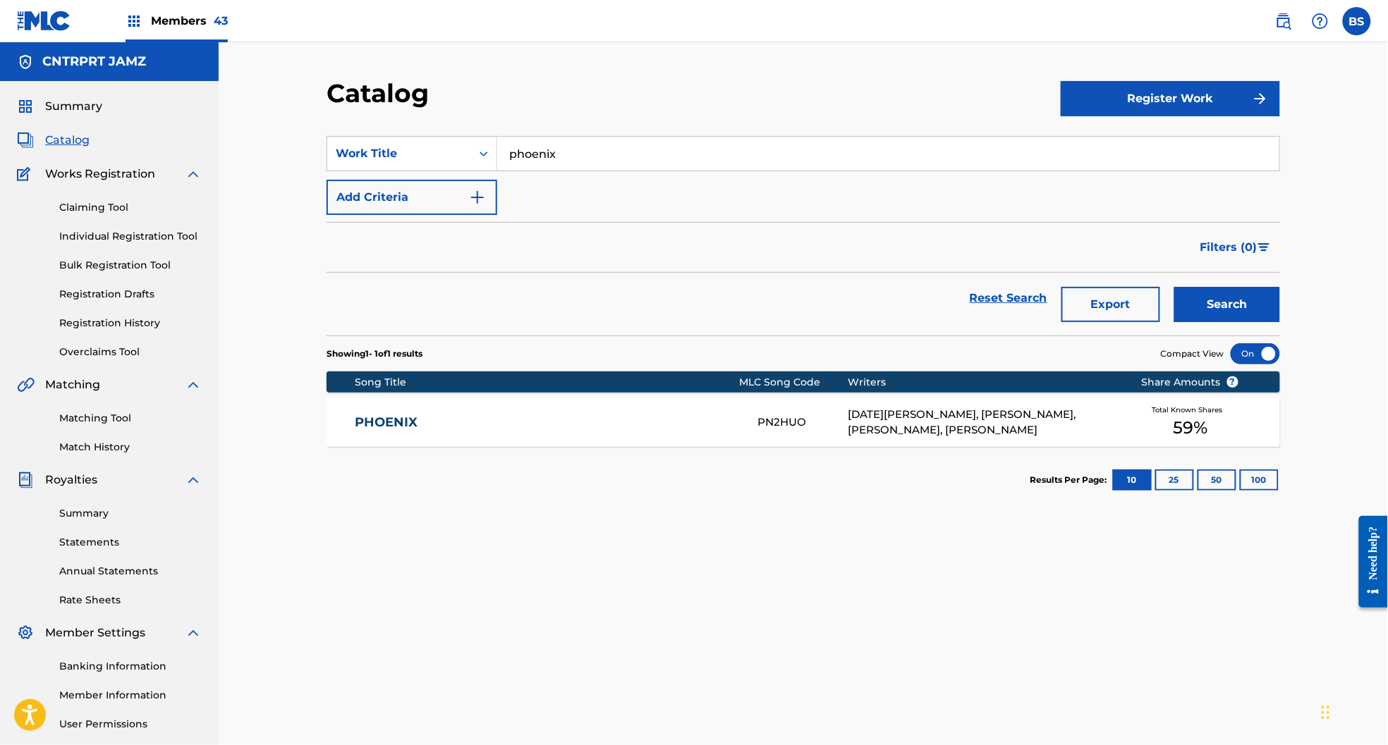
click at [604, 123] on section "SearchWithCriteria1f9c31df-803f-423d-83fc-e2d34886f714 Work Title phoenix Add C…" at bounding box center [802, 227] width 953 height 216
click at [594, 147] on input "phoenix" at bounding box center [888, 154] width 782 height 34
paste input "role call"
type input "role call"
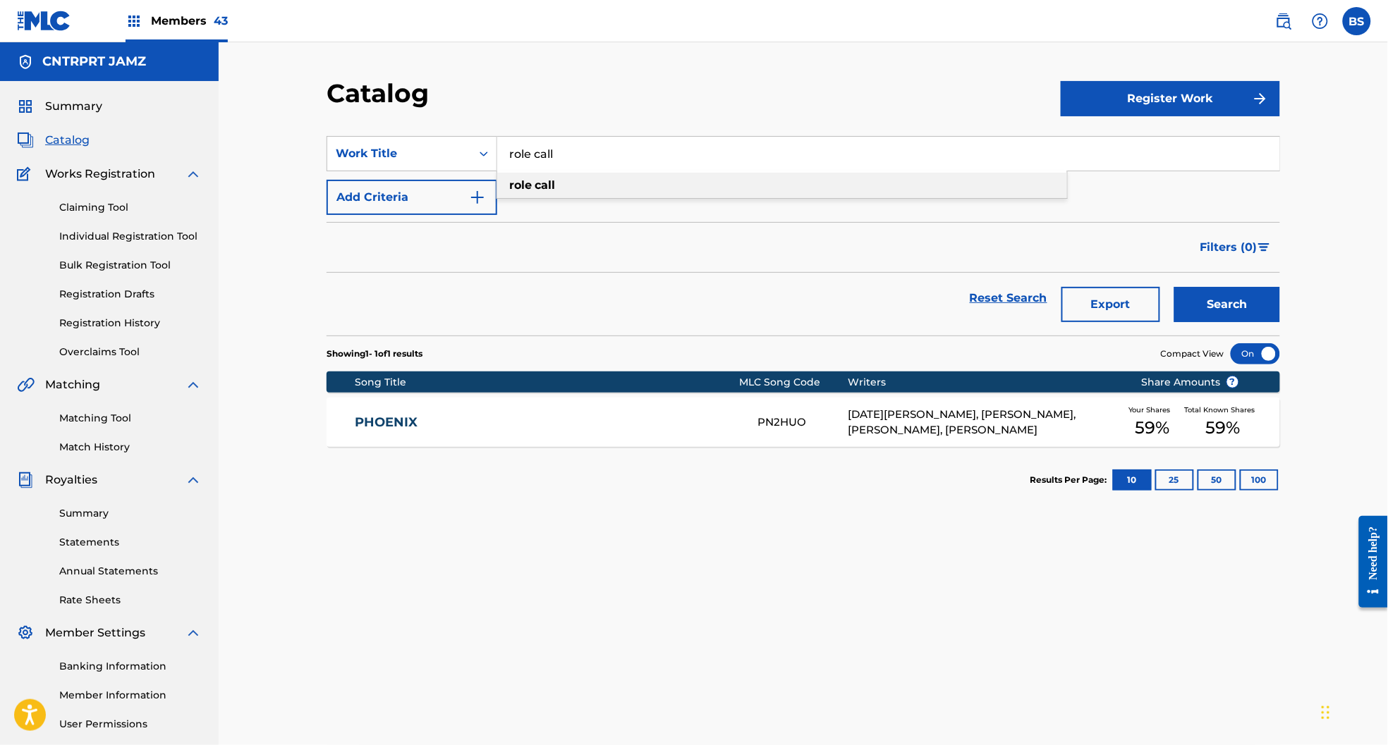
click at [549, 177] on div "role call" at bounding box center [782, 185] width 570 height 25
drag, startPoint x: 1237, startPoint y: 303, endPoint x: 1134, endPoint y: 330, distance: 106.4
click at [1237, 302] on button "Search" at bounding box center [1227, 304] width 106 height 35
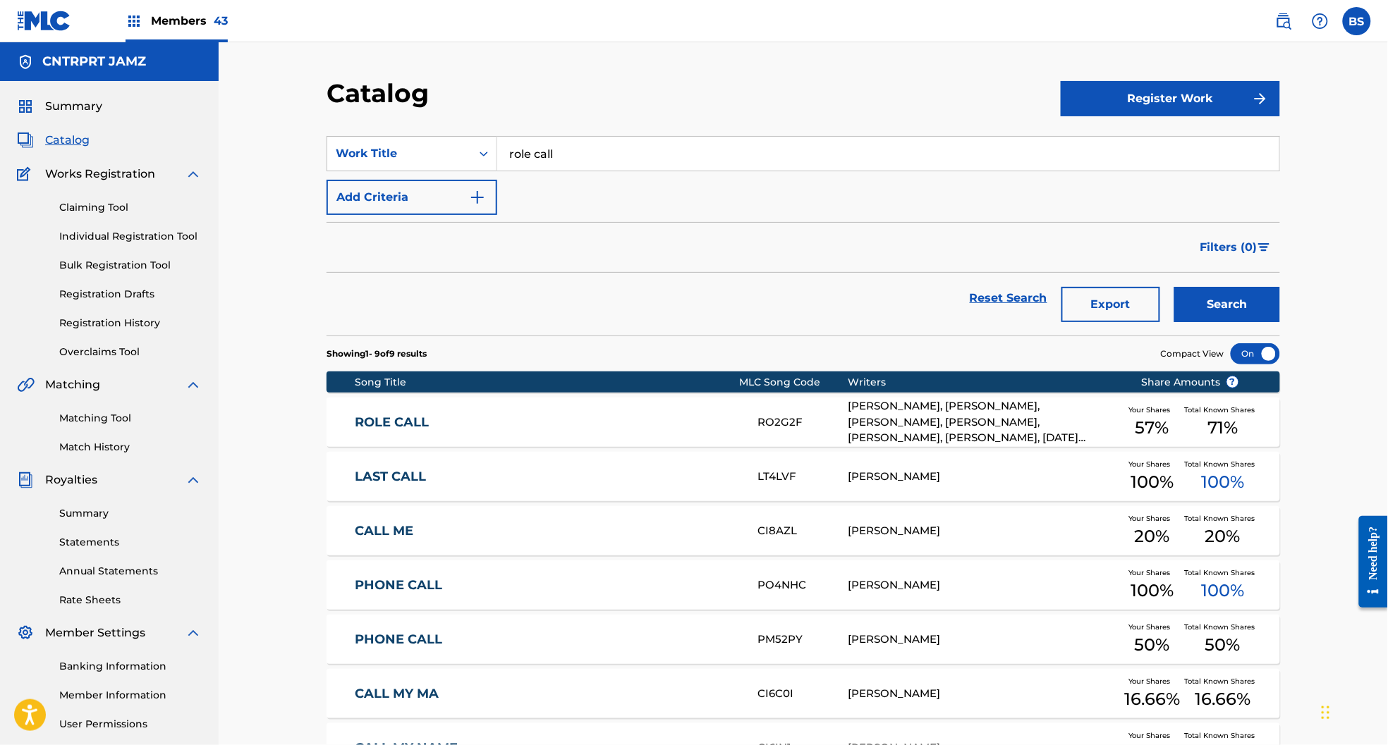
click at [623, 411] on div "ROLE CALL RO2G2F [PERSON_NAME], [PERSON_NAME], [PERSON_NAME], [PERSON_NAME], [P…" at bounding box center [802, 422] width 953 height 49
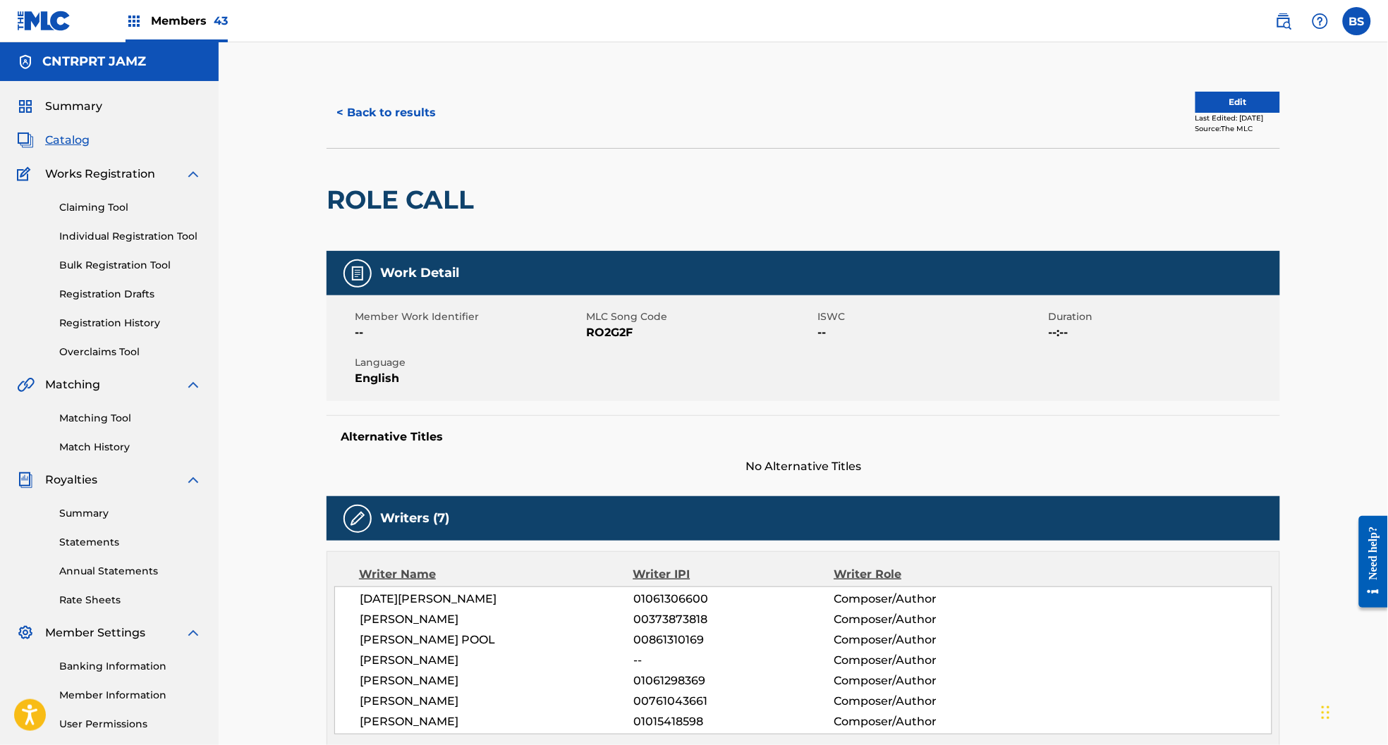
click at [386, 104] on button "< Back to results" at bounding box center [385, 112] width 119 height 35
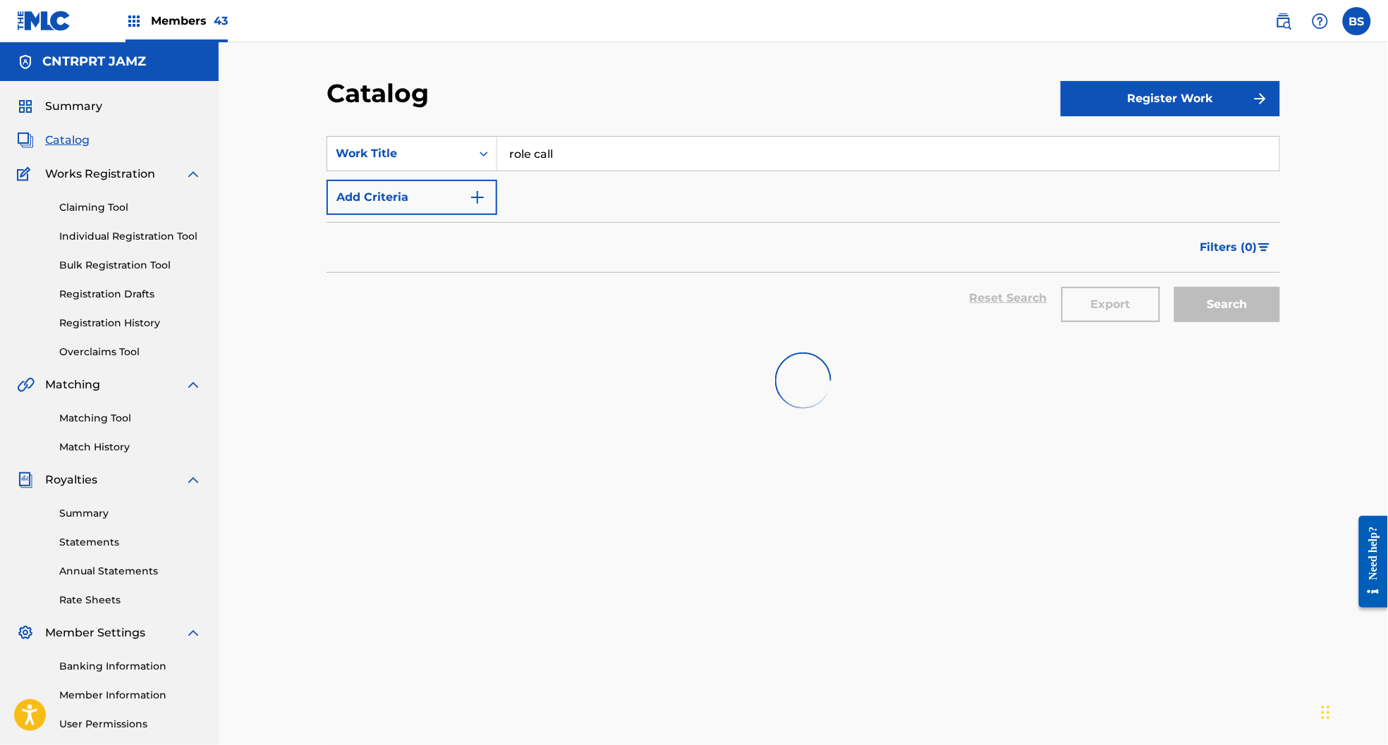
click at [583, 152] on input "role call" at bounding box center [888, 154] width 782 height 34
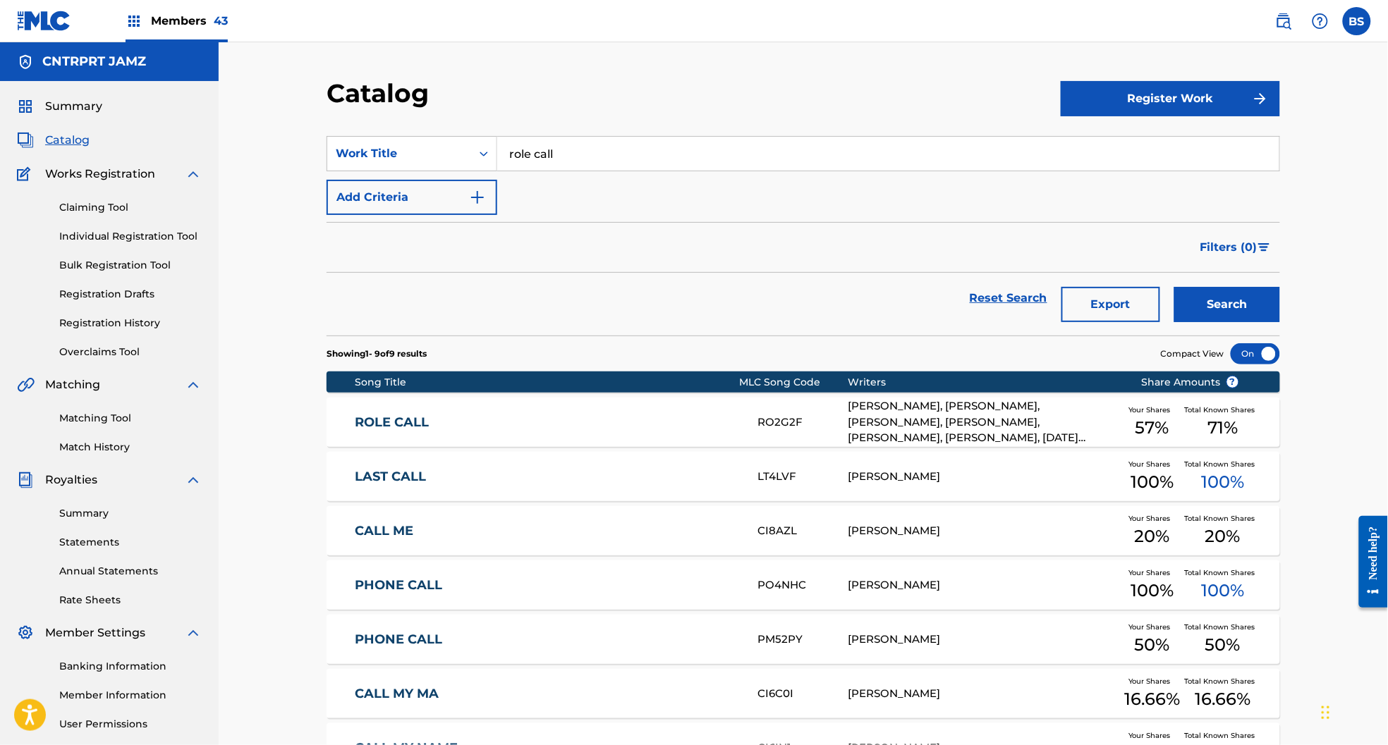
click at [583, 152] on input "role call" at bounding box center [888, 154] width 782 height 34
drag, startPoint x: 583, startPoint y: 152, endPoint x: 618, endPoint y: 173, distance: 40.1
click at [583, 153] on input "role call" at bounding box center [888, 154] width 782 height 34
paste input "stuck"
type input "stuck"
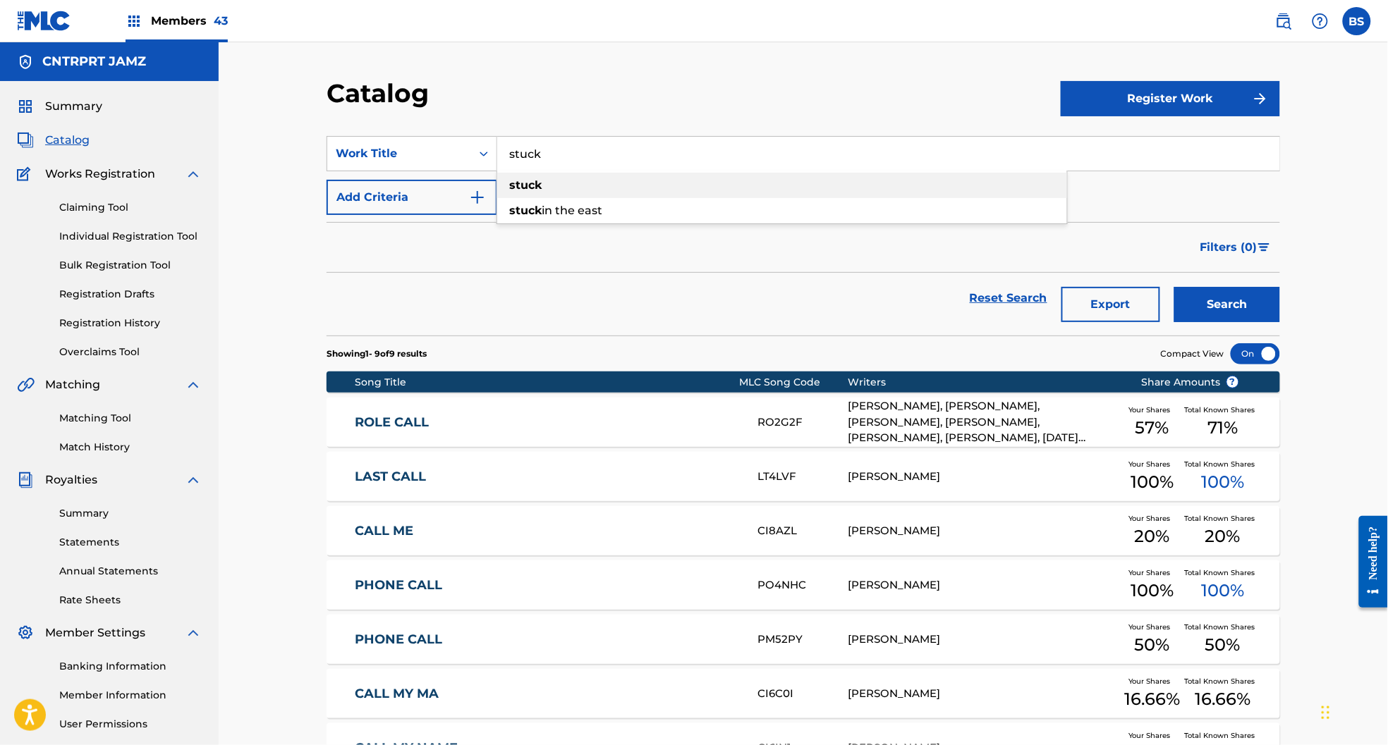
drag, startPoint x: 561, startPoint y: 186, endPoint x: 610, endPoint y: 198, distance: 50.8
click at [561, 185] on div "stuck" at bounding box center [782, 185] width 570 height 25
drag, startPoint x: 1235, startPoint y: 301, endPoint x: 1060, endPoint y: 314, distance: 175.4
click at [1235, 300] on button "Search" at bounding box center [1227, 304] width 106 height 35
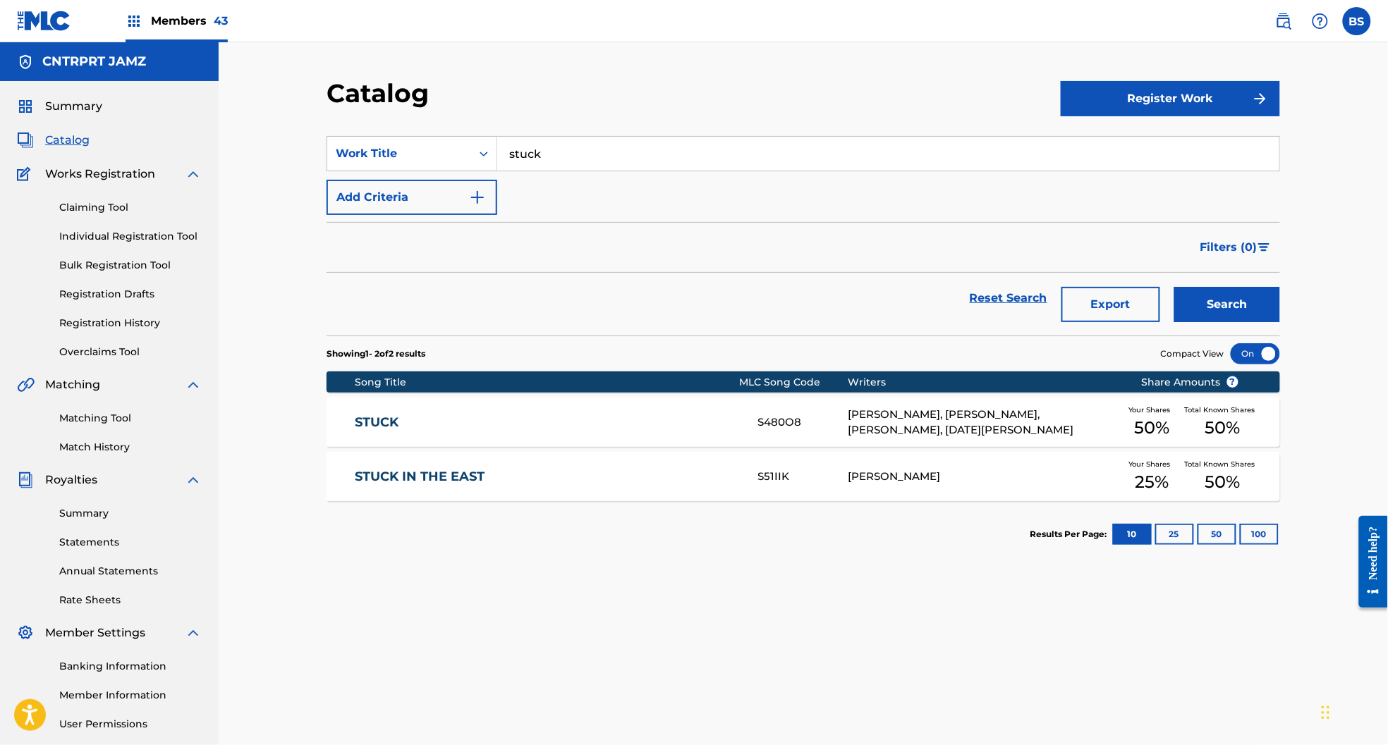
click at [580, 424] on link "STUCK" at bounding box center [547, 423] width 384 height 16
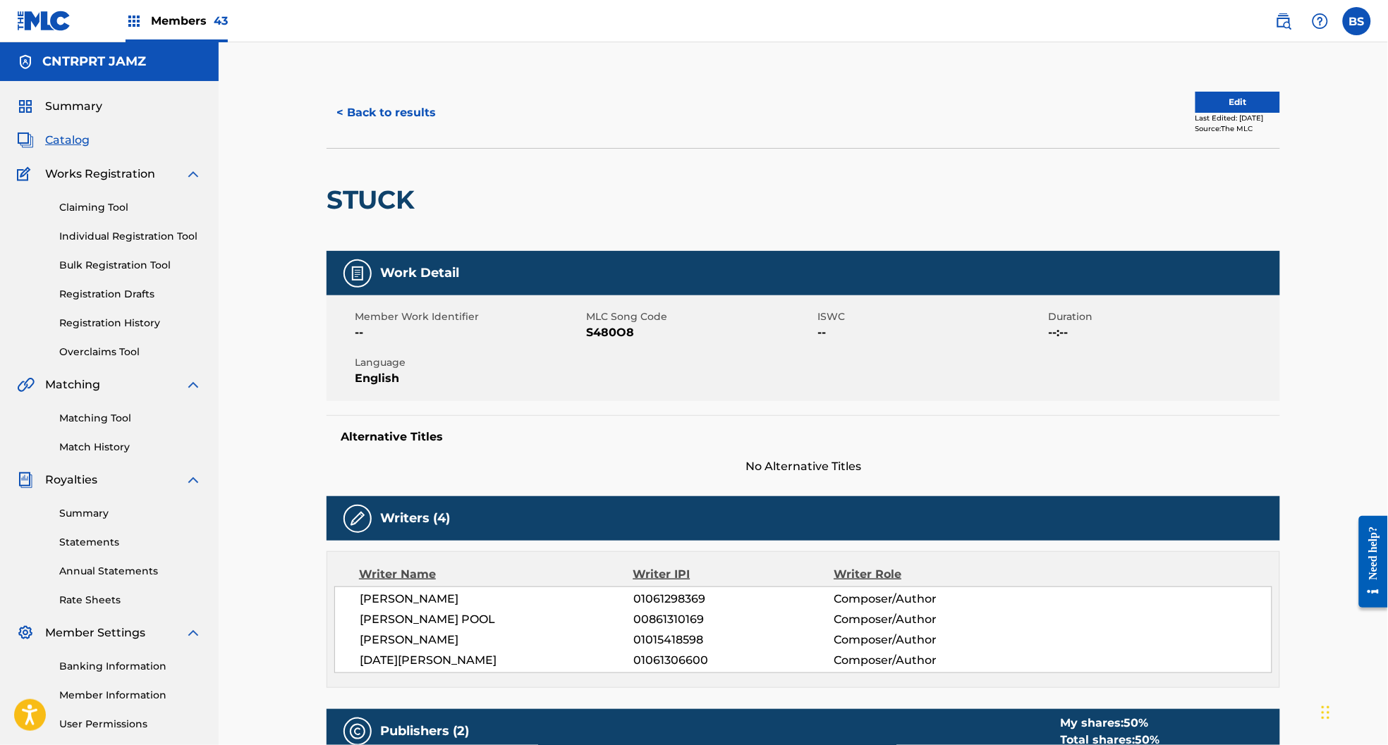
click at [424, 112] on button "< Back to results" at bounding box center [385, 112] width 119 height 35
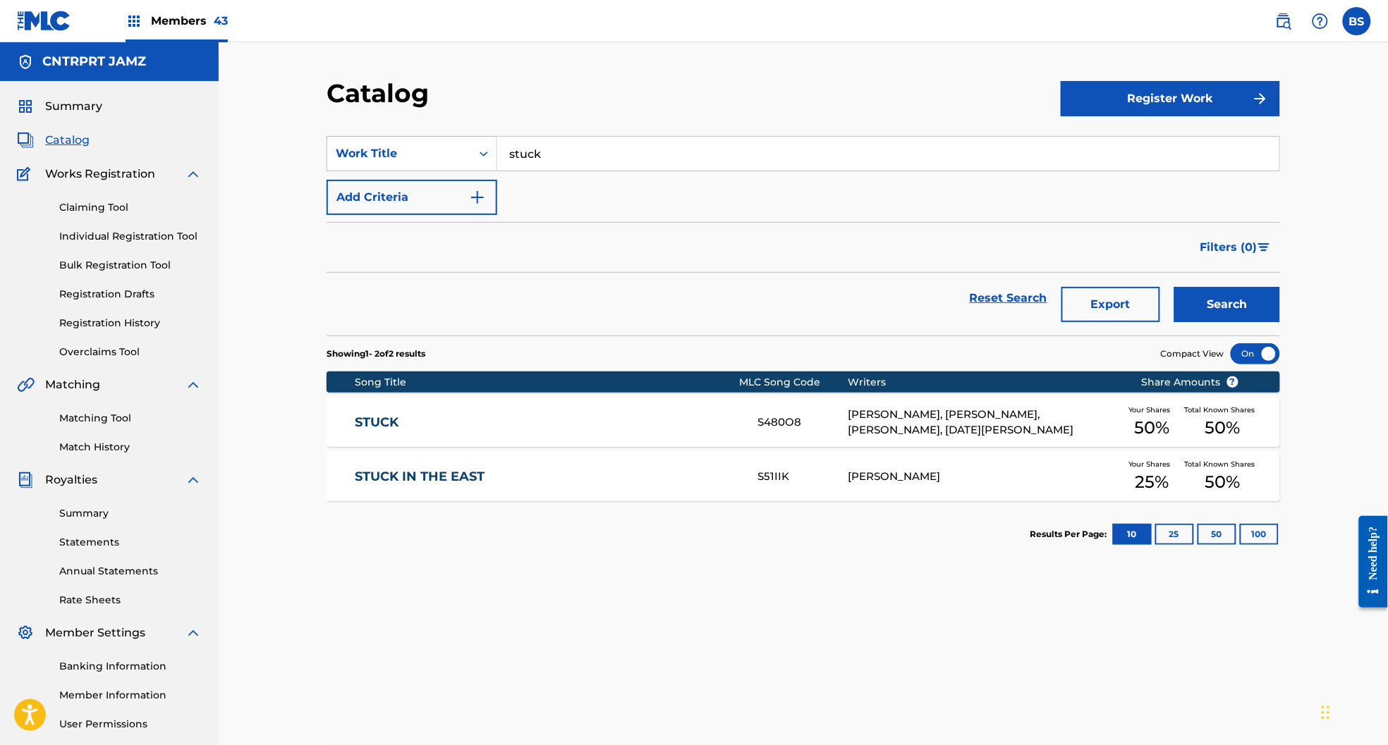
click at [539, 149] on input "stuck" at bounding box center [888, 154] width 782 height 34
paste input "undays"
type input "sundays"
drag, startPoint x: 579, startPoint y: 187, endPoint x: 852, endPoint y: 220, distance: 275.6
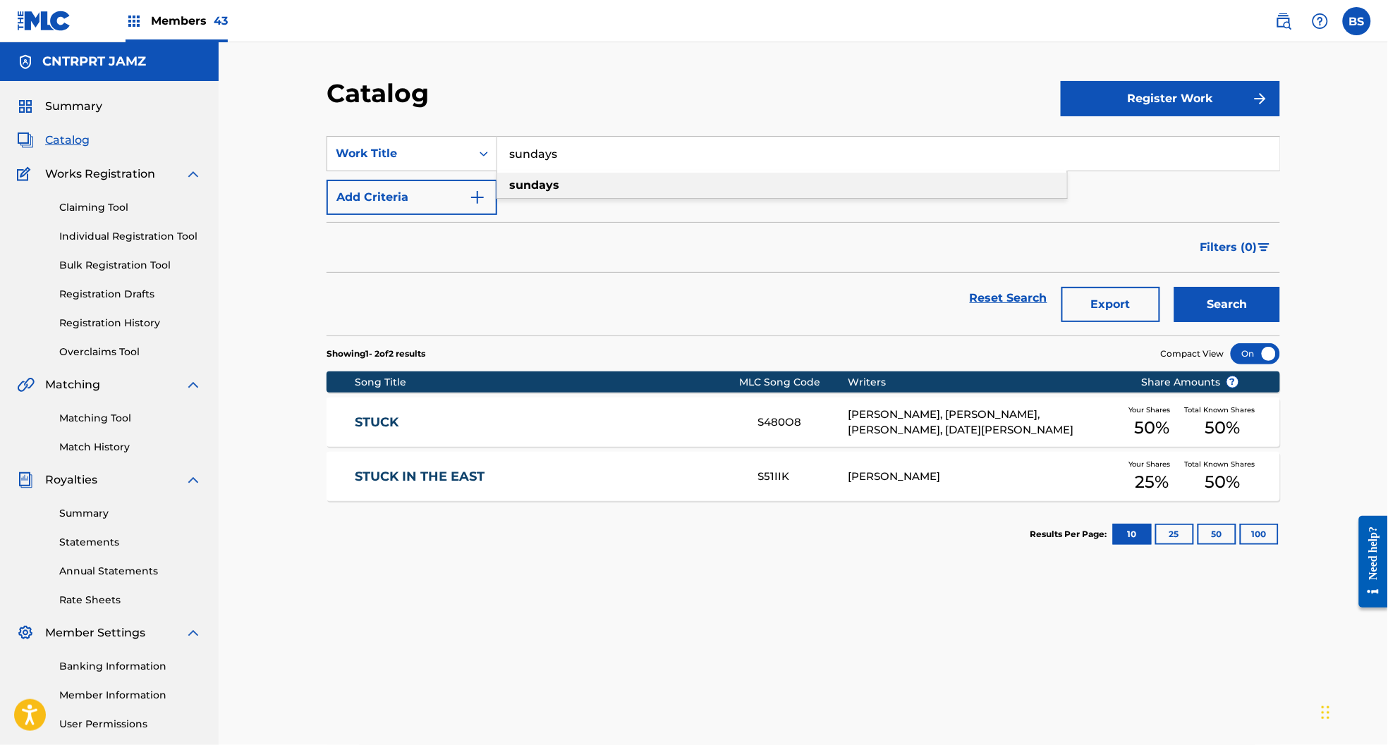
click at [578, 185] on div "sundays" at bounding box center [782, 185] width 570 height 25
drag, startPoint x: 1203, startPoint y: 299, endPoint x: 793, endPoint y: 494, distance: 453.8
click at [1203, 298] on button "Search" at bounding box center [1227, 304] width 106 height 35
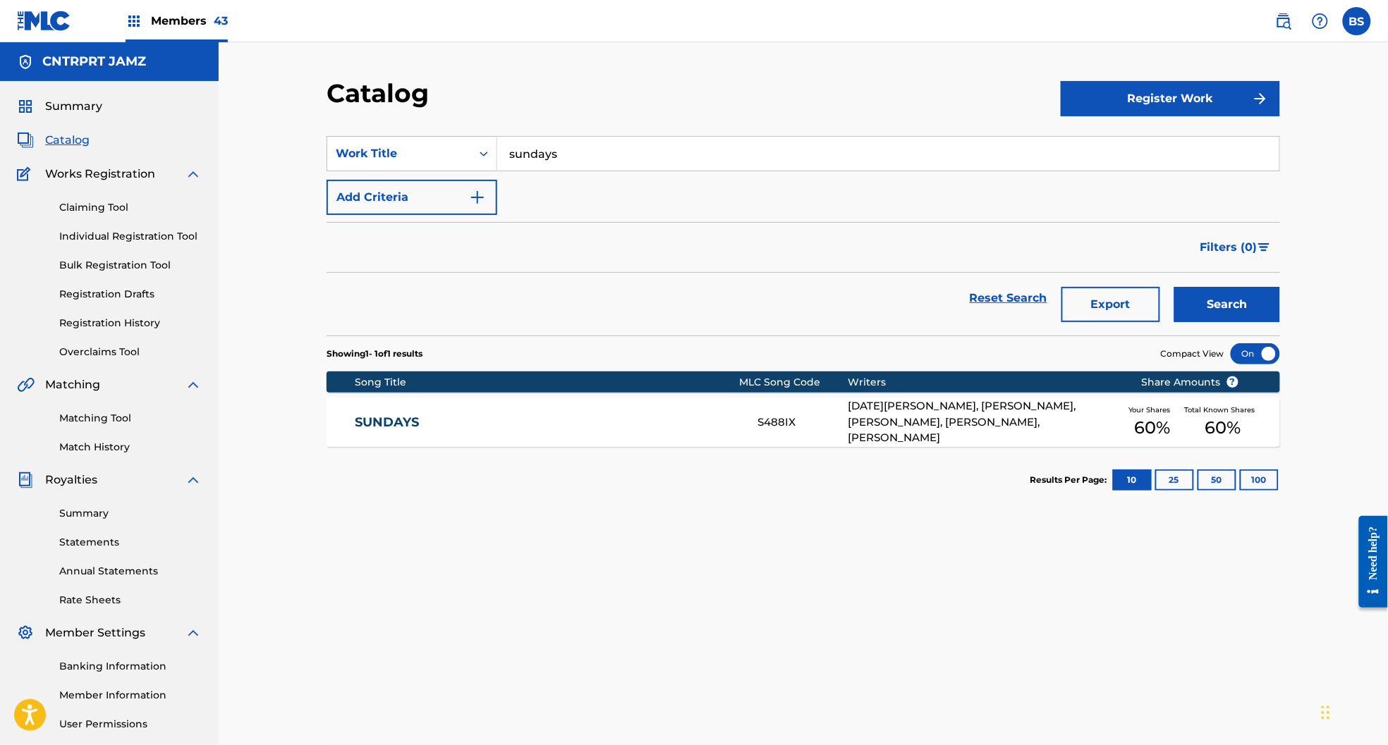
drag, startPoint x: 580, startPoint y: 422, endPoint x: 528, endPoint y: 490, distance: 85.5
click at [581, 422] on link "SUNDAYS" at bounding box center [547, 423] width 384 height 16
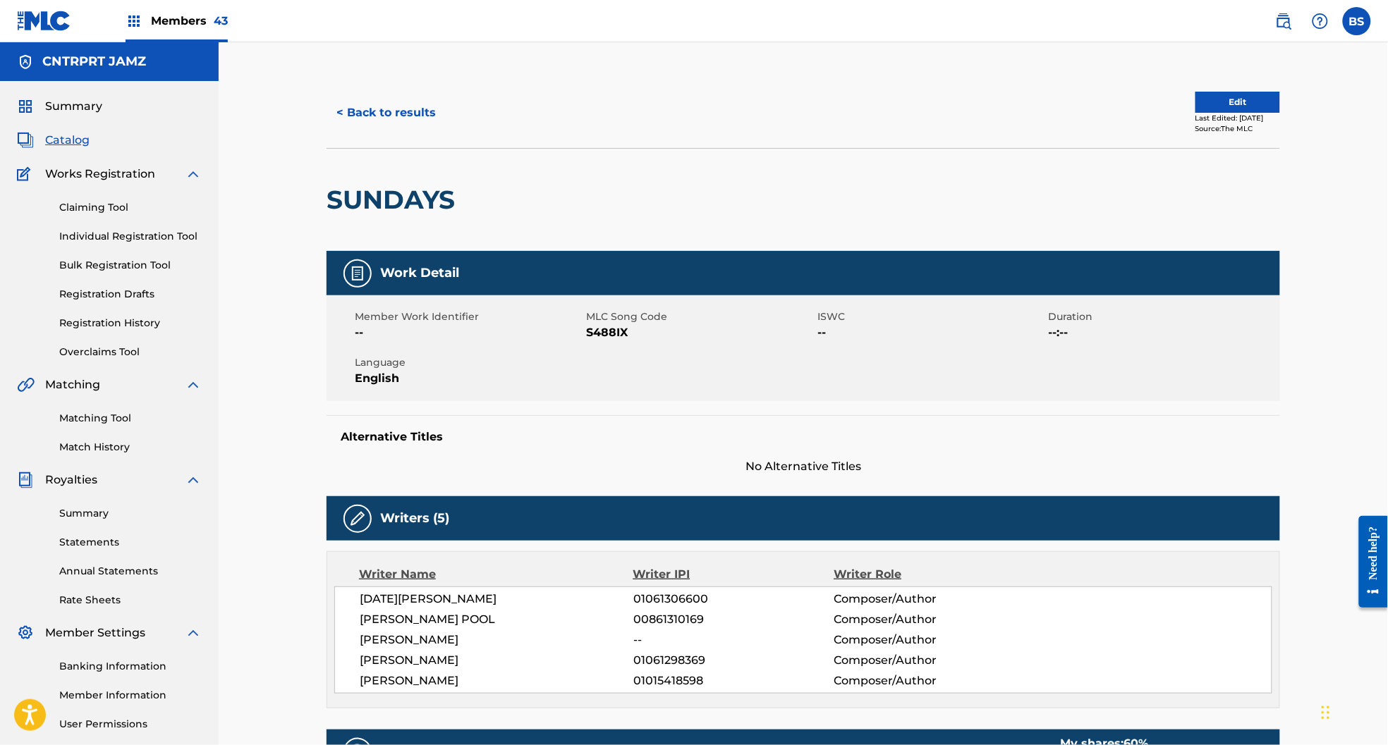
click at [377, 108] on button "< Back to results" at bounding box center [385, 112] width 119 height 35
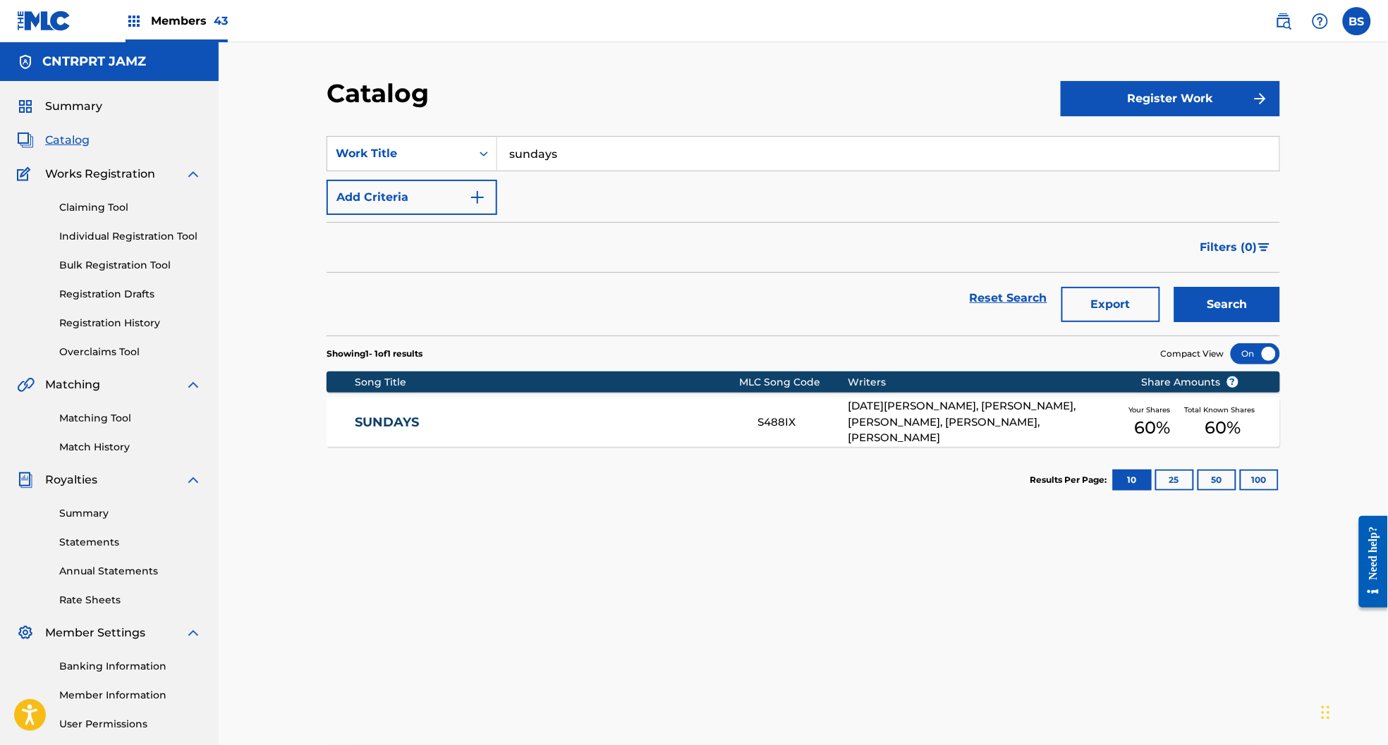
click at [580, 149] on input "sundays" at bounding box center [888, 154] width 782 height 34
click at [580, 148] on input "sundays" at bounding box center [888, 154] width 782 height 34
click at [580, 149] on input "sundays" at bounding box center [888, 154] width 782 height 34
paste input "the noise"
type input "the noise"
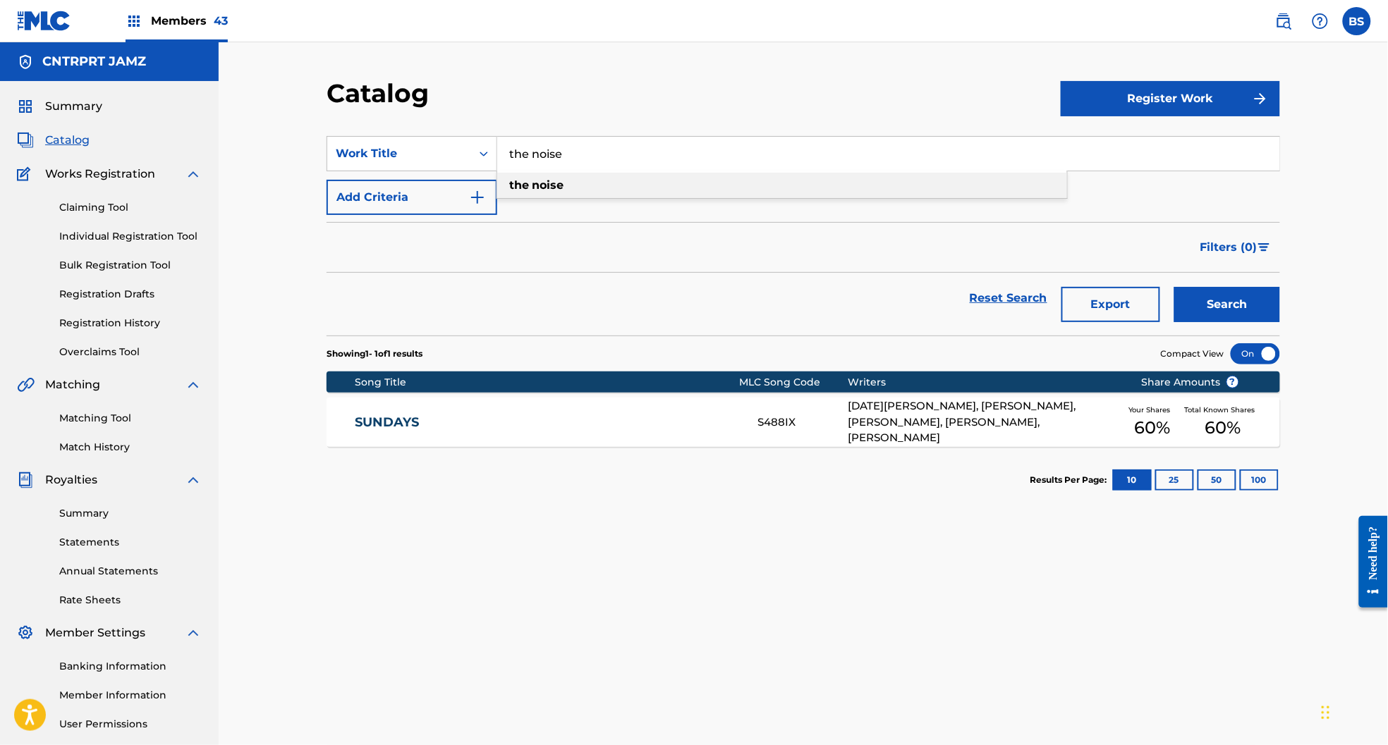
click at [536, 173] on div "the noise" at bounding box center [782, 185] width 570 height 25
drag, startPoint x: 1219, startPoint y: 302, endPoint x: 1115, endPoint y: 334, distance: 109.3
click at [1218, 302] on button "Search" at bounding box center [1227, 304] width 106 height 35
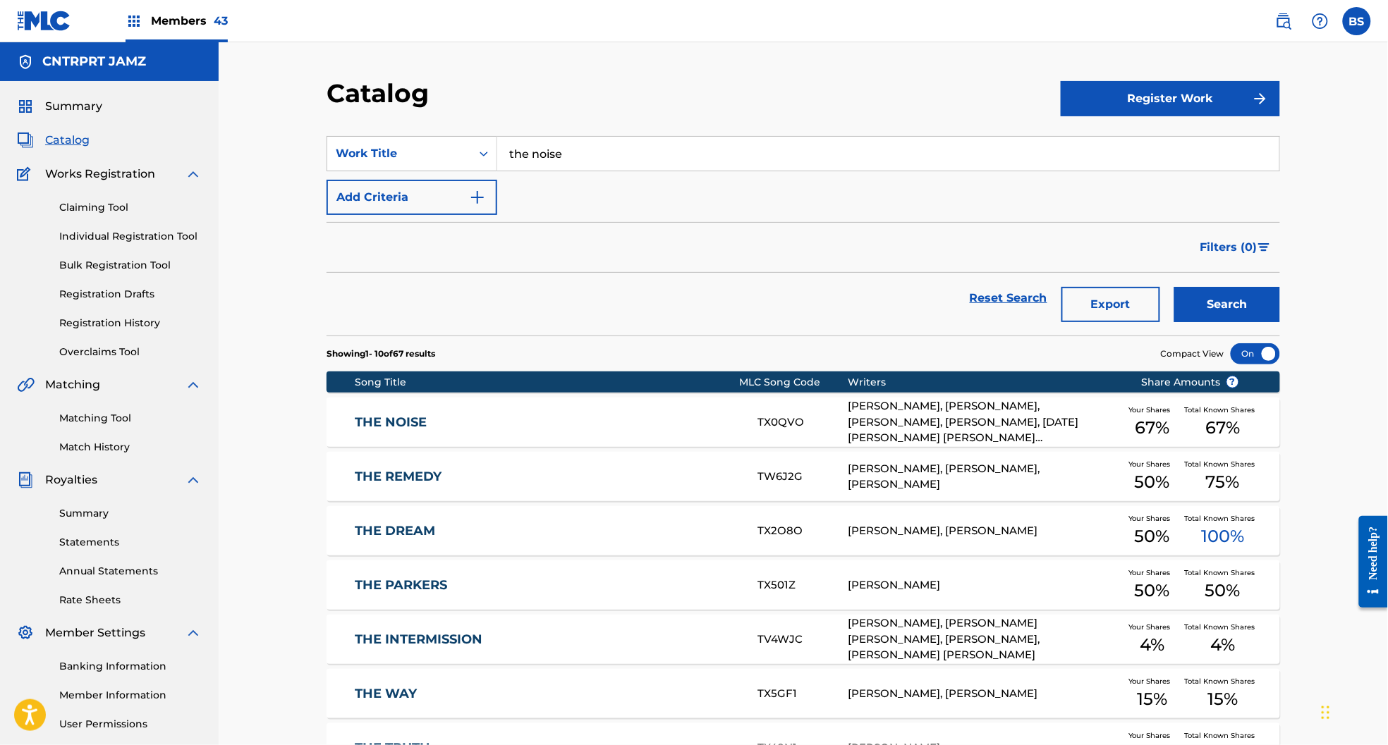
click at [587, 420] on link "THE NOISE" at bounding box center [547, 423] width 384 height 16
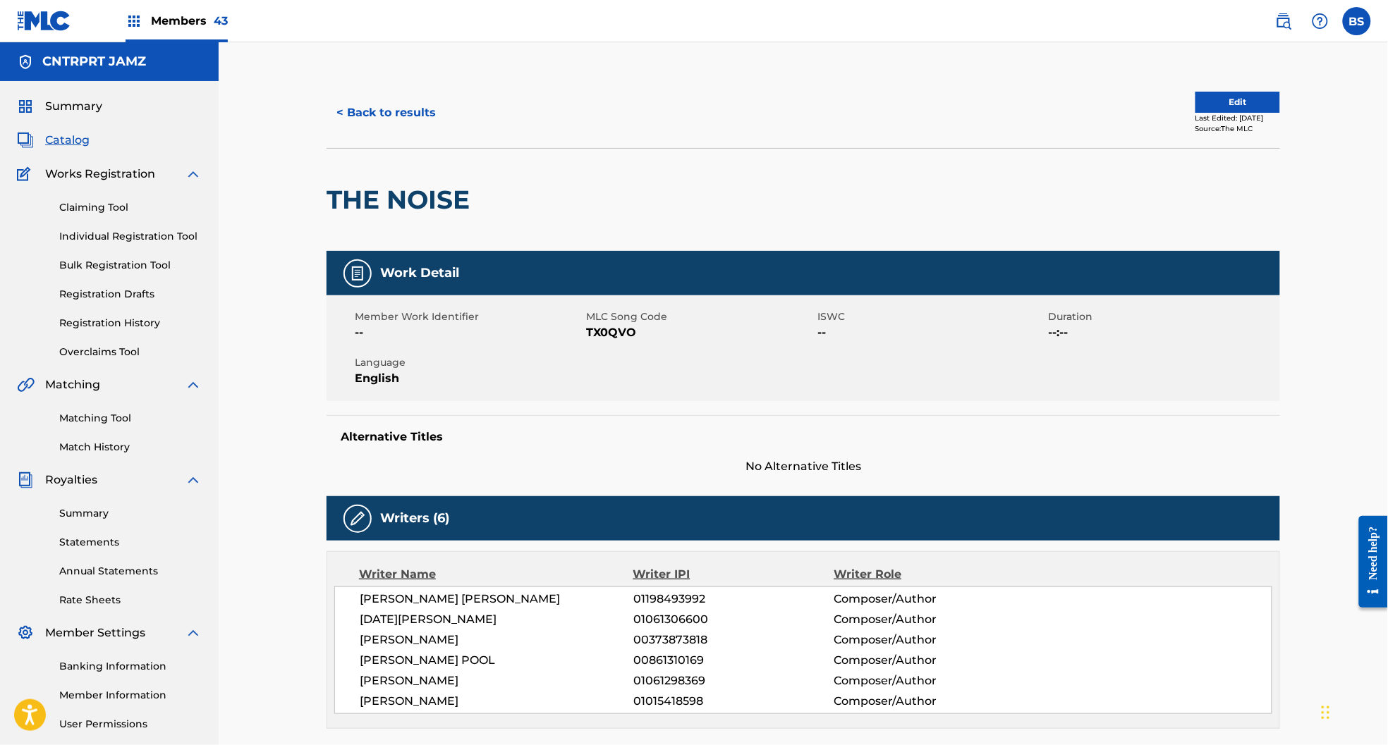
click at [389, 100] on button "< Back to results" at bounding box center [385, 112] width 119 height 35
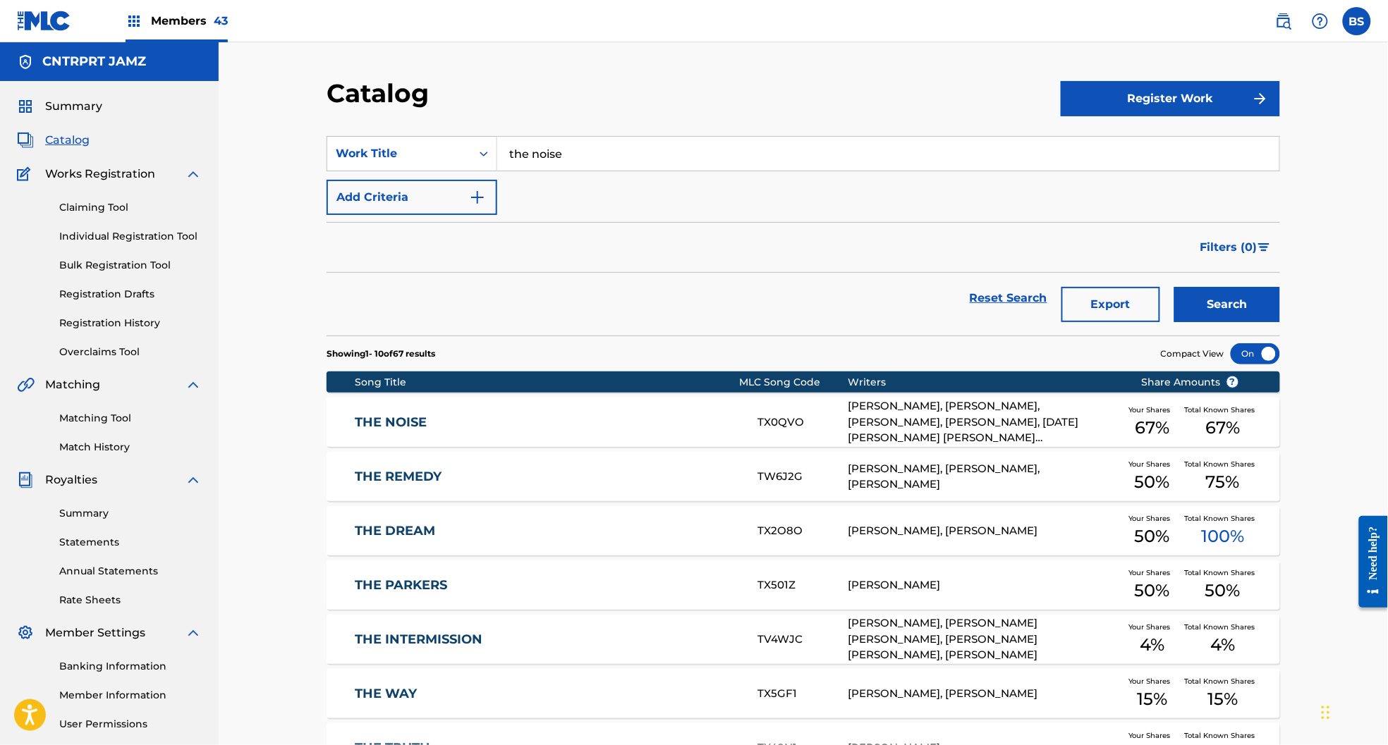
click at [577, 145] on input "the noise" at bounding box center [888, 154] width 782 height 34
paste input "walk my way (bump)"
type input "walk my way (bump)"
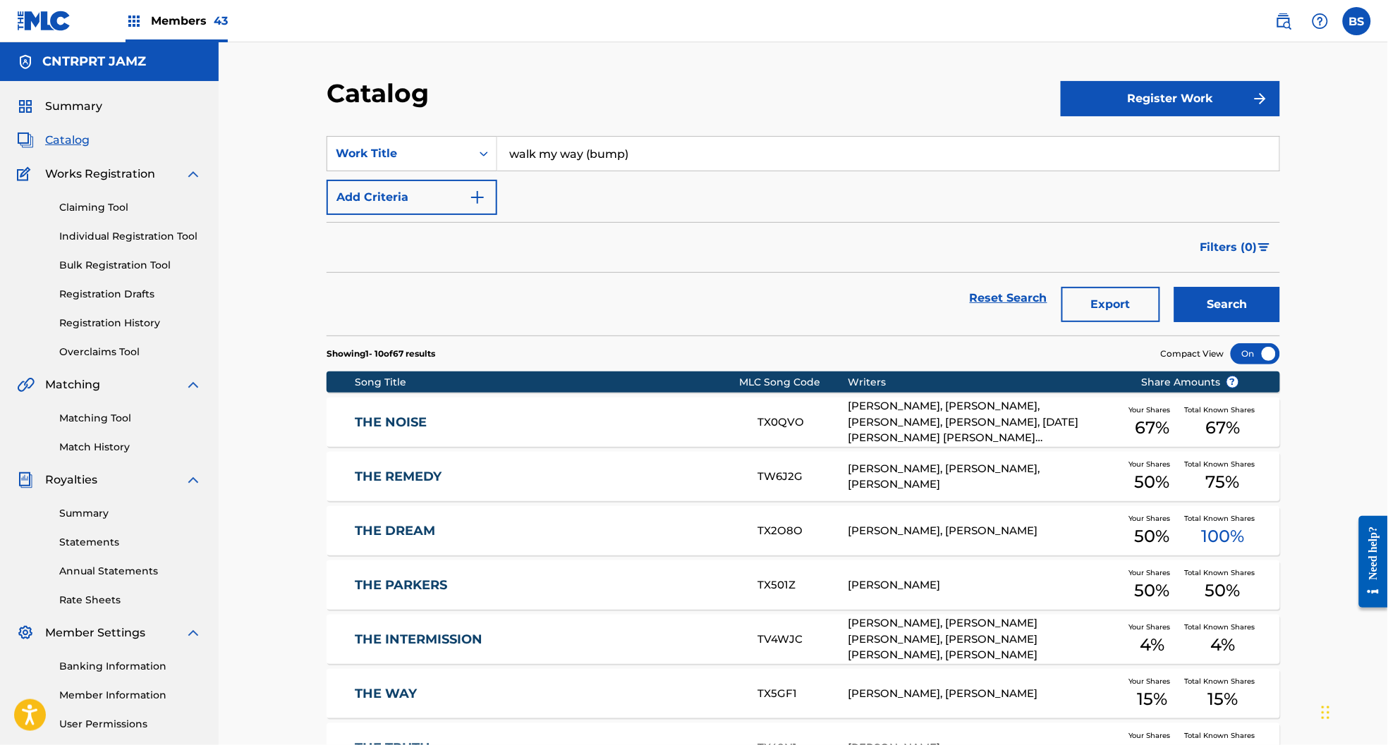
drag, startPoint x: 1226, startPoint y: 305, endPoint x: 1138, endPoint y: 298, distance: 88.4
click at [1227, 305] on button "Search" at bounding box center [1227, 304] width 106 height 35
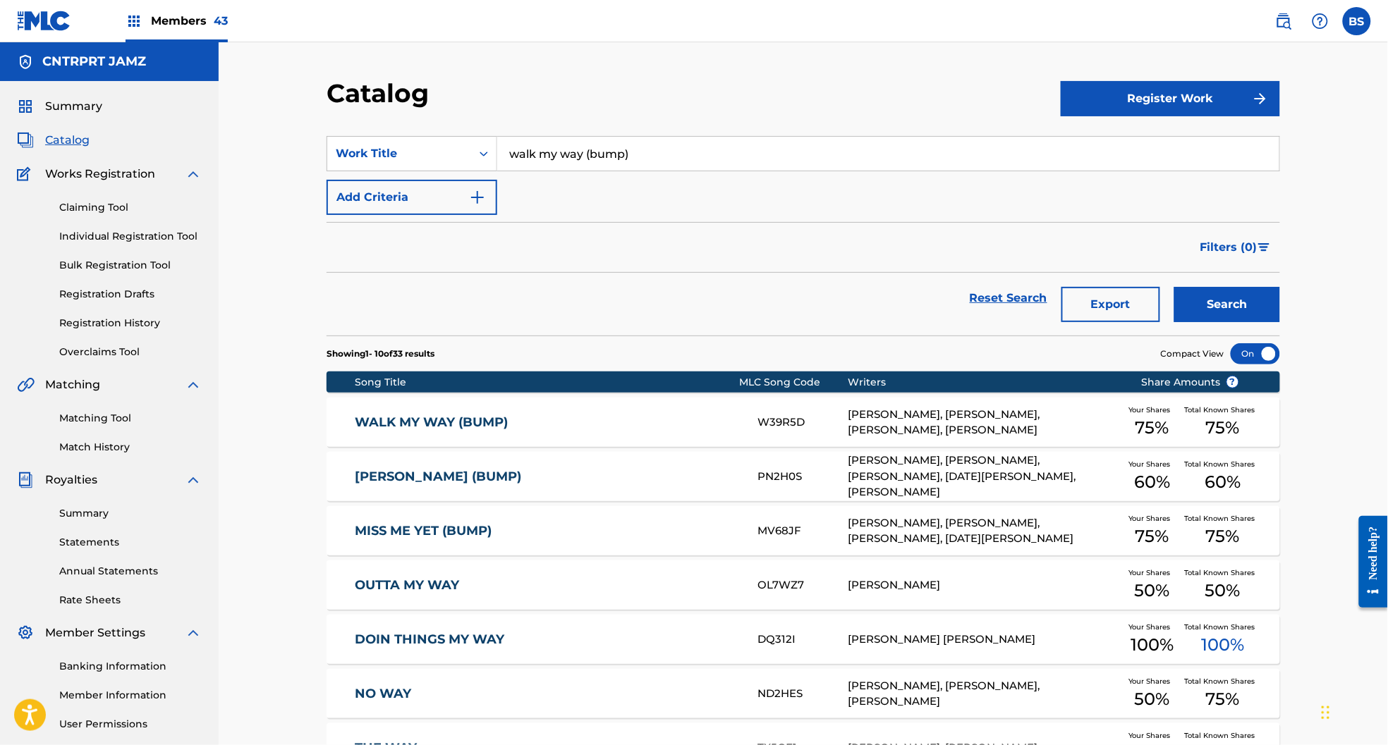
click at [532, 416] on link "WALK MY WAY (BUMP)" at bounding box center [547, 423] width 384 height 16
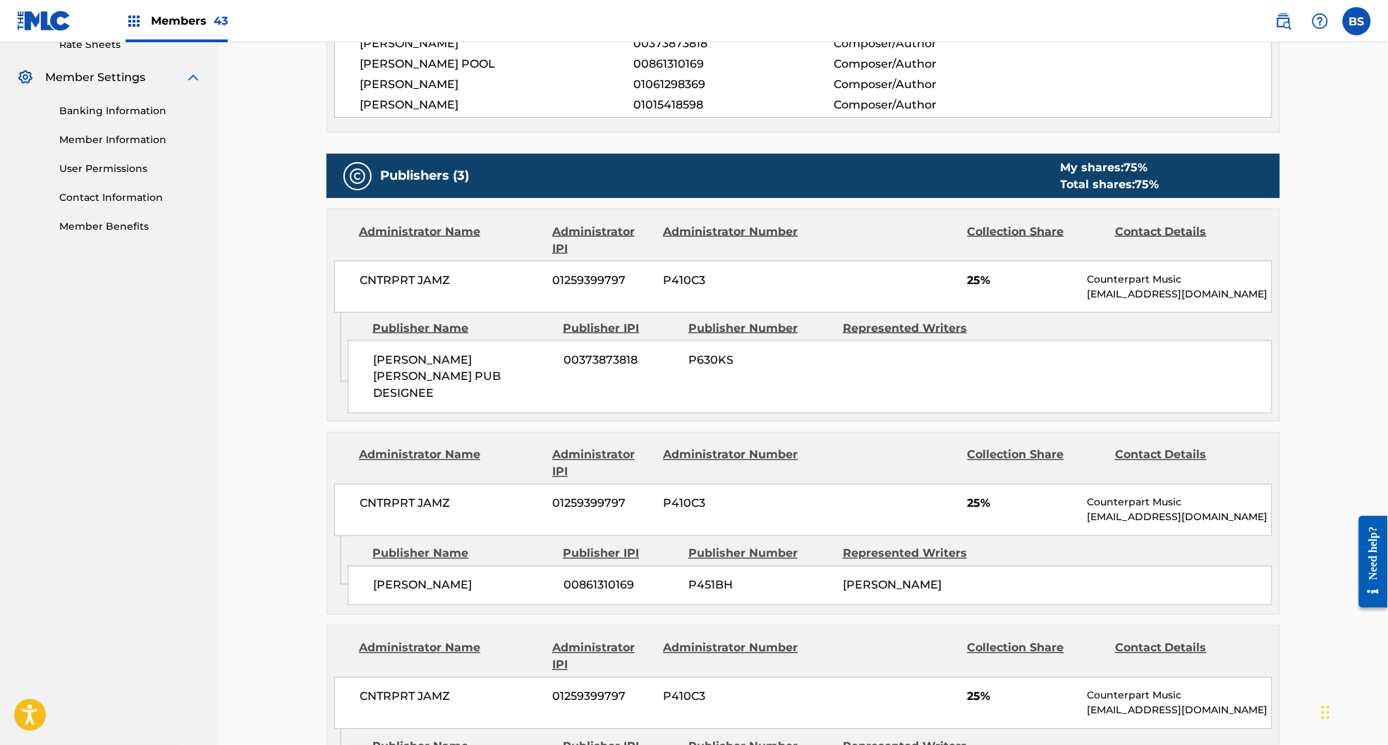
scroll to position [647, 0]
